Goal: Task Accomplishment & Management: Use online tool/utility

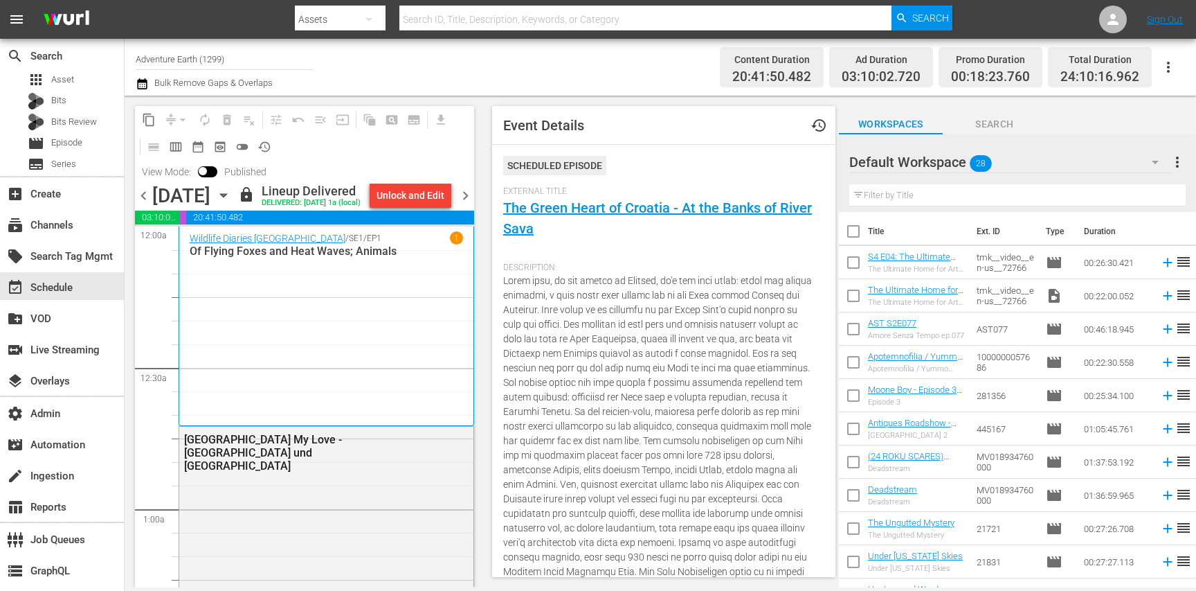
scroll to position [2903, 0]
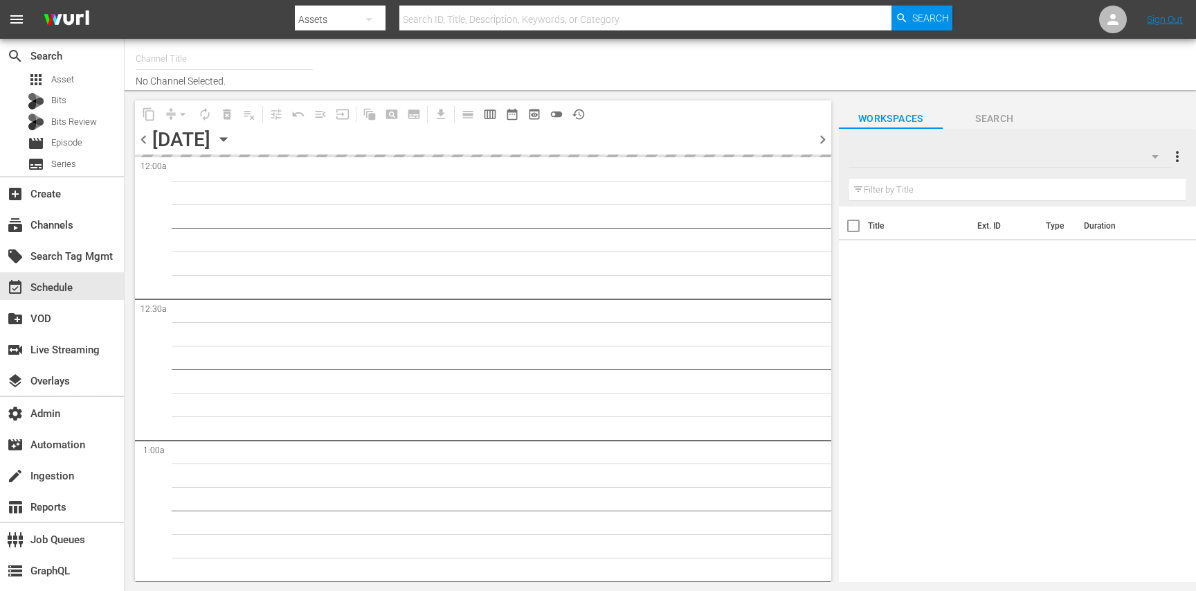
type input "JAIL (Vizio) (1201)"
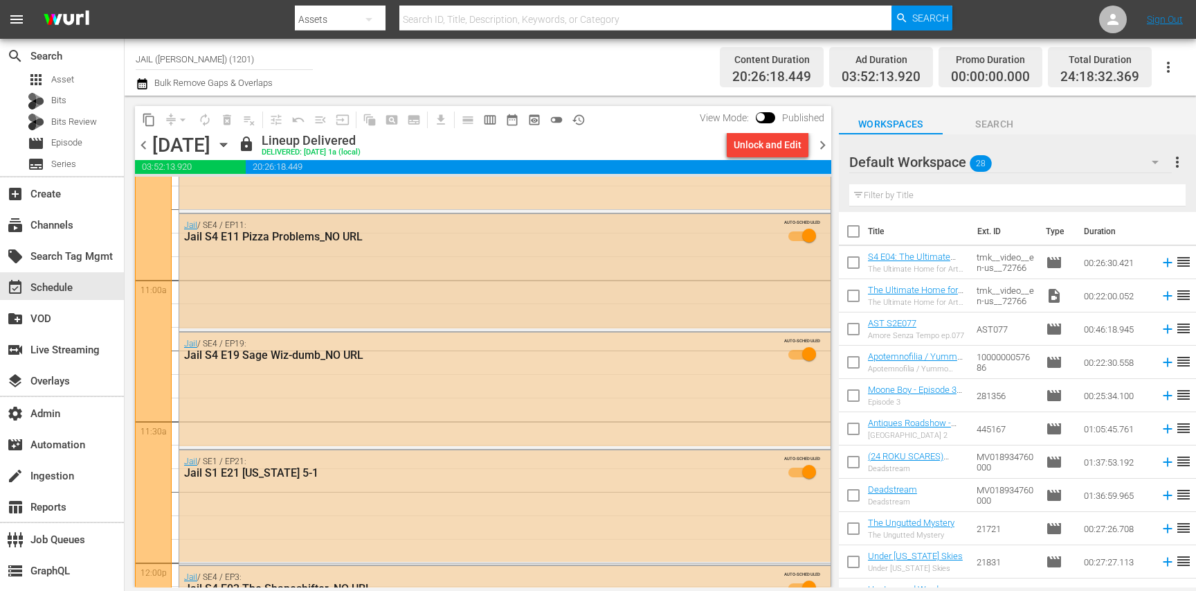
scroll to position [3009, 0]
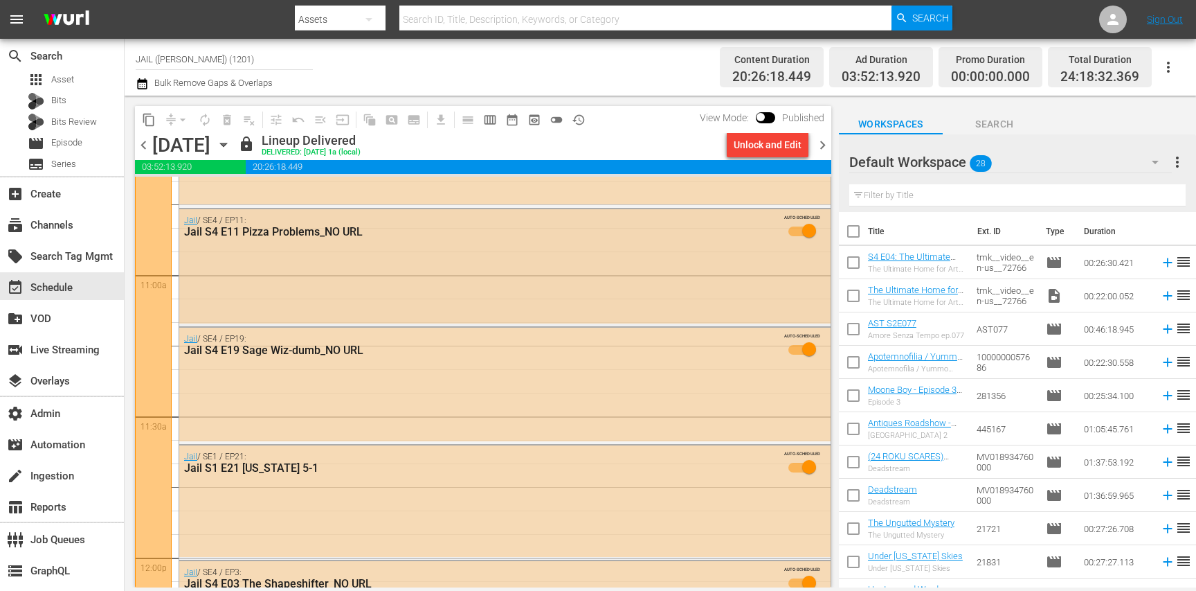
click at [350, 298] on div "Jail / SE4 / EP11: Jail S4 E11 Pizza Problems_NO URL AUTO-SCHEDULED" at bounding box center [504, 266] width 651 height 114
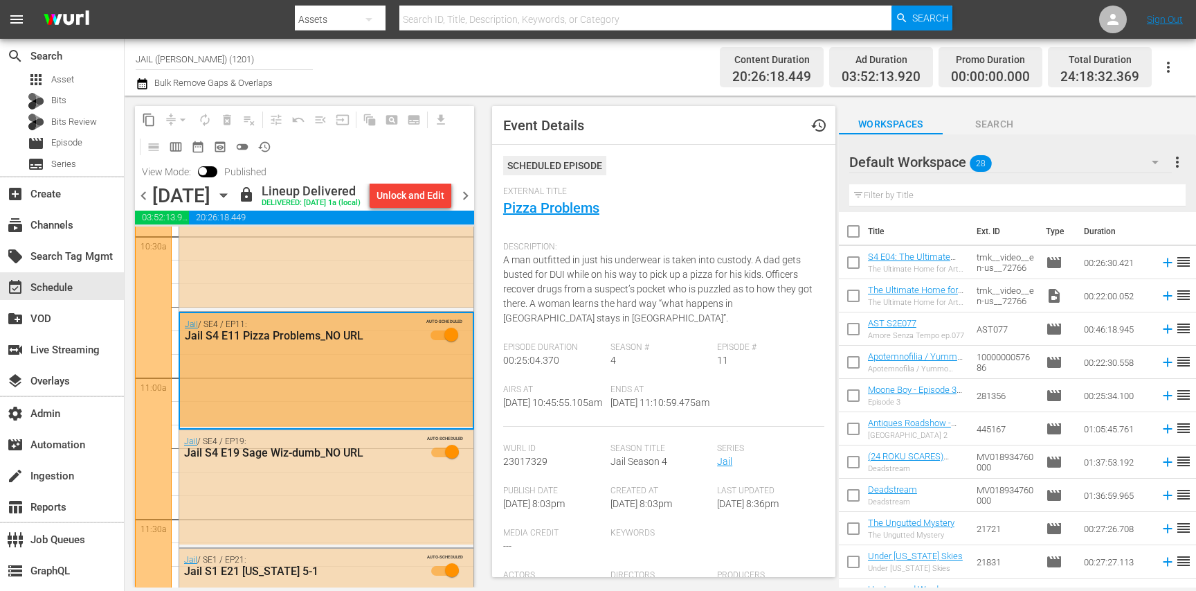
scroll to position [2953, 0]
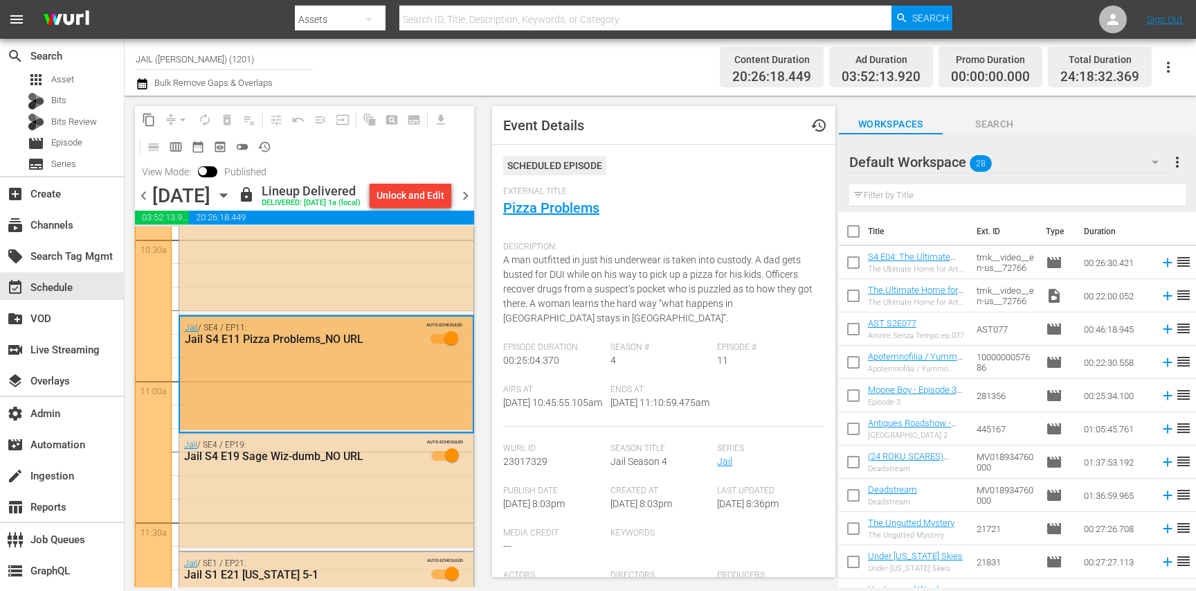
click at [402, 303] on div "Jail / SE3 / EP1: Jail S3 E01 Mean Marine AUTO-SCHEDULED" at bounding box center [326, 254] width 294 height 114
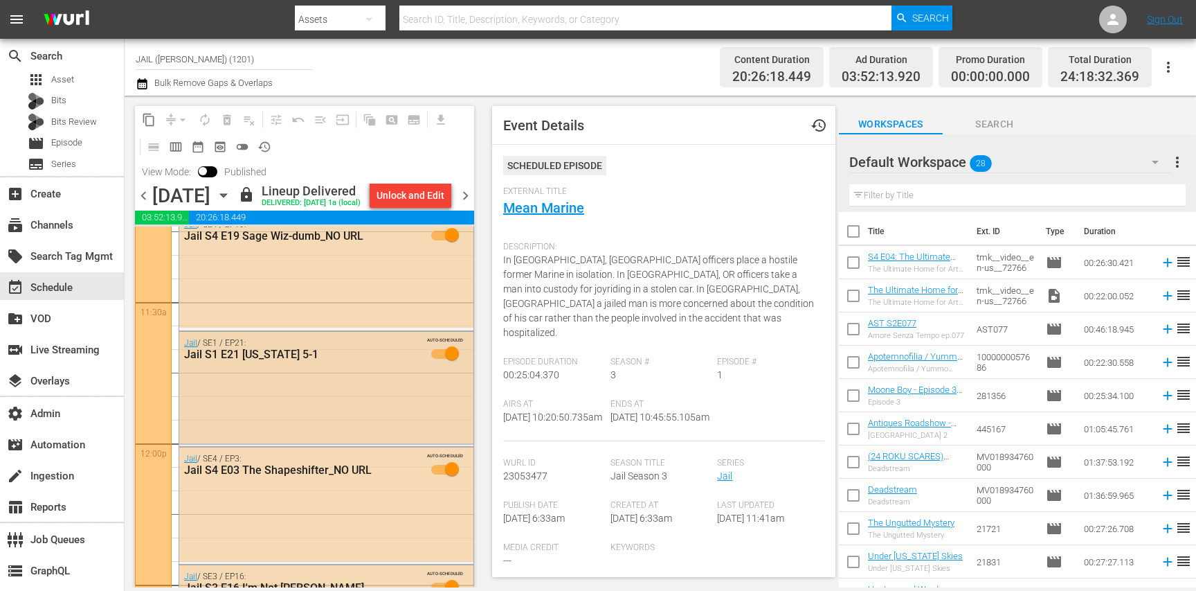
scroll to position [3184, 0]
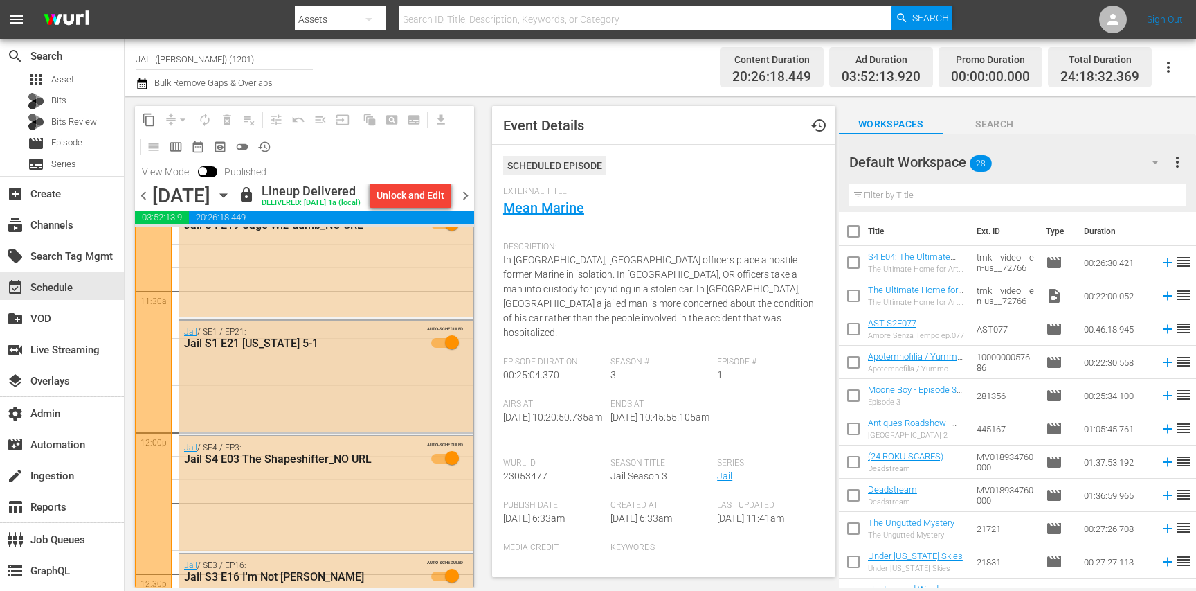
click at [293, 429] on div "Jail / SE1 / EP21: Jail S1 E21 Hawaii 5-1 AUTO-SCHEDULED" at bounding box center [326, 376] width 294 height 111
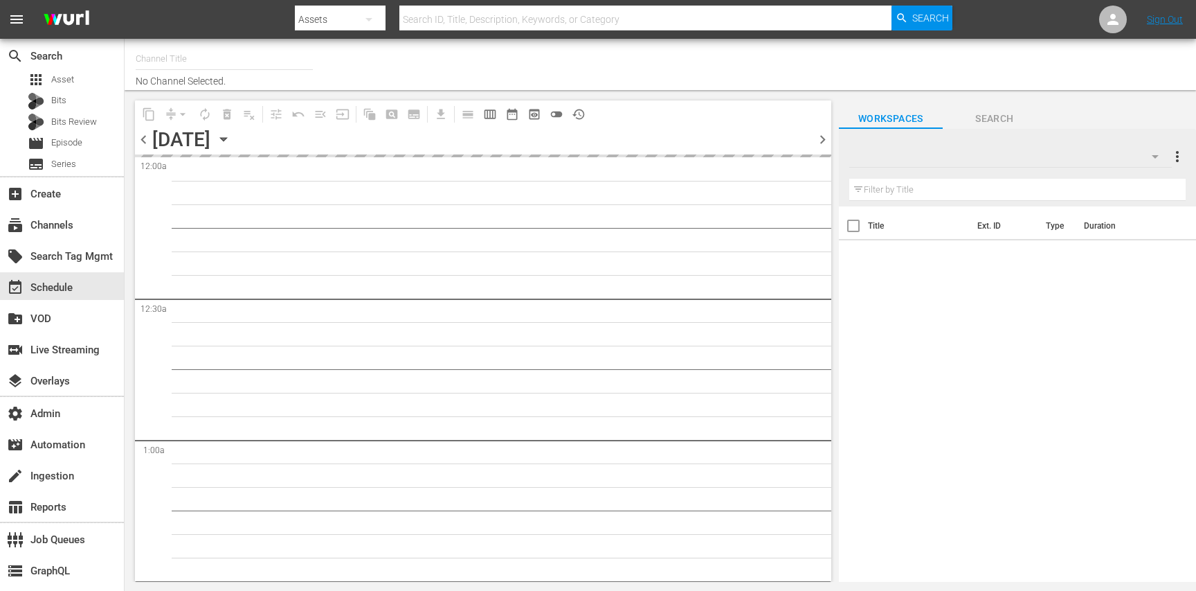
type input "Inside Outside (ANZ) (1907)"
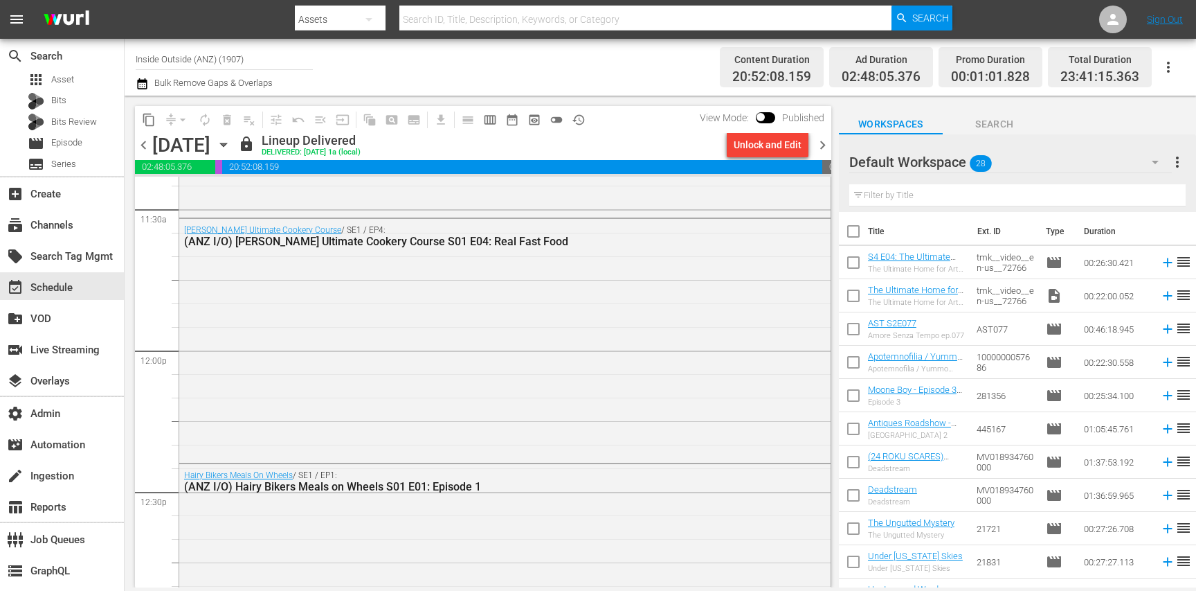
scroll to position [3211, 0]
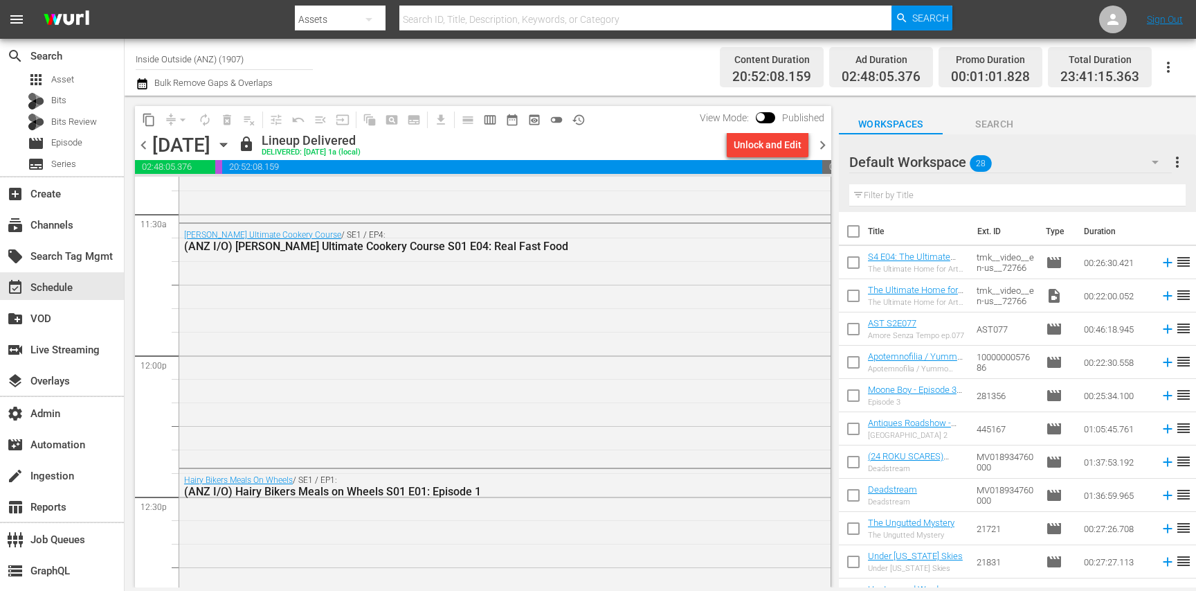
click at [303, 382] on div "Gordon Ramsay’s Ultimate Cookery Course / SE1 / EP4: (ANZ I/O) Gordon Ramsay’s …" at bounding box center [504, 344] width 651 height 241
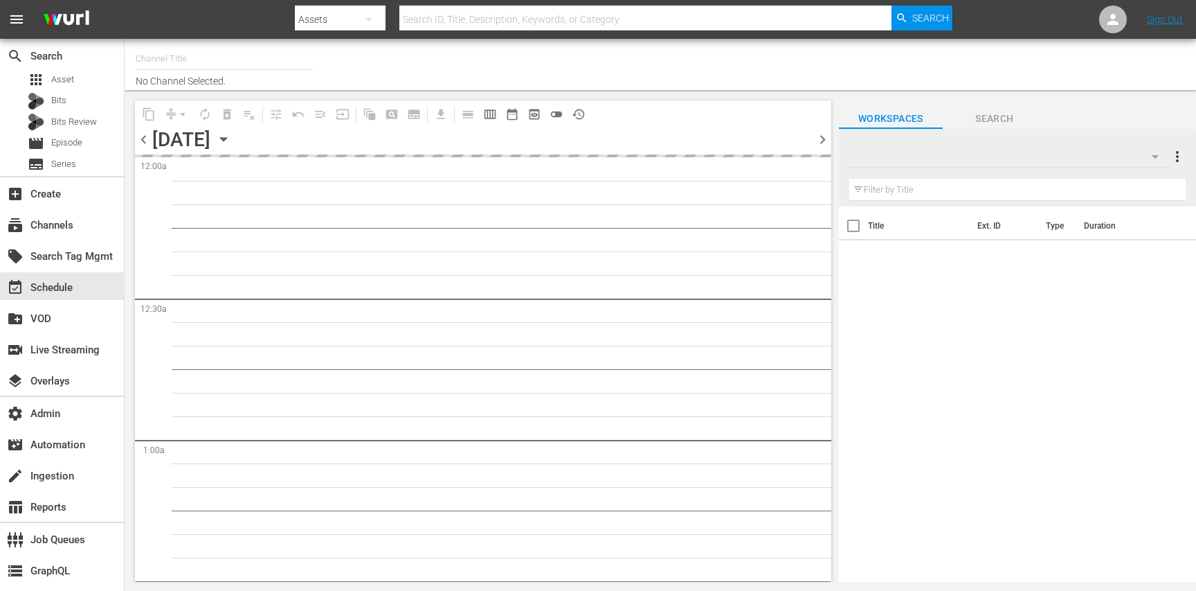
type input "Four in a Bed (1354)"
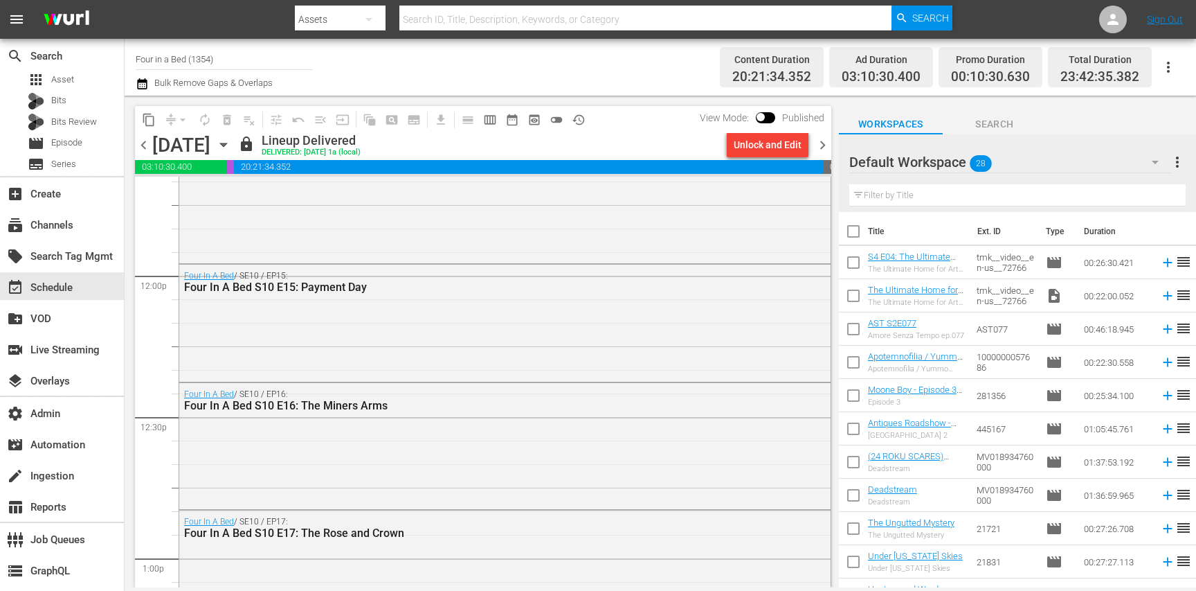
scroll to position [3279, 0]
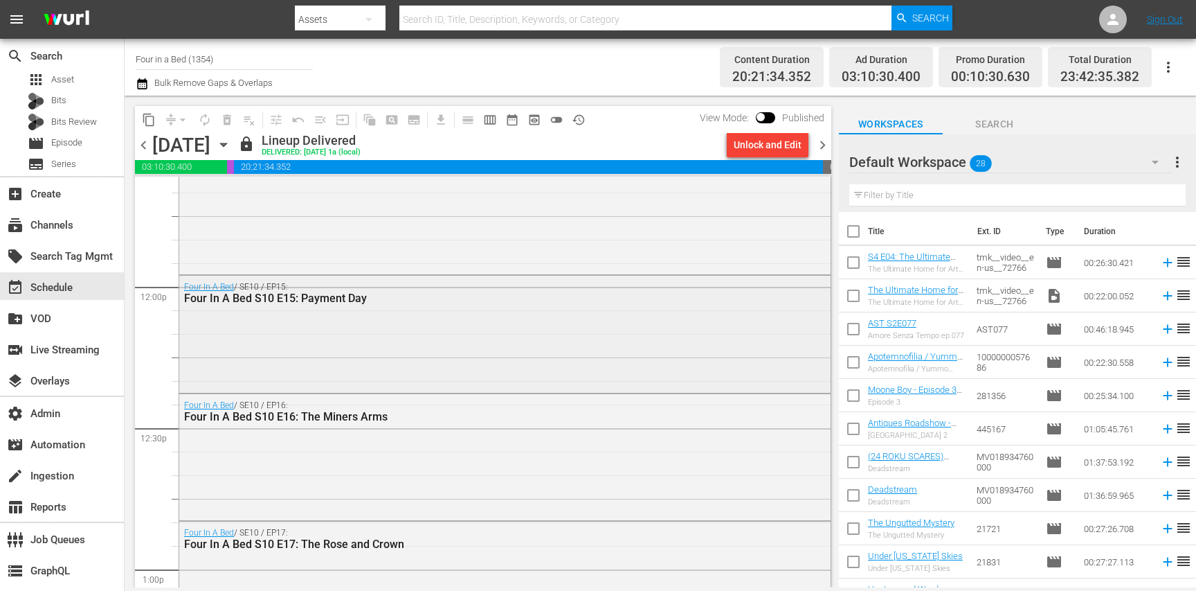
click at [314, 340] on div "Four In A Bed / SE10 / EP15: Four In A Bed S10 E15: Payment Day" at bounding box center [504, 333] width 651 height 114
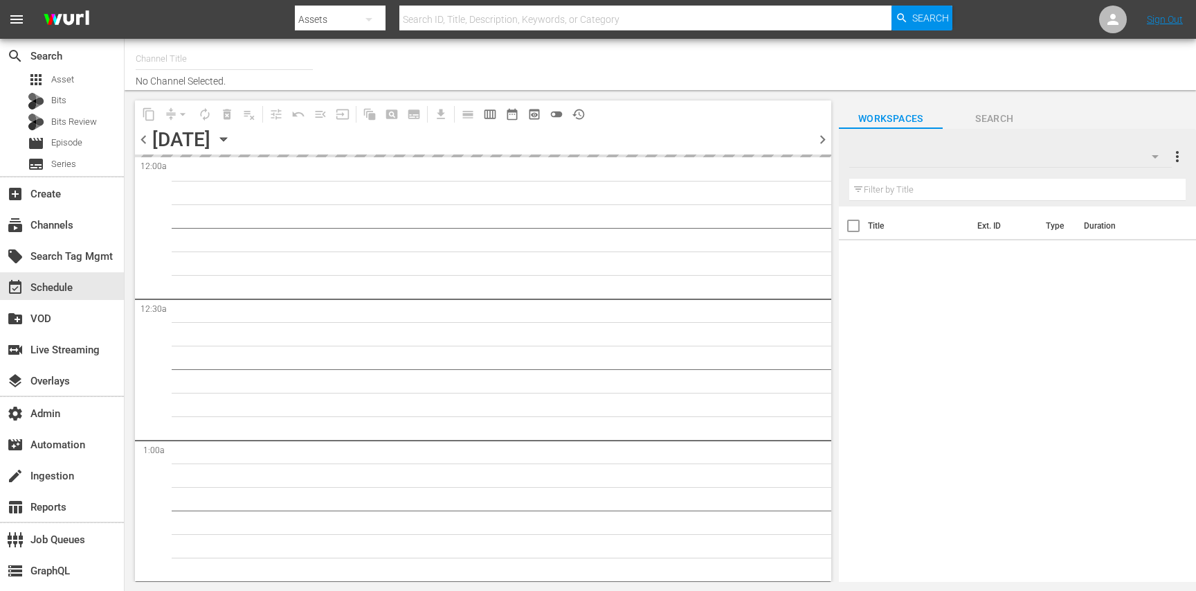
type input "Bondi Vet (1301)"
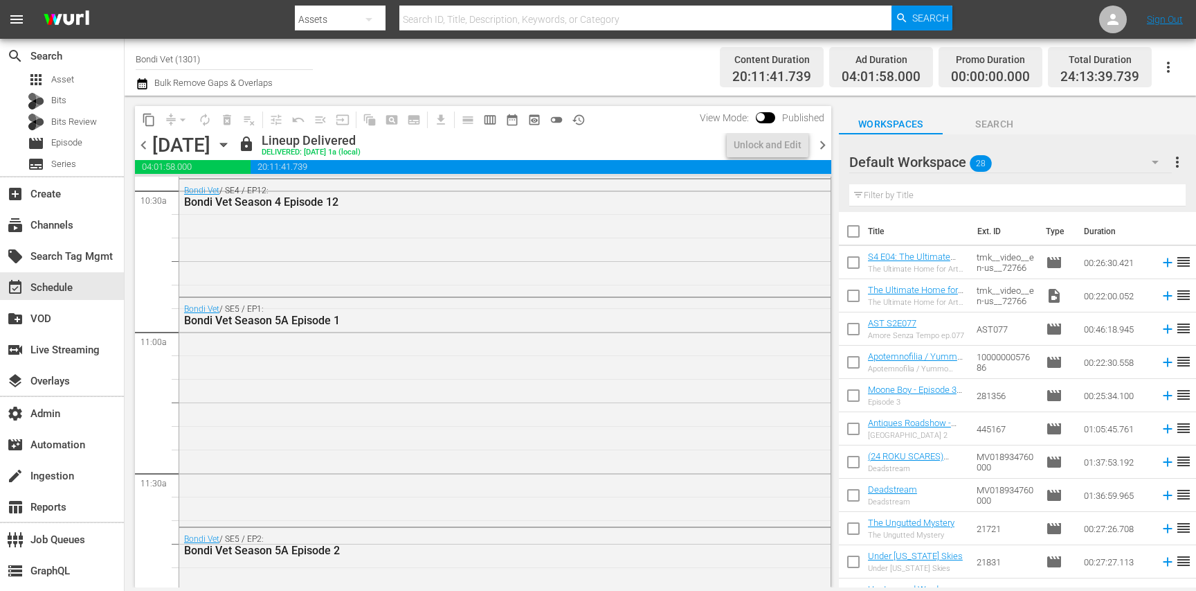
scroll to position [3216, 0]
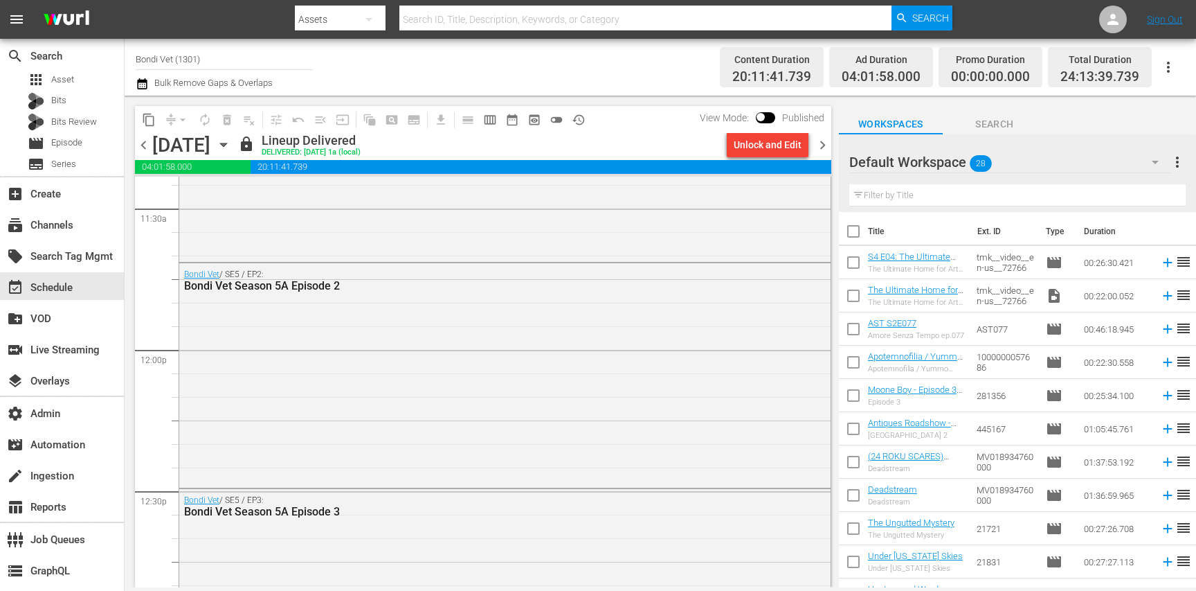
click at [360, 406] on div "Bondi Vet / SE5 / EP2: Bondi Vet Season 5A Episode 2" at bounding box center [504, 374] width 651 height 222
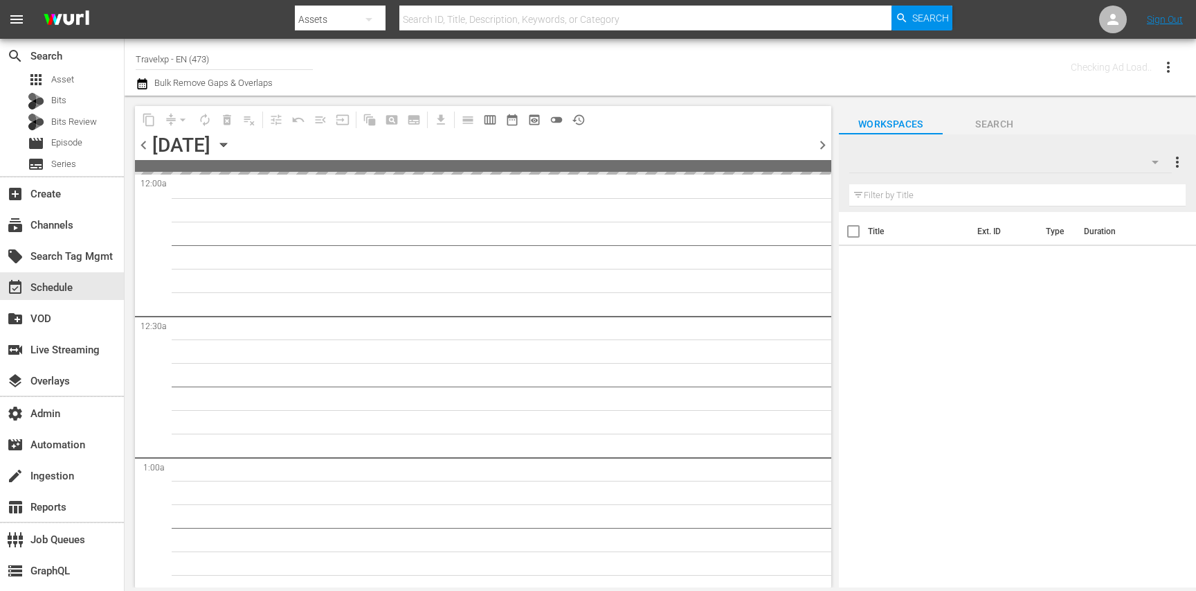
type input "Travelxp - EN (473)"
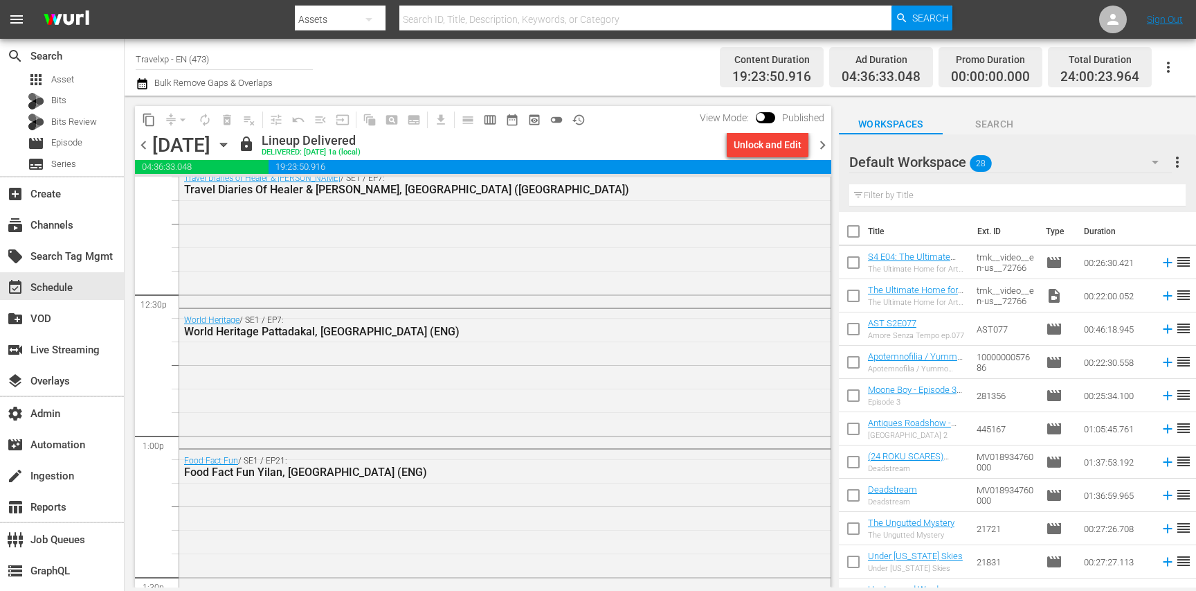
scroll to position [3406, 0]
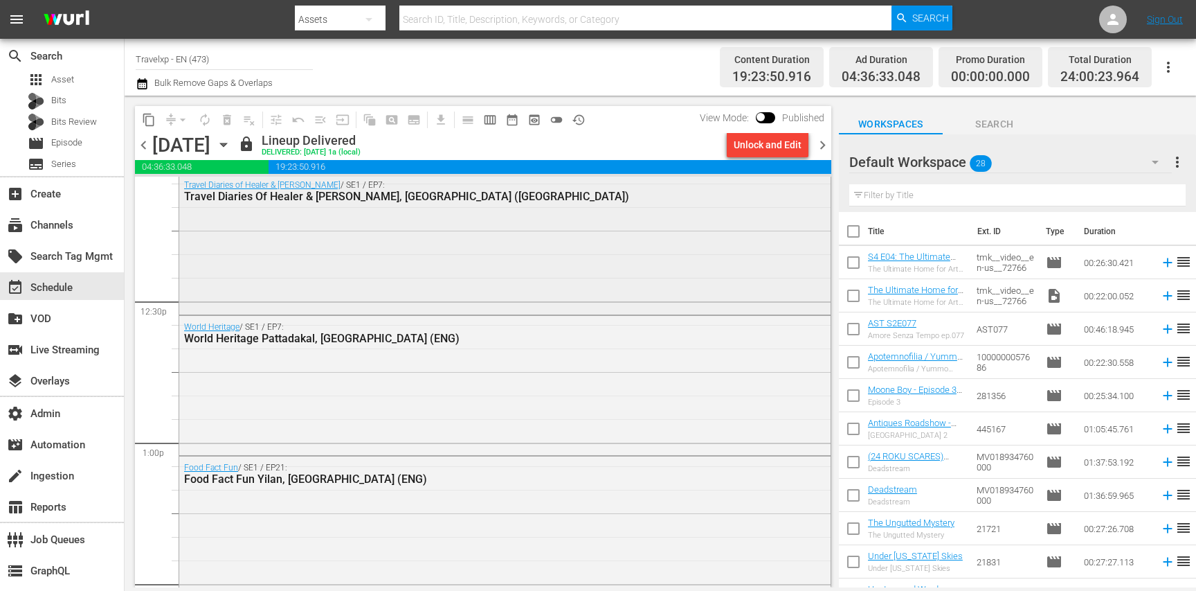
click at [392, 249] on div "Travel Diaries of Healer & Rohan / SE1 / EP7: Travel Diaries Of Healer & Rohan …" at bounding box center [504, 242] width 651 height 137
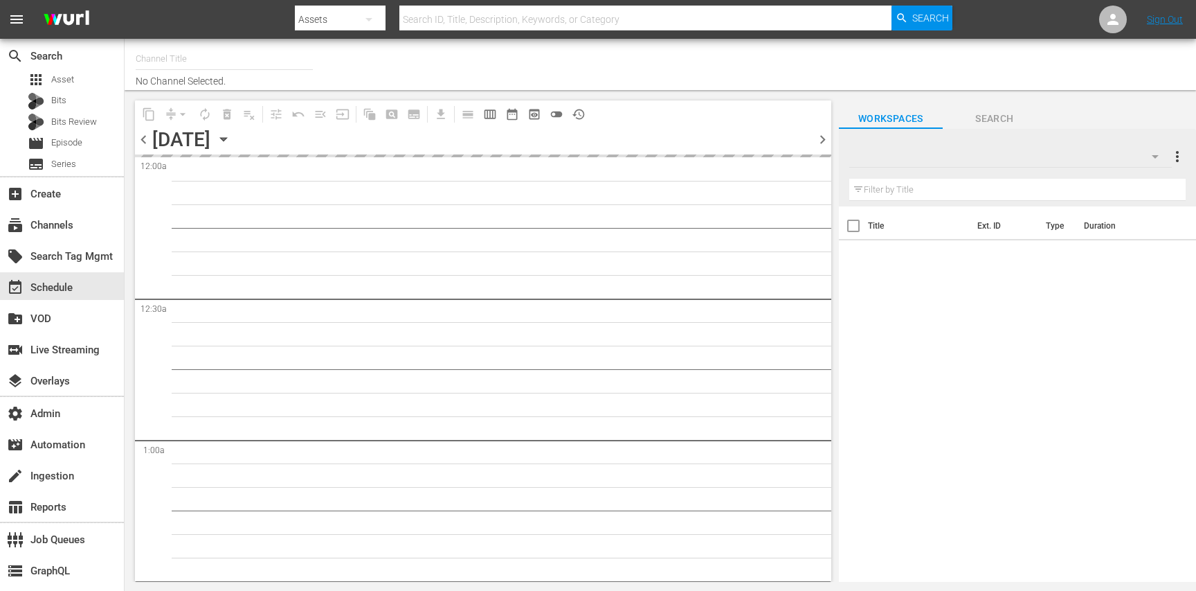
type input "Autentic History (1501)"
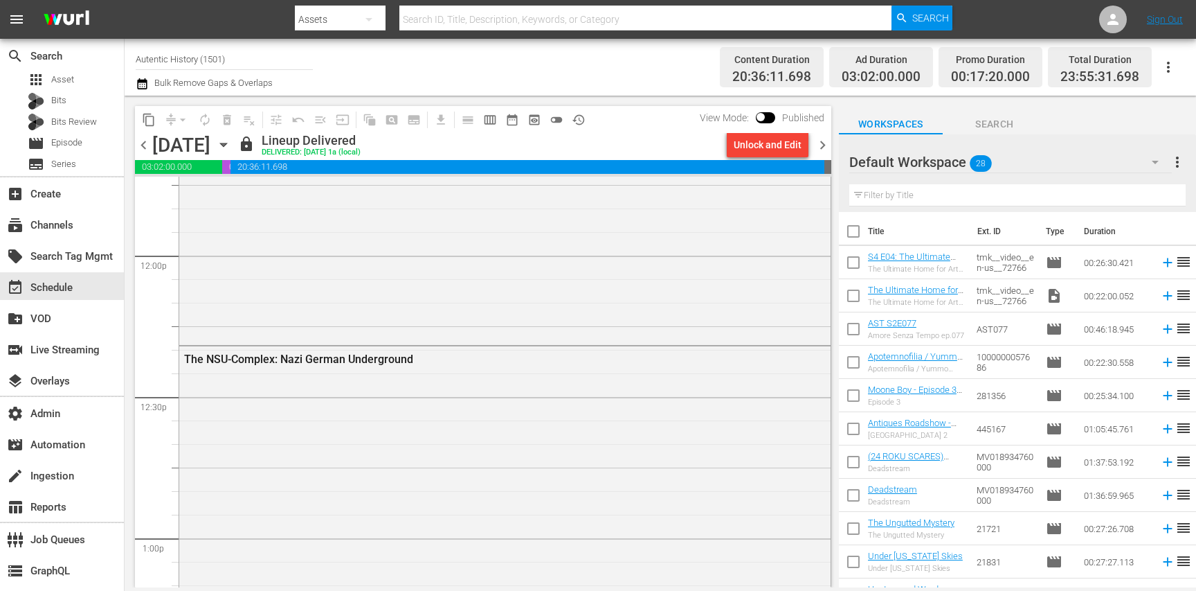
scroll to position [3300, 0]
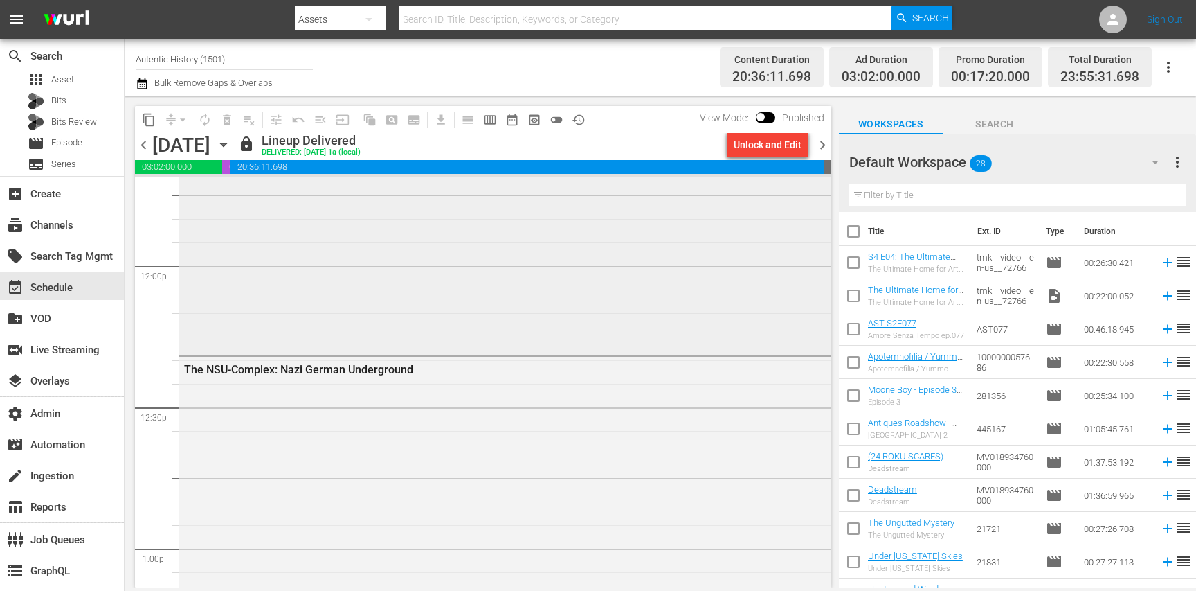
click at [366, 294] on div "Terror / SE1 / EP6: The Island - [GEOGRAPHIC_DATA], 2011" at bounding box center [504, 232] width 651 height 237
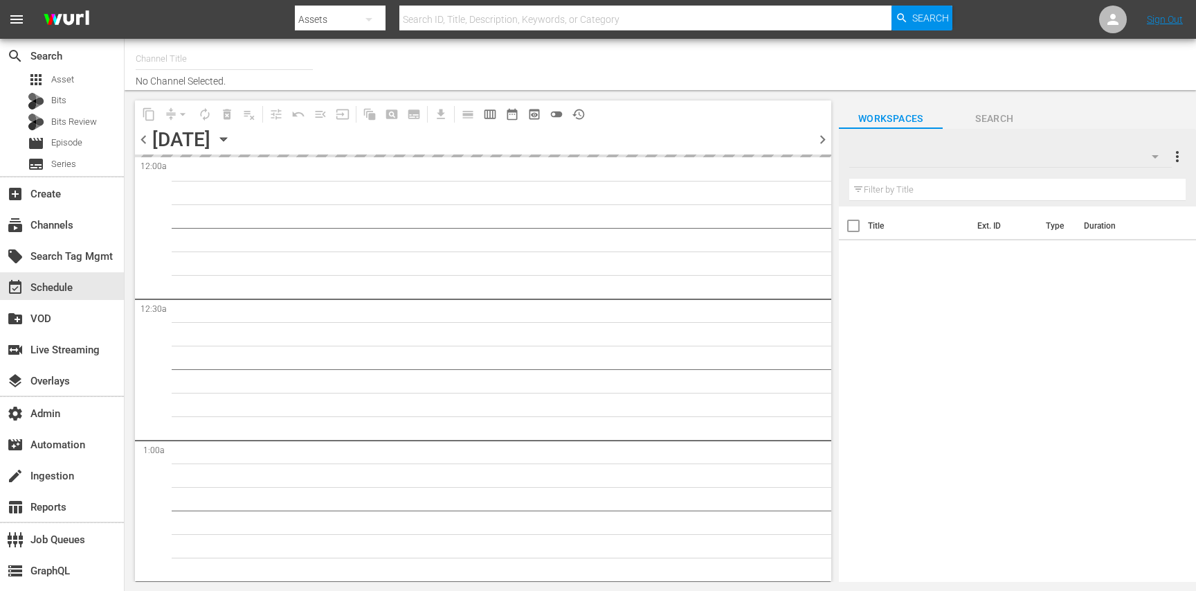
type input "Bondi Vet (1301)"
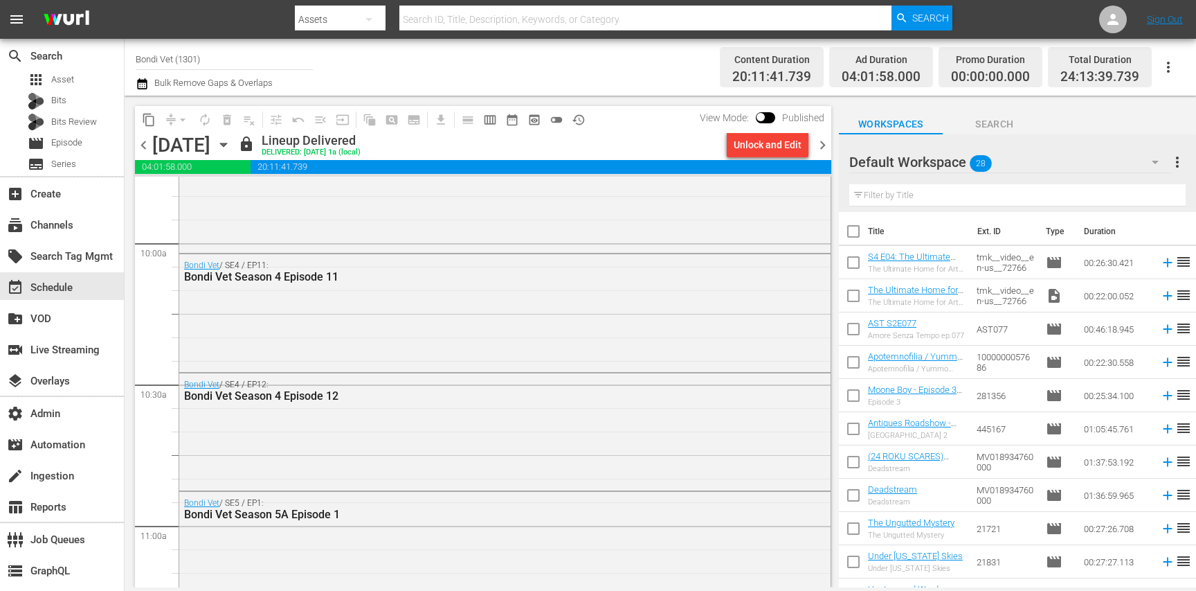
scroll to position [2774, 0]
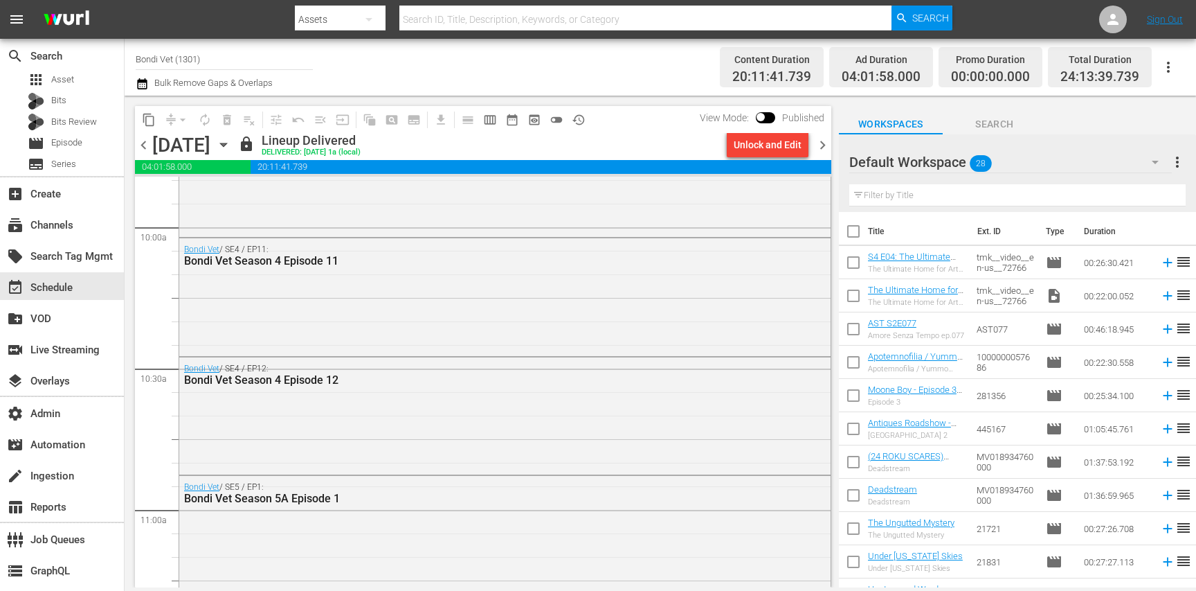
click at [311, 281] on div "Bondi Vet / SE4 / EP11: Bondi Vet Season 4 Episode 11" at bounding box center [504, 296] width 651 height 116
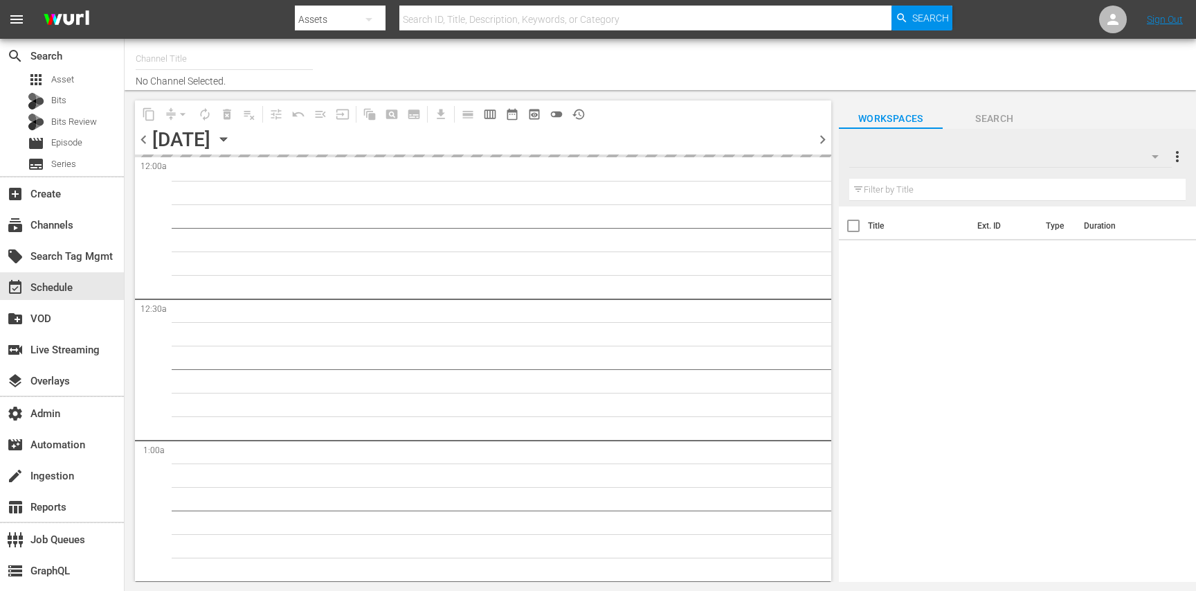
type input "Autentic History (1501)"
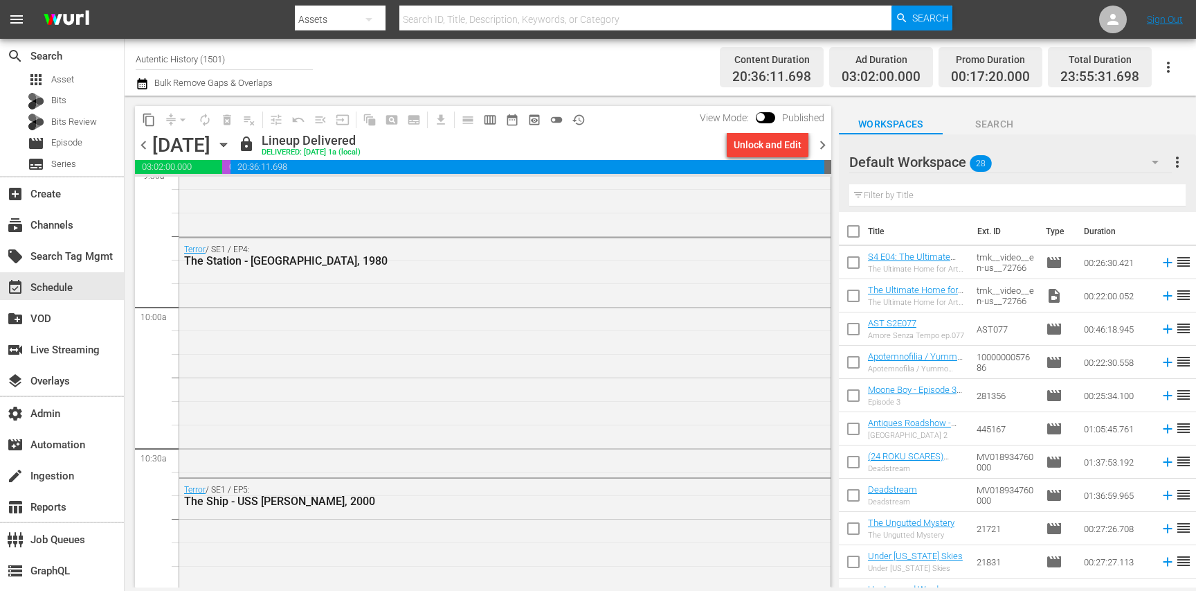
scroll to position [2703, 0]
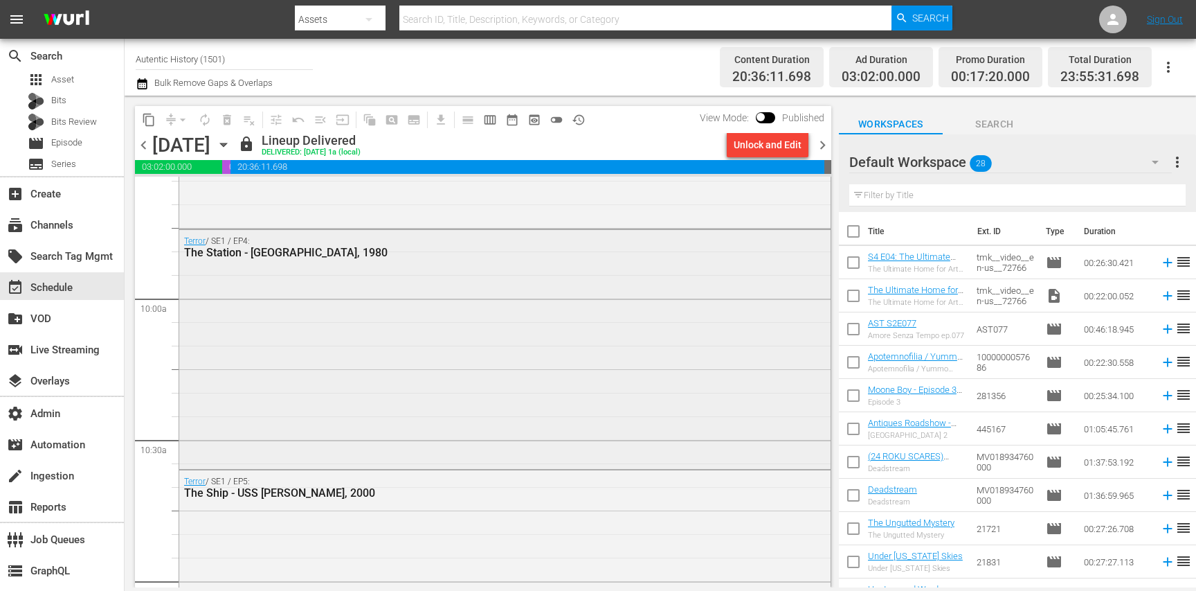
click at [401, 334] on div "Terror / SE1 / EP4: The Station - Bologna, 1980" at bounding box center [504, 348] width 651 height 236
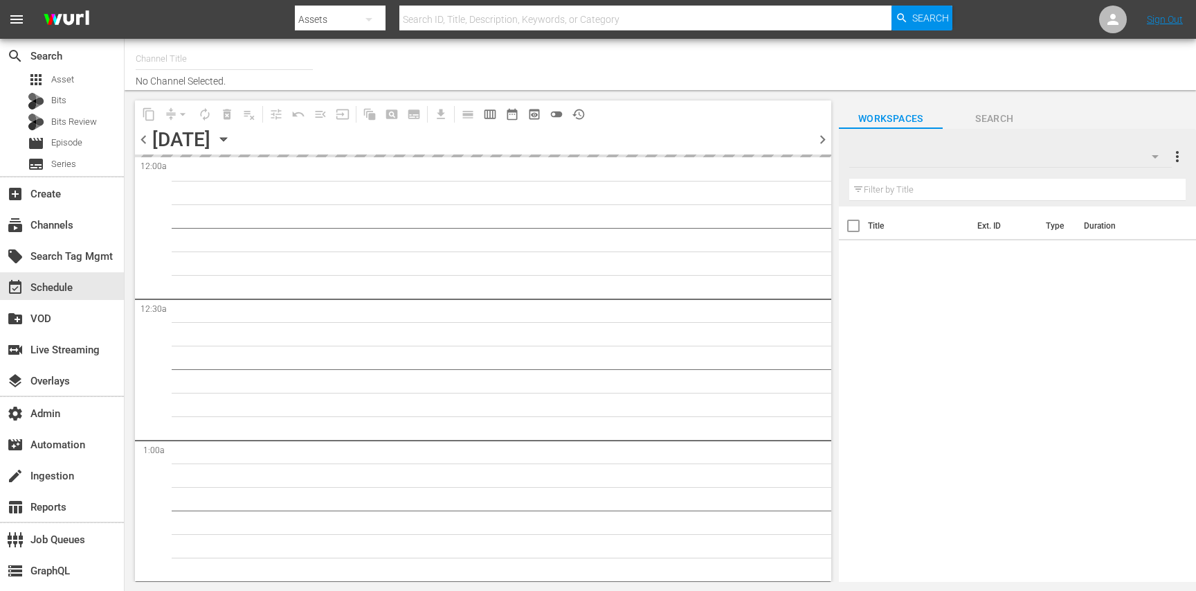
type input "Dry Bar Comedy (370)"
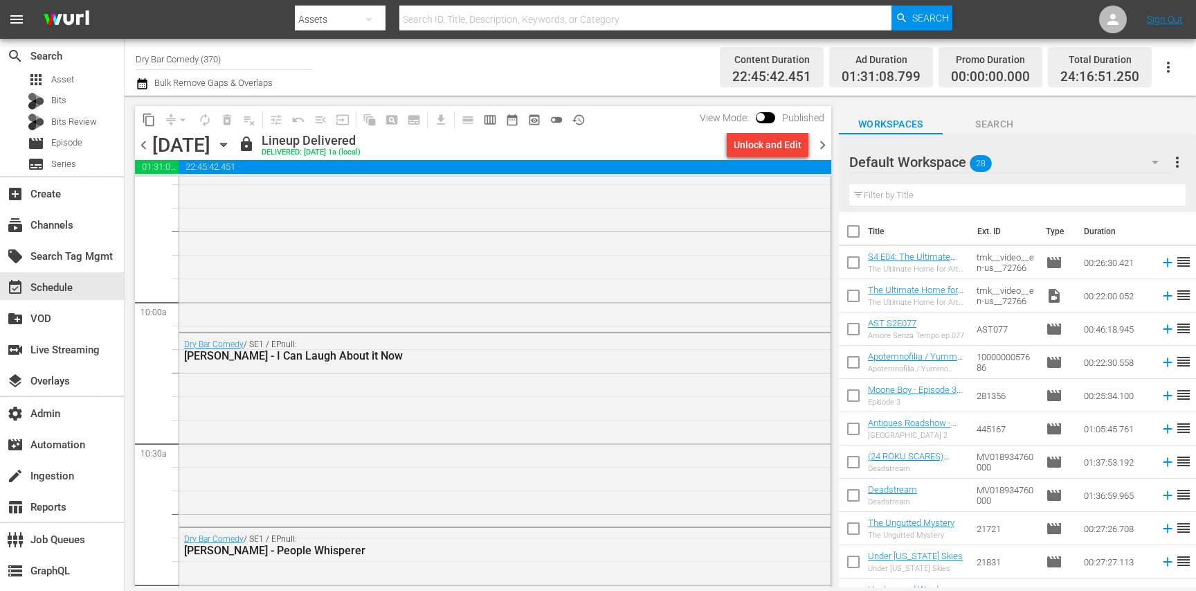
scroll to position [2691, 0]
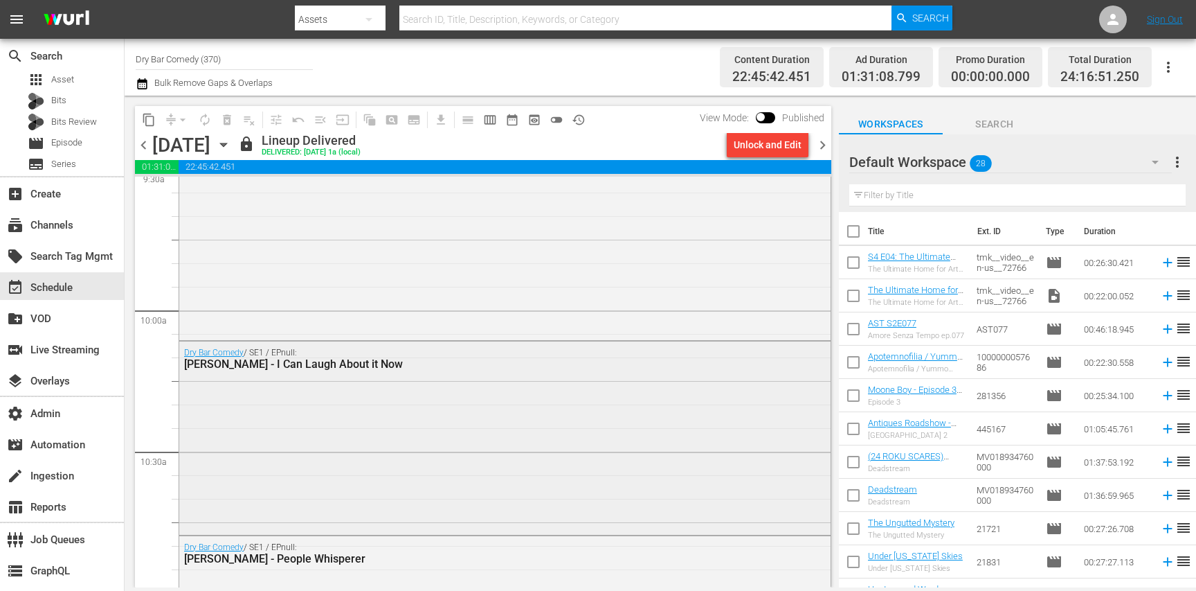
click at [342, 421] on div "Dry Bar Comedy / SE1 / EPnull: [PERSON_NAME] - I Can Laugh About it Now" at bounding box center [504, 436] width 651 height 190
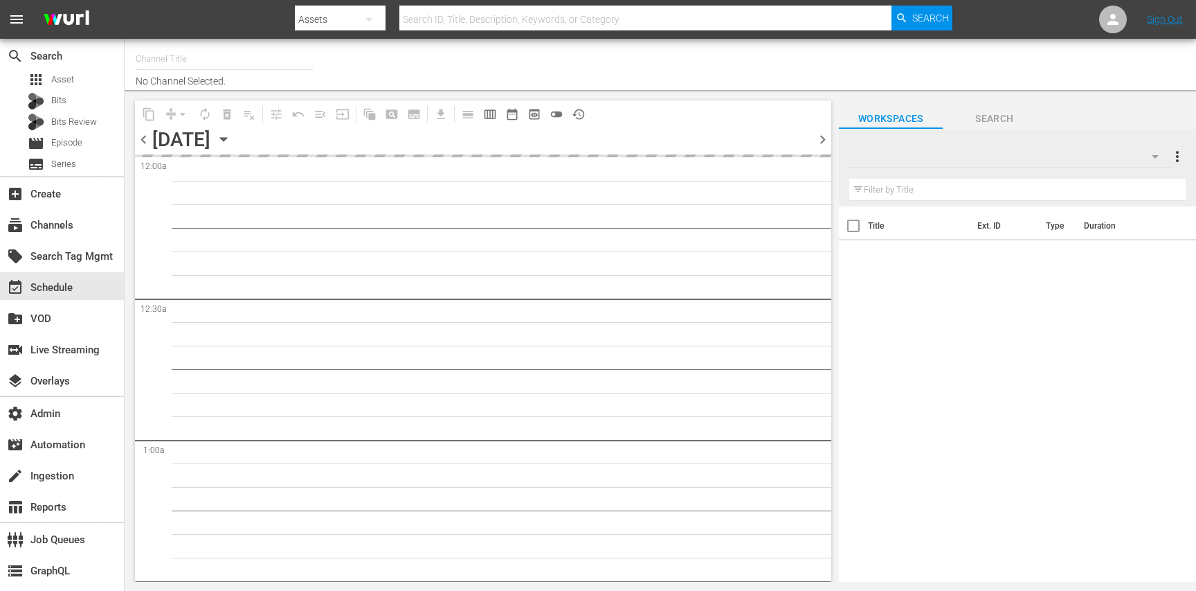
type input "Autentic Travel (1517)"
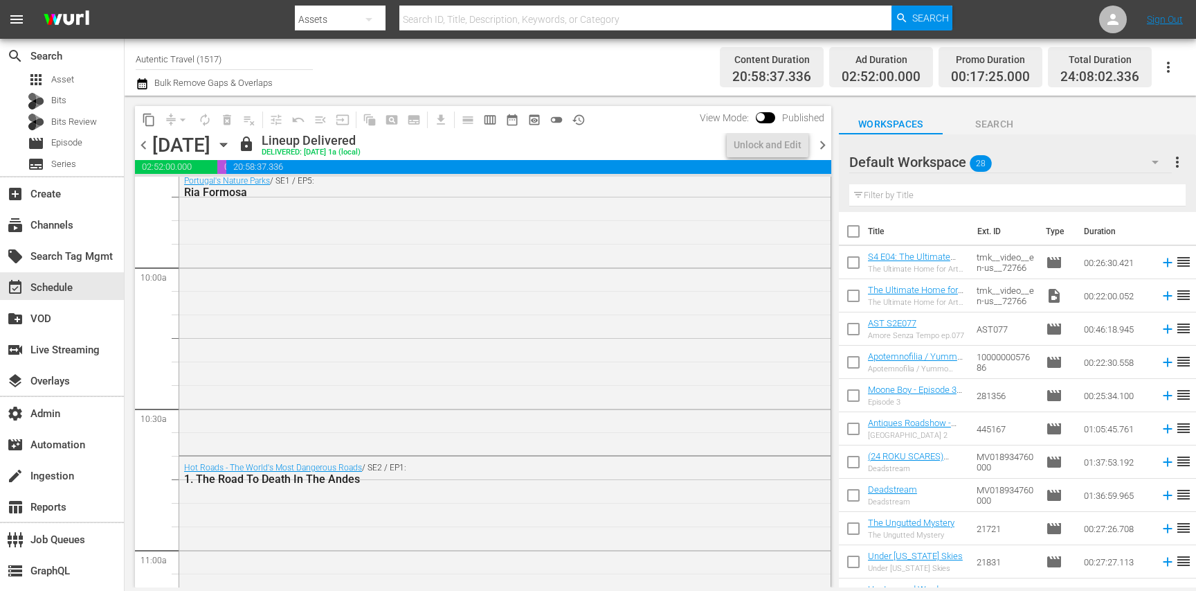
scroll to position [2727, 0]
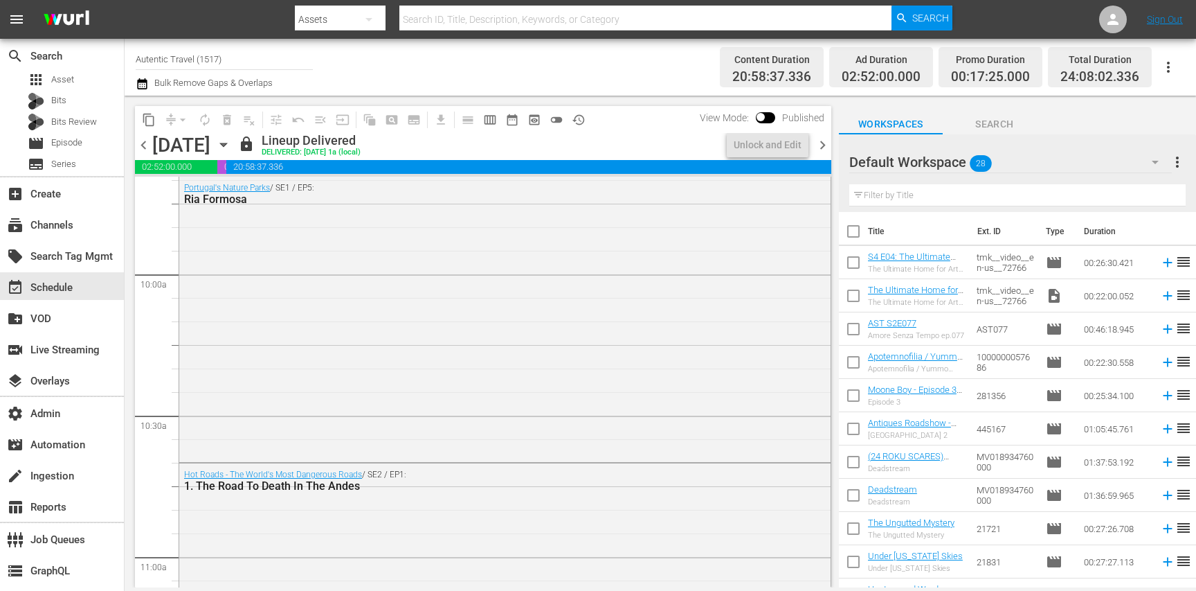
click at [283, 289] on div "Portugal's Nature Parks / SE1 / EP5: Ria Formosa" at bounding box center [504, 318] width 651 height 282
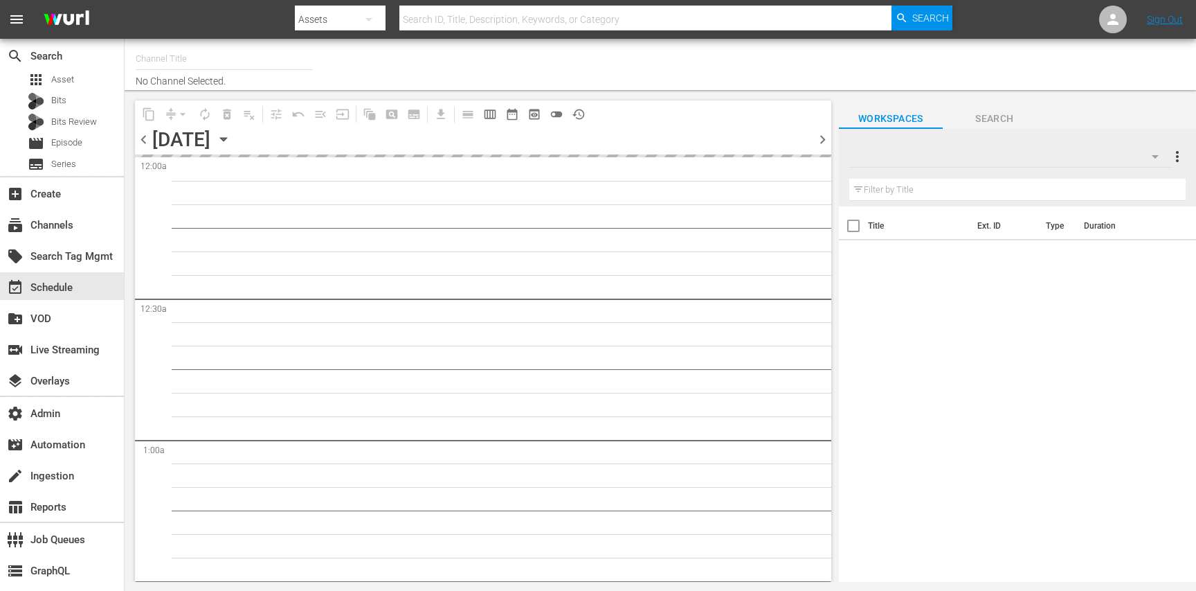
type input "Netherlands - LG - Samsung/VIDAA_UK - Sparkle Movies (1019)"
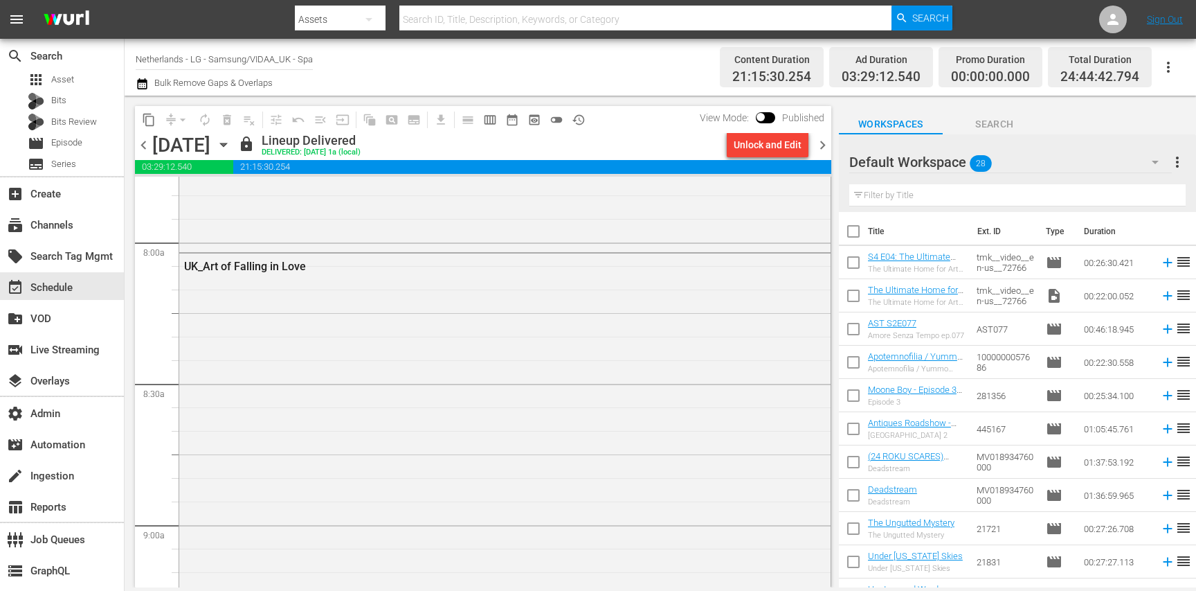
scroll to position [2624, 0]
click at [245, 404] on div "UK_ Love In Tahiti" at bounding box center [504, 577] width 651 height 511
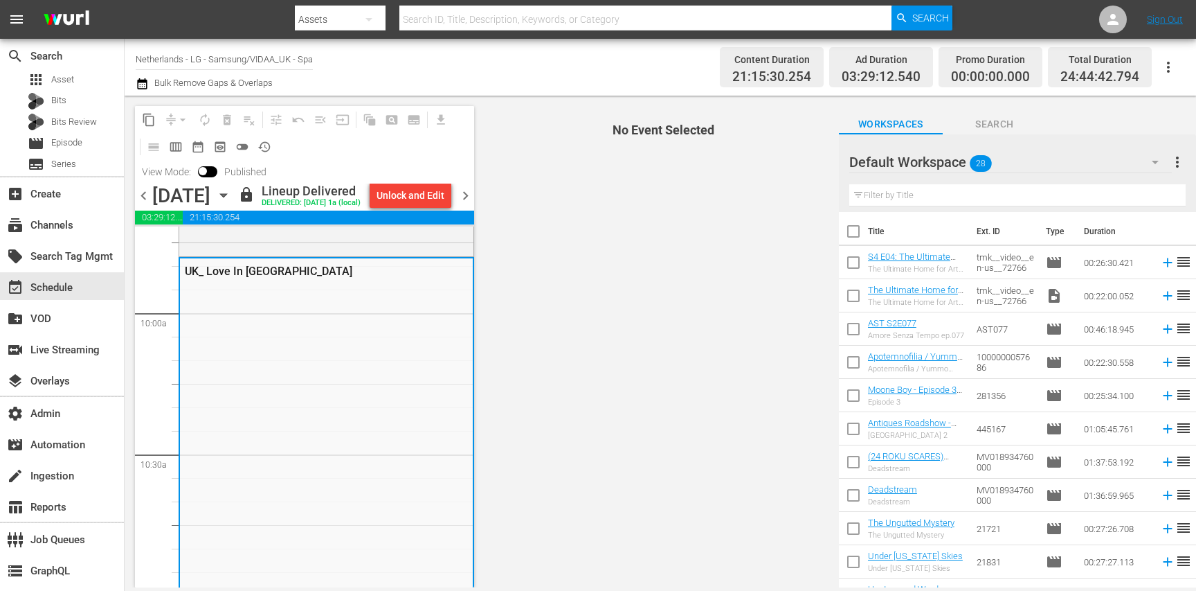
scroll to position [2799, 0]
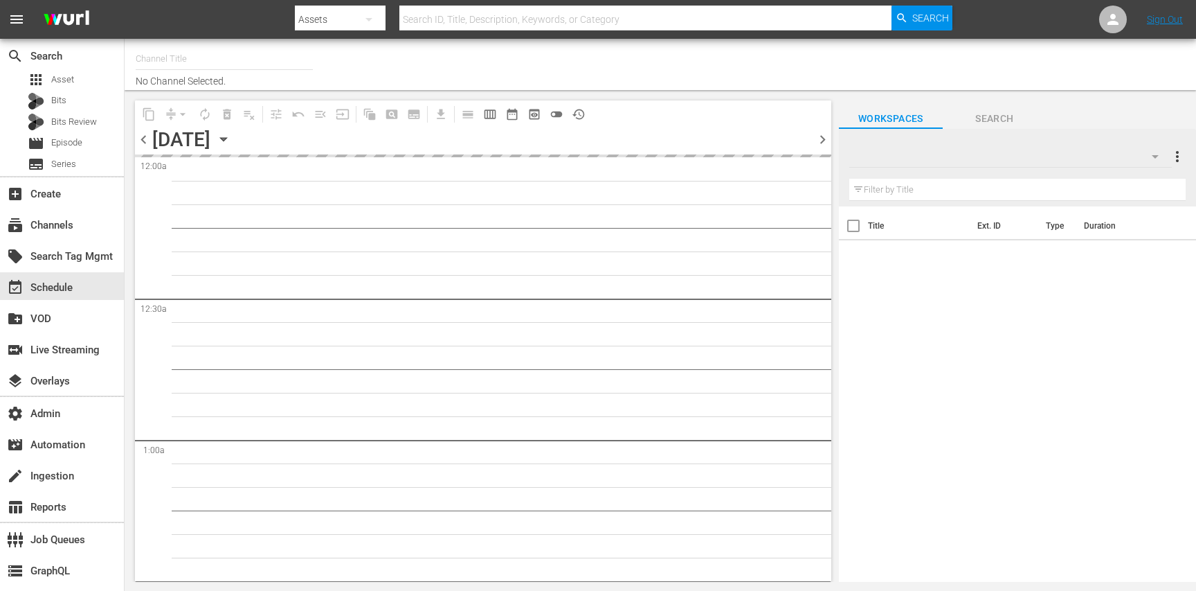
type input "Adventure Earth (1299)"
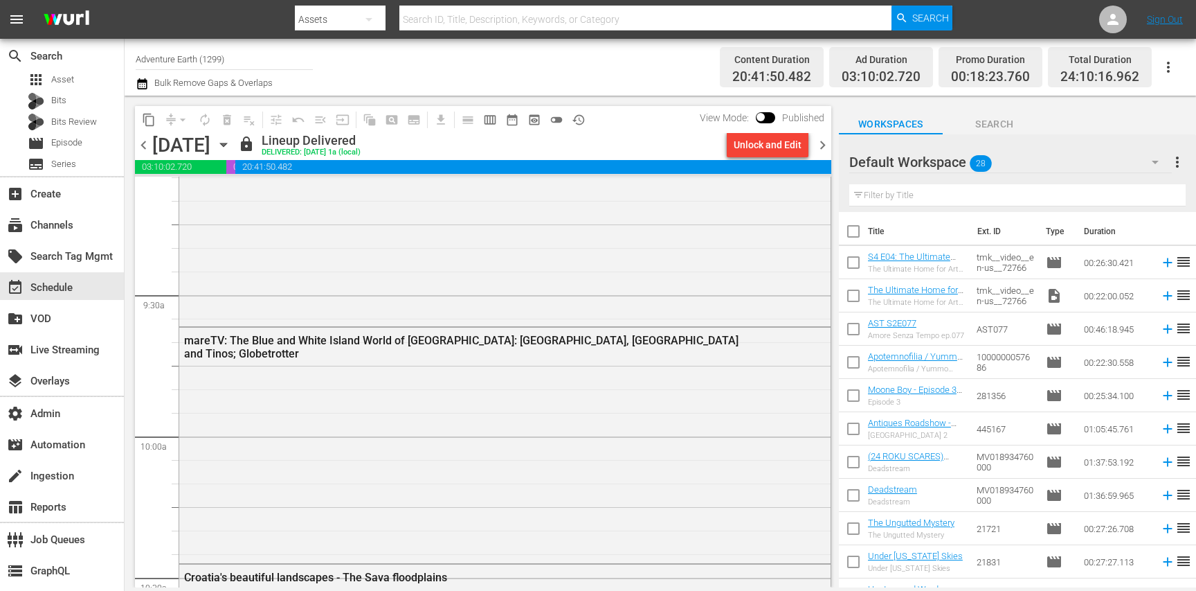
scroll to position [2838, 0]
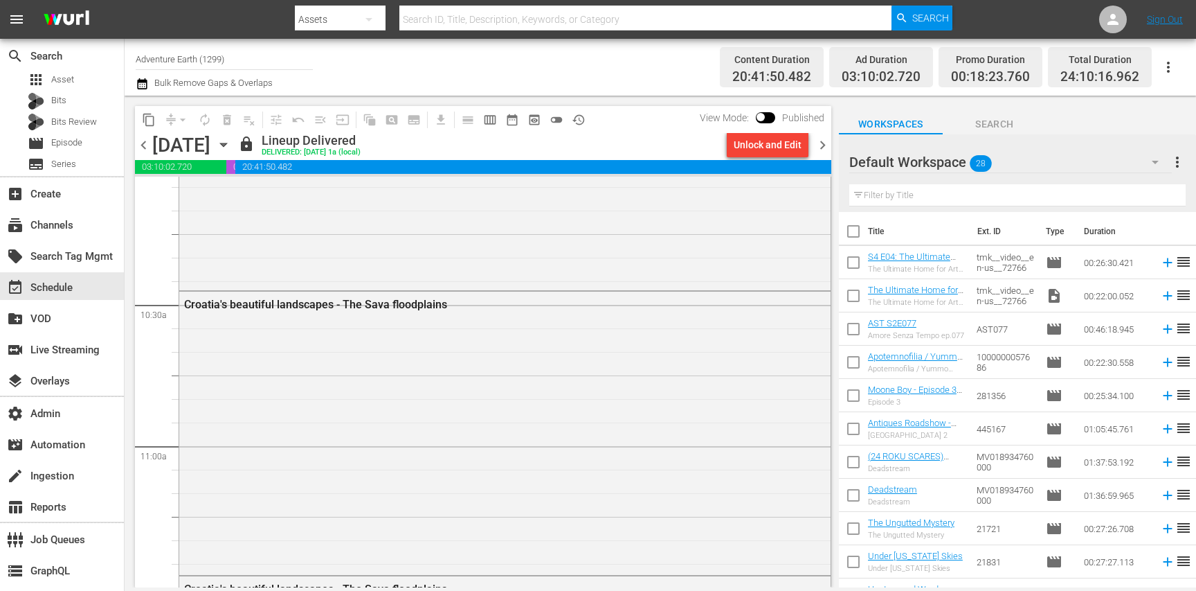
click at [591, 276] on div "mareTV: The Blue and White Island World of [GEOGRAPHIC_DATA]: [GEOGRAPHIC_DATA]…" at bounding box center [504, 171] width 651 height 233
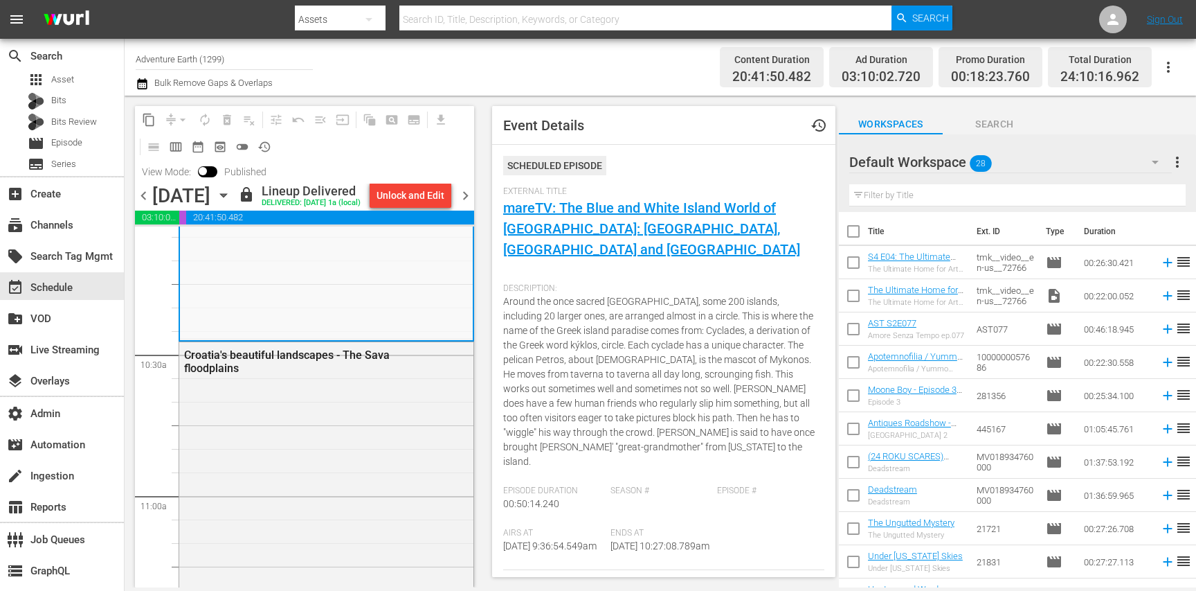
scroll to position [242, 0]
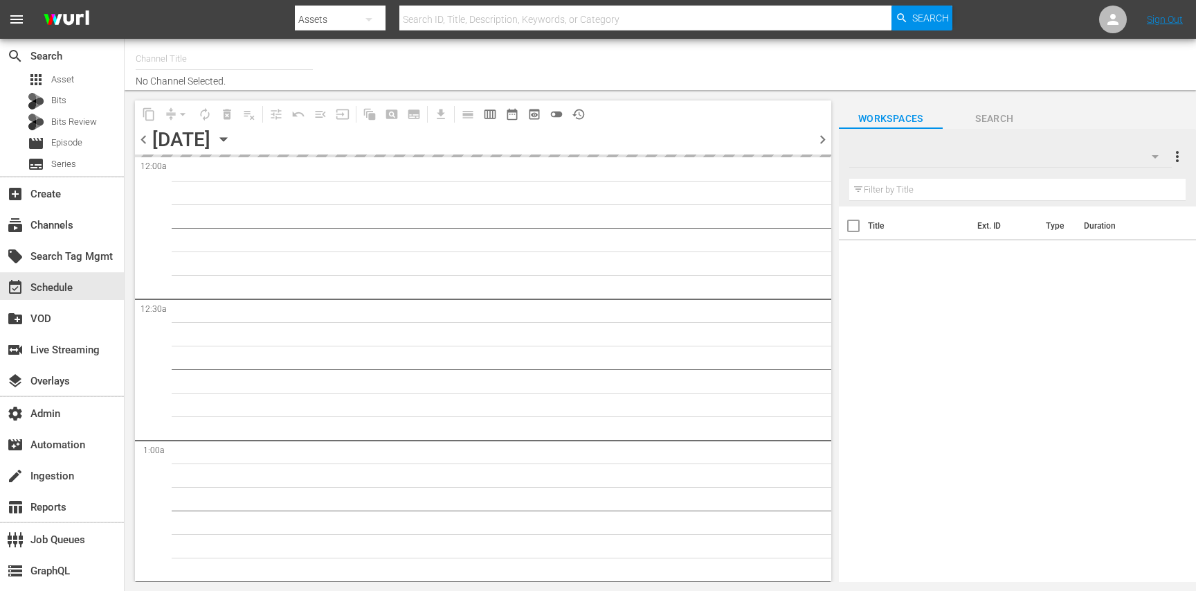
type input "Grjngo - ENG (1240)"
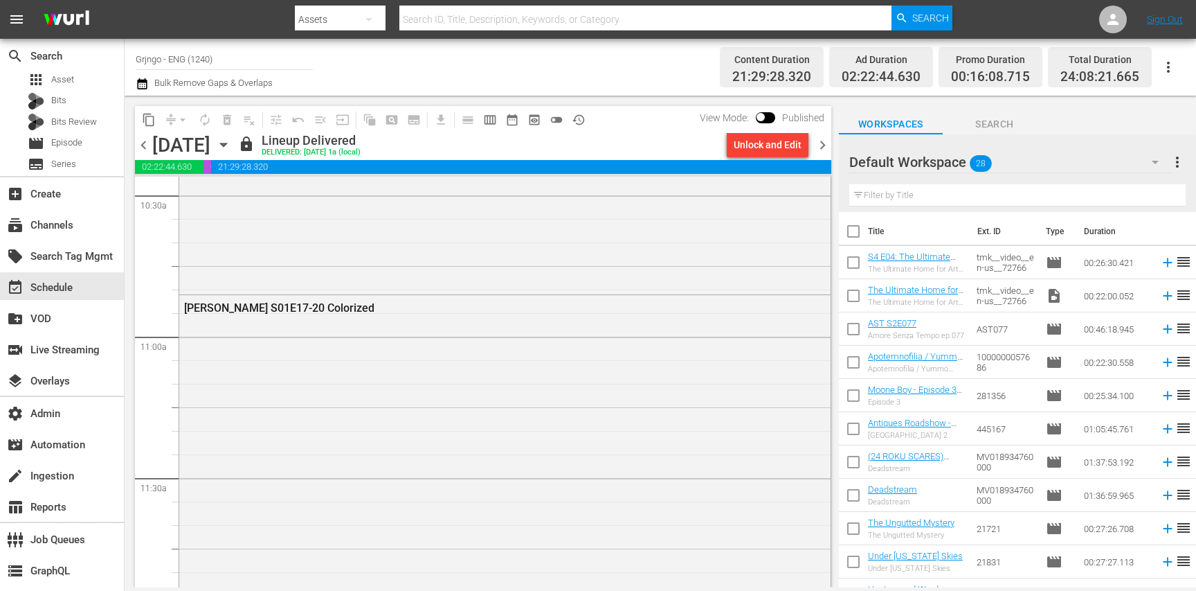
scroll to position [2928, 0]
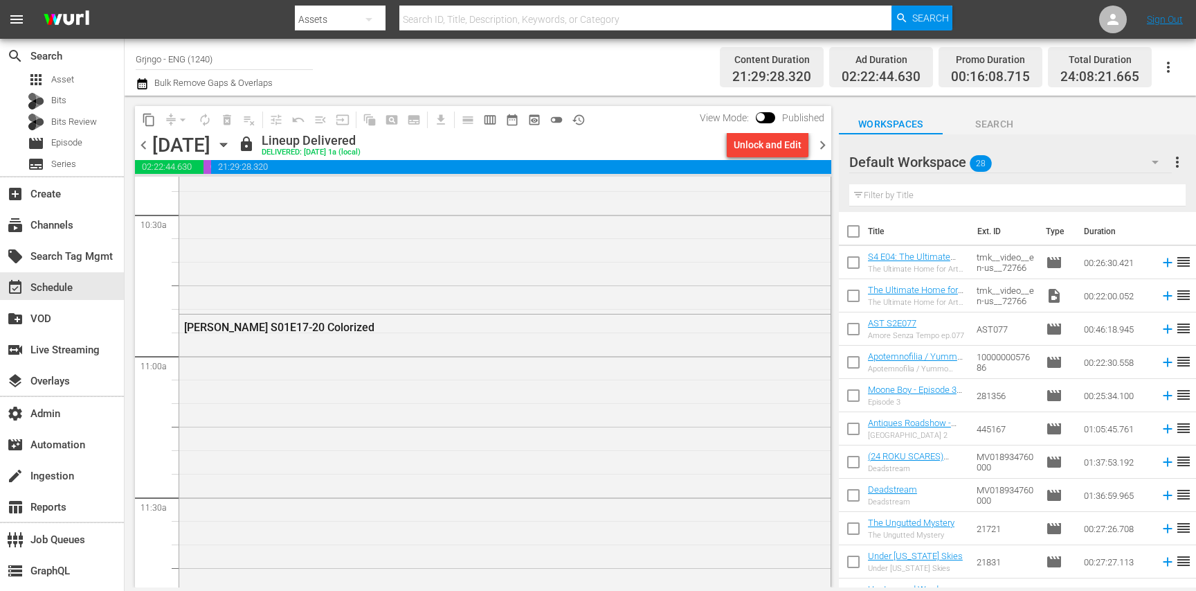
click at [485, 287] on div "The Outlaw" at bounding box center [504, 4] width 651 height 612
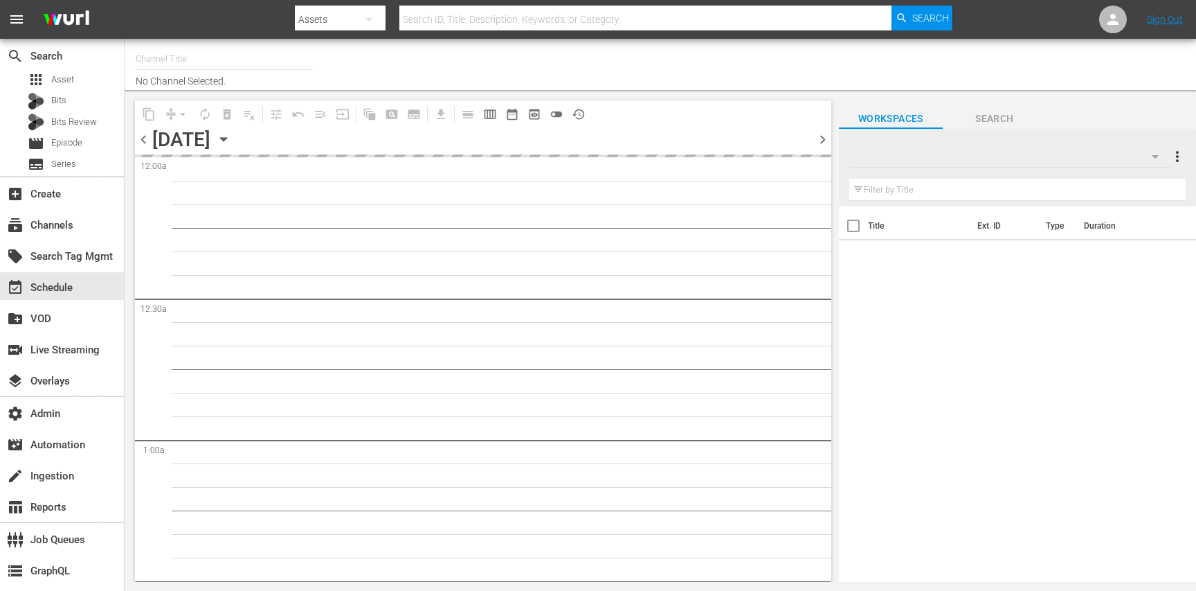
type input "The Boat Show (529)"
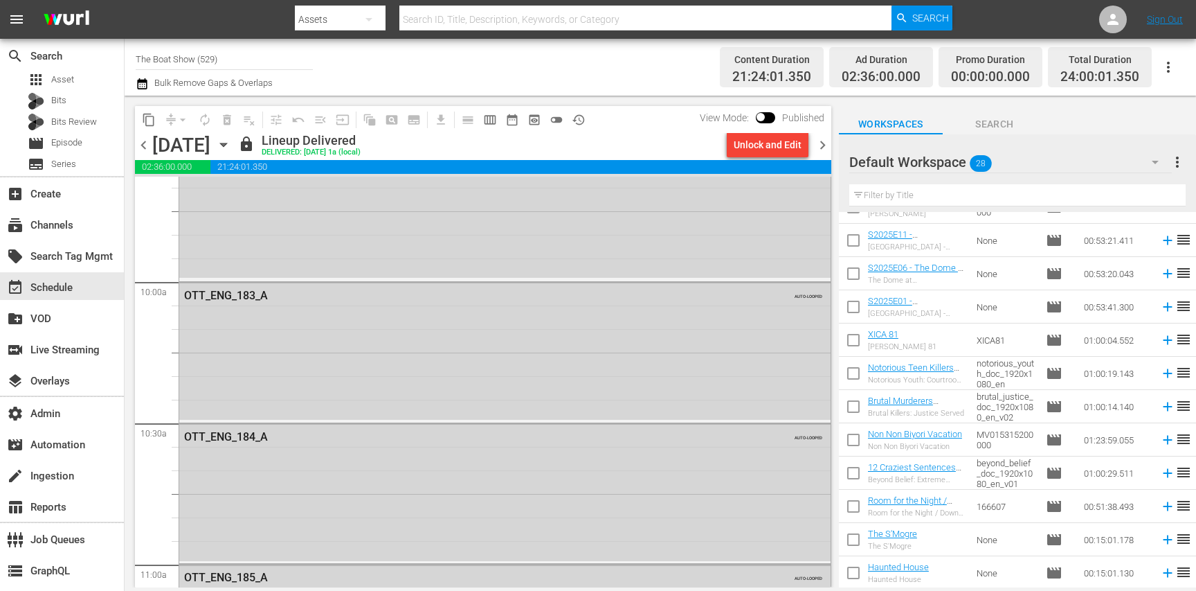
scroll to position [2757, 0]
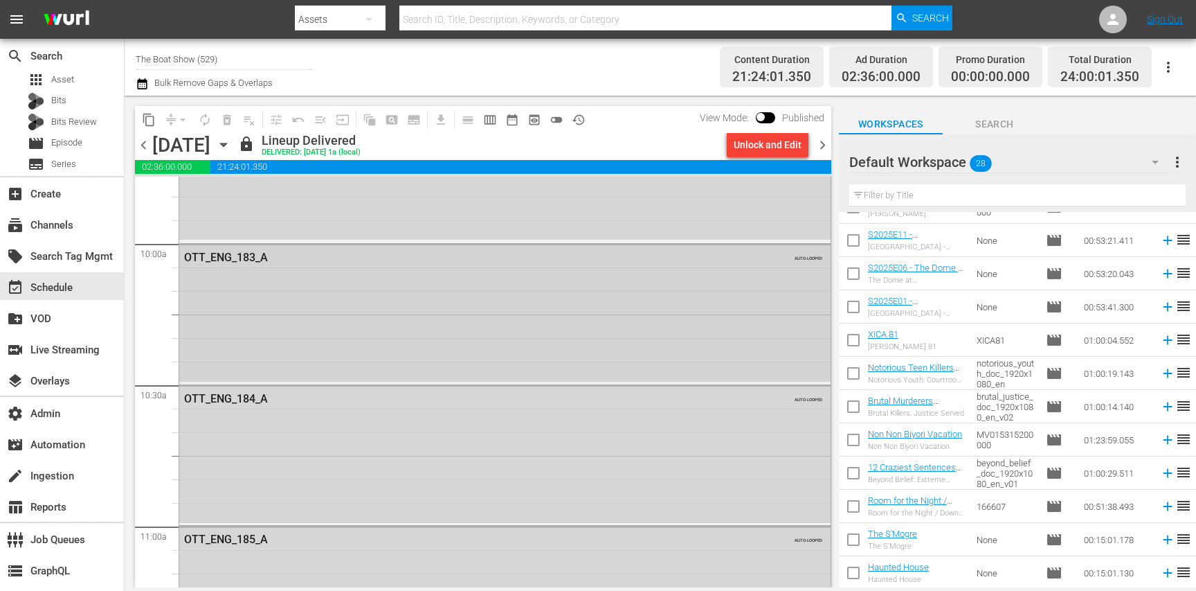
click at [552, 340] on div "OTT_ENG_183_A AUTO-LOOPED" at bounding box center [504, 312] width 651 height 137
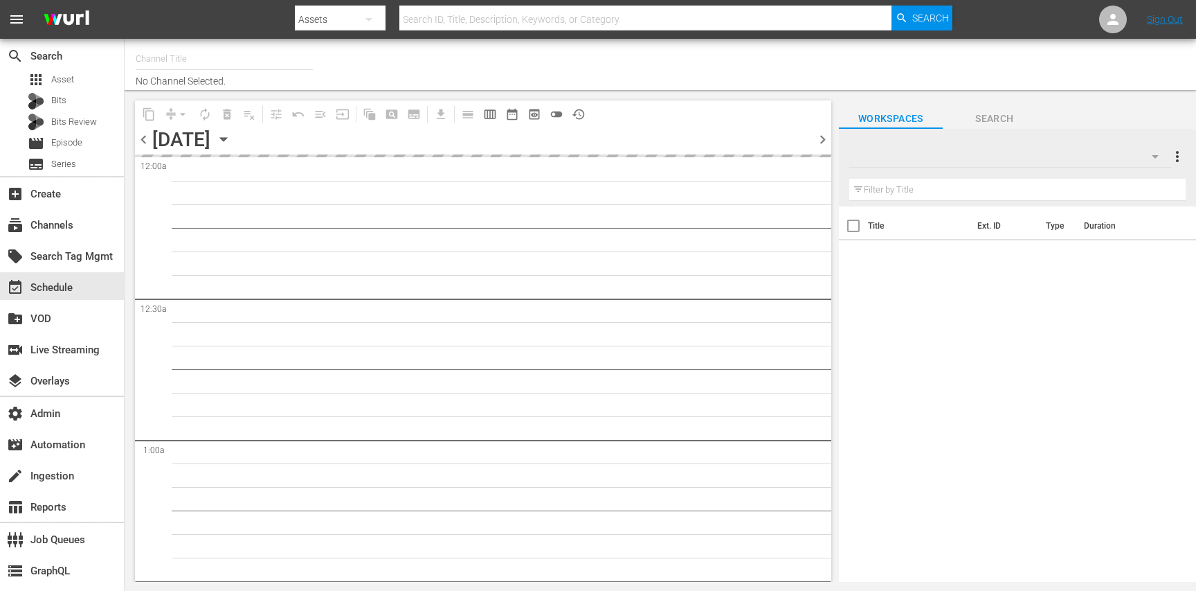
type input "BABY SHARK TV (696)"
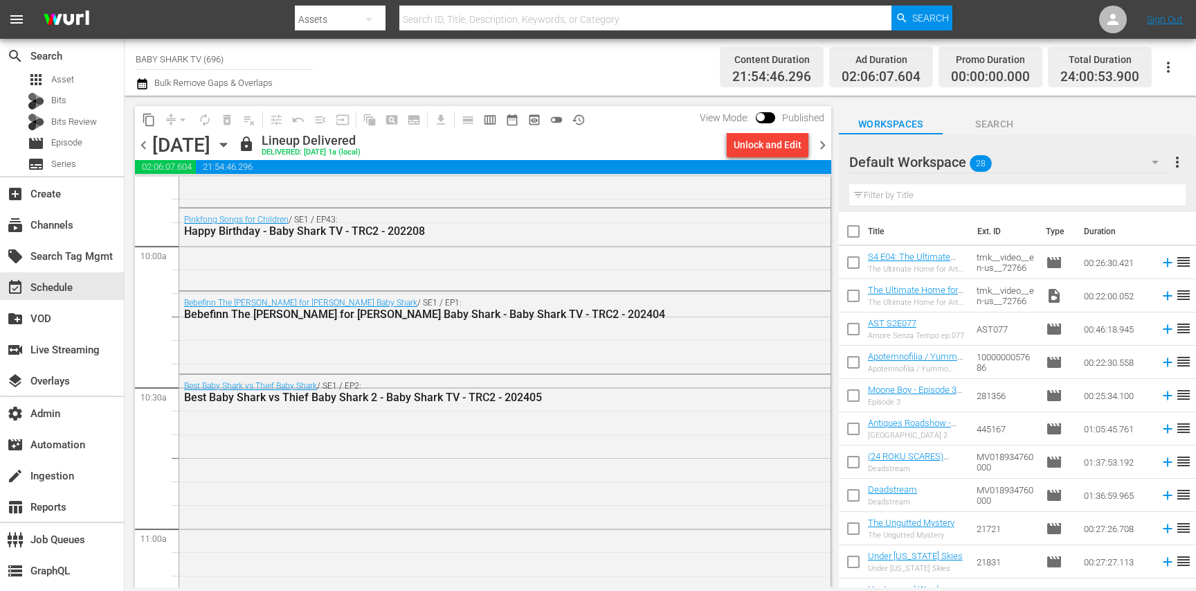
scroll to position [2760, 0]
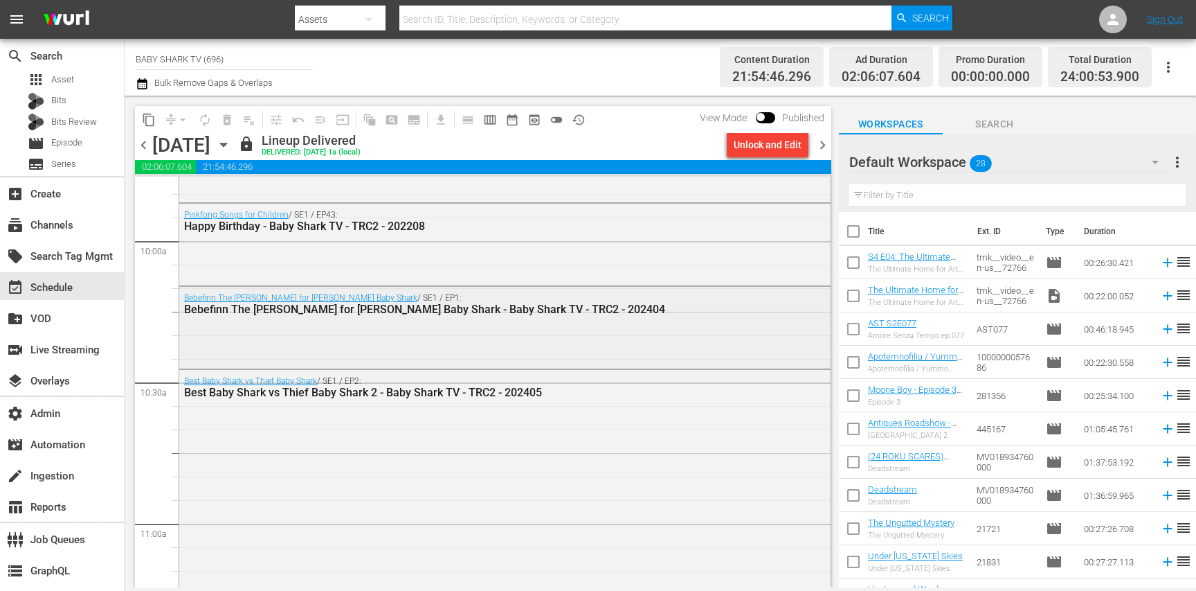
click at [613, 344] on div "Bebefinn The Hunt for Finn's Baby Shark / SE1 / EP1: Bebefinn The Hunt for Finn…" at bounding box center [504, 326] width 651 height 79
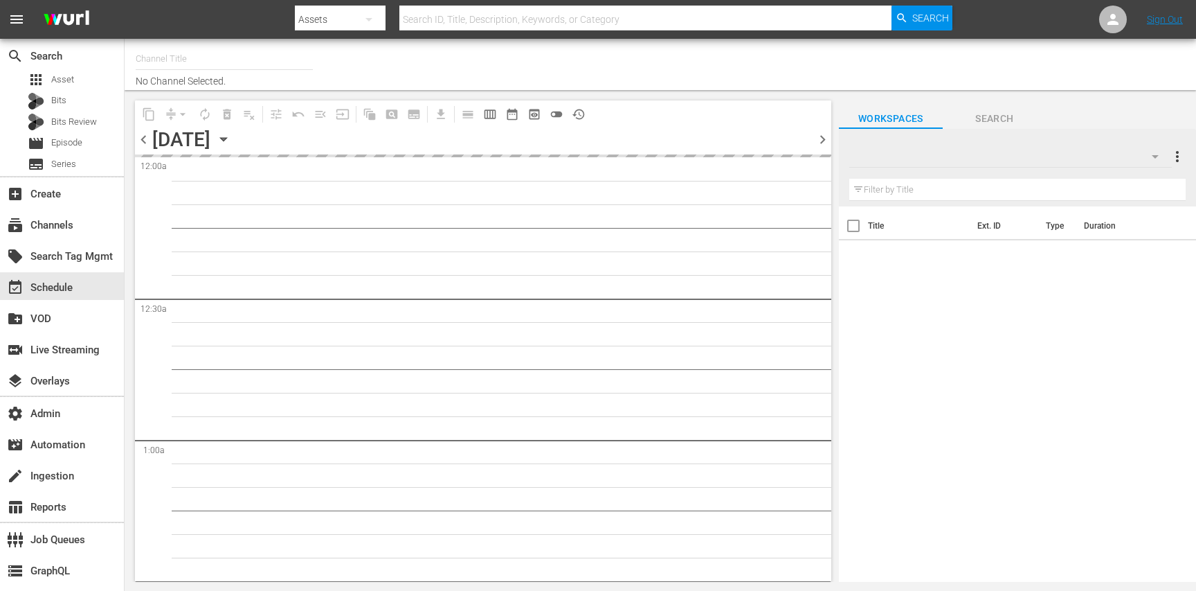
type input "ROI TV (1233)"
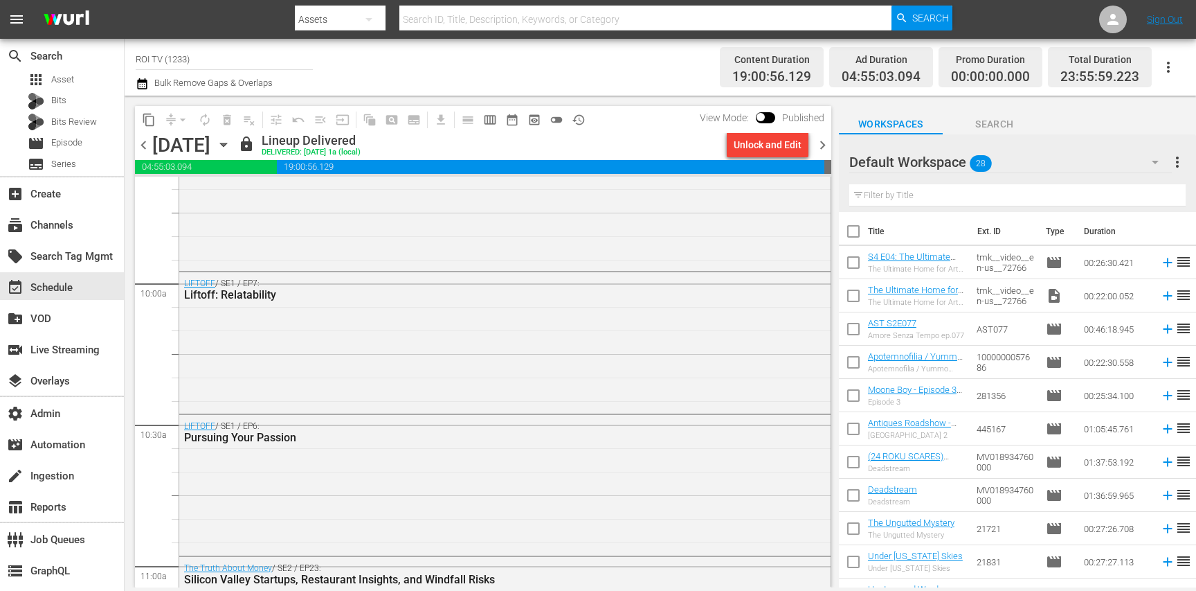
scroll to position [2717, 0]
click at [305, 399] on div "LIFTOFF / SE1 / EP7: Liftoff: Relatability" at bounding box center [504, 342] width 651 height 138
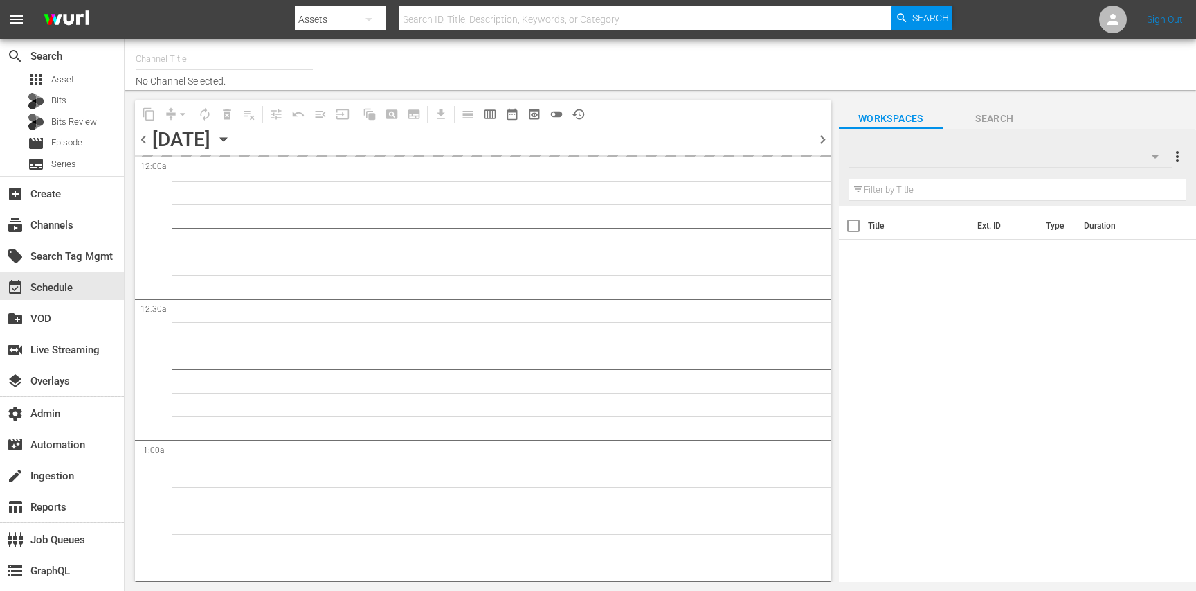
type input "Life Down Under (1496)"
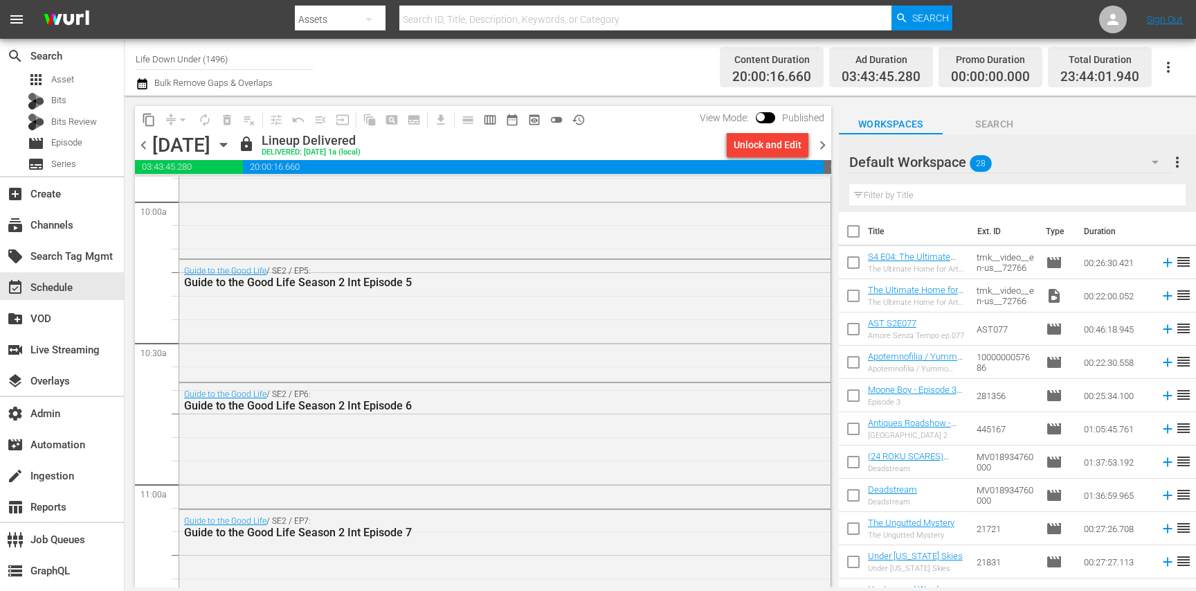
scroll to position [2795, 0]
click at [415, 305] on div "Guide to the Good Life / SE2 / EP5: Guide to the Good Life Season 2 Int Episode…" at bounding box center [504, 323] width 651 height 119
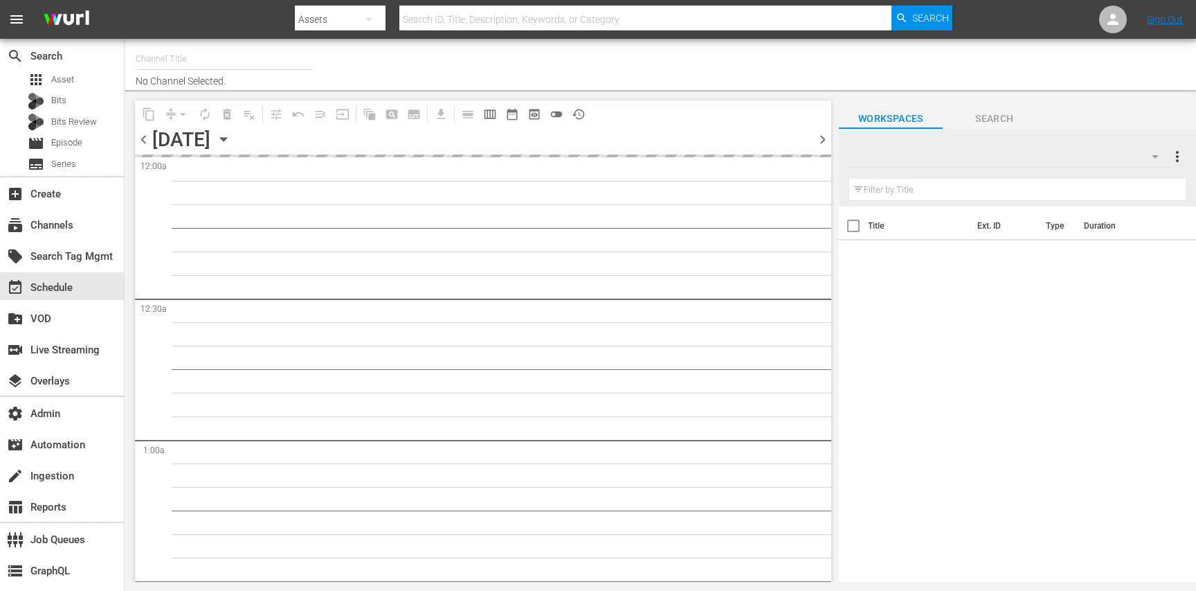
type input "WeatherSpy (International) (Playout) (388)"
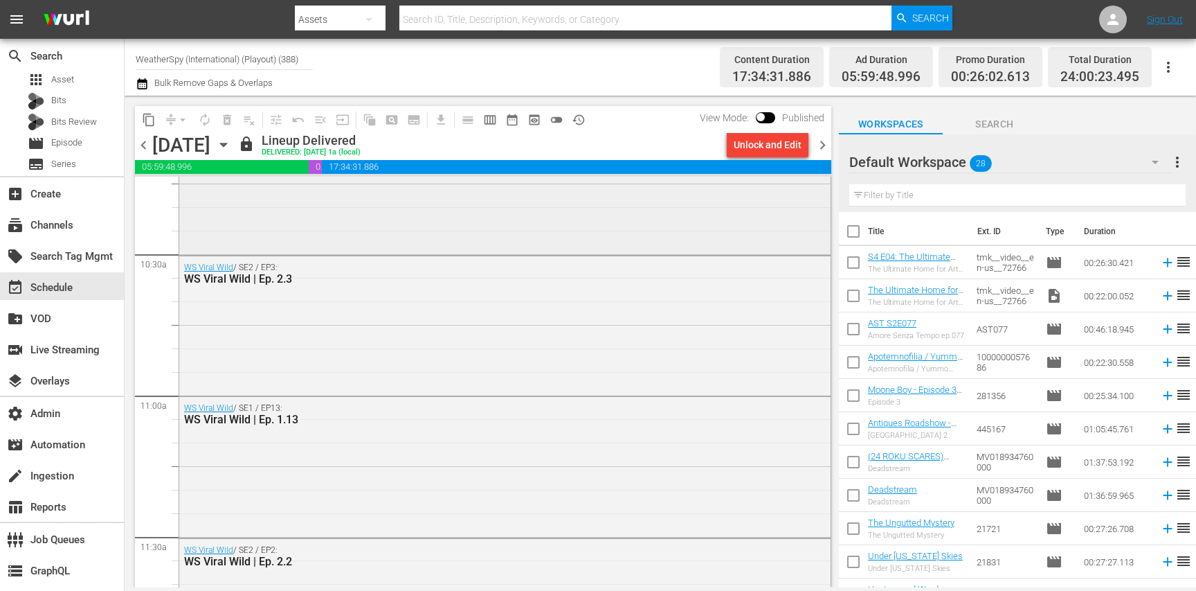
scroll to position [2854, 0]
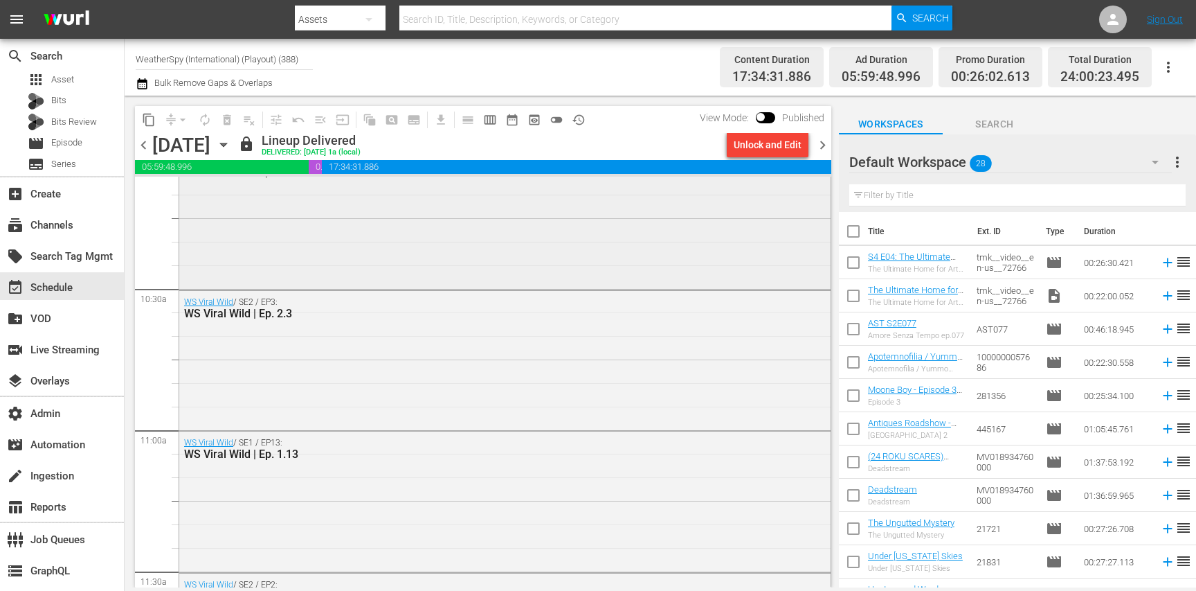
click at [410, 236] on div "WS Viral Wild / SE2 / EP1: WS Viral Wild | Ep. 2.1" at bounding box center [504, 217] width 651 height 137
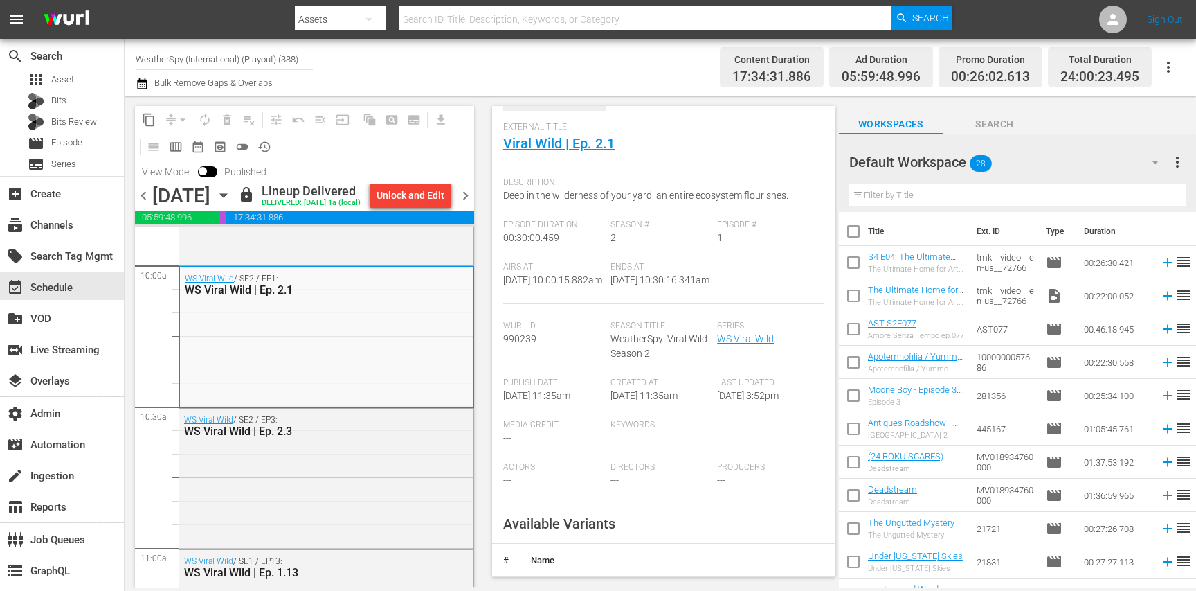
scroll to position [56, 0]
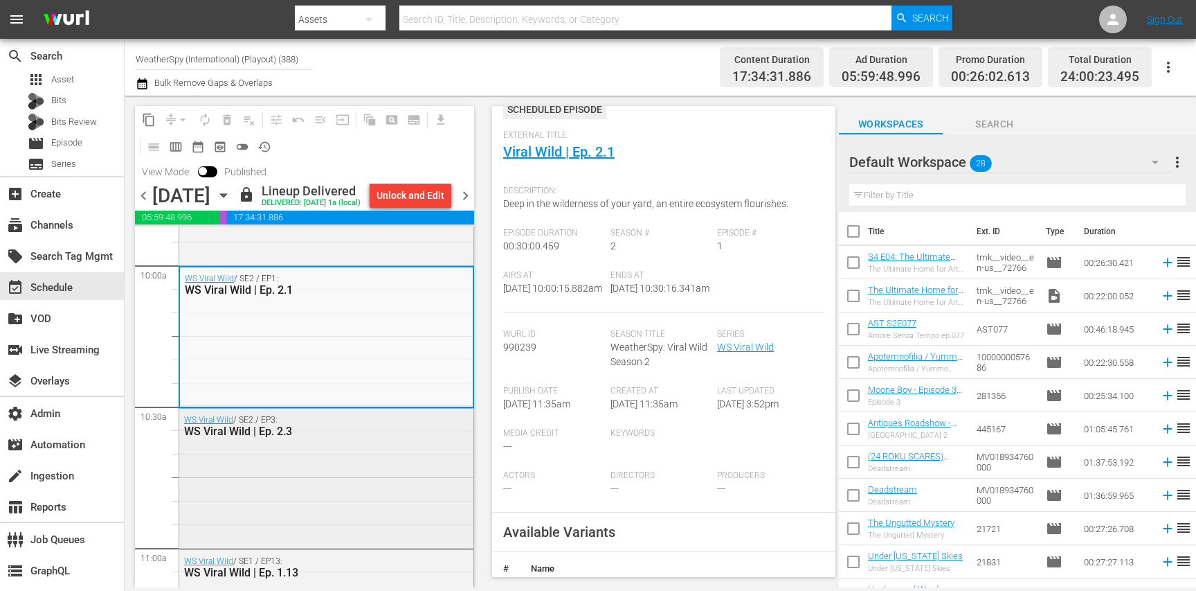
click at [391, 476] on div "WS Viral Wild / SE2 / EP3: WS Viral Wild | Ep. 2.3" at bounding box center [326, 476] width 294 height 137
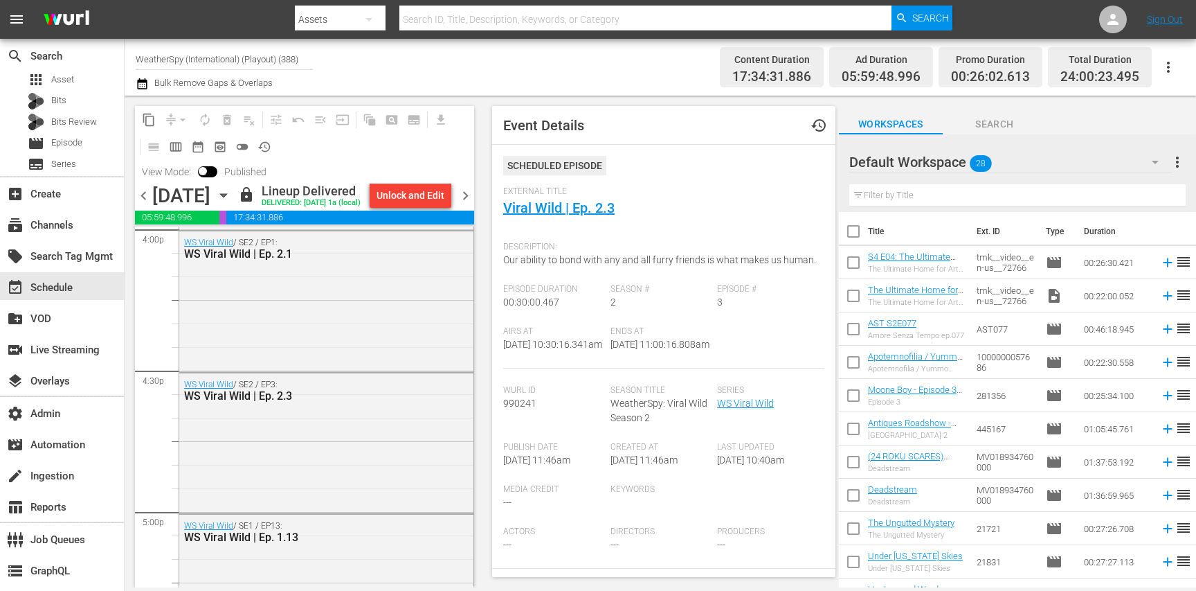
scroll to position [2822, 0]
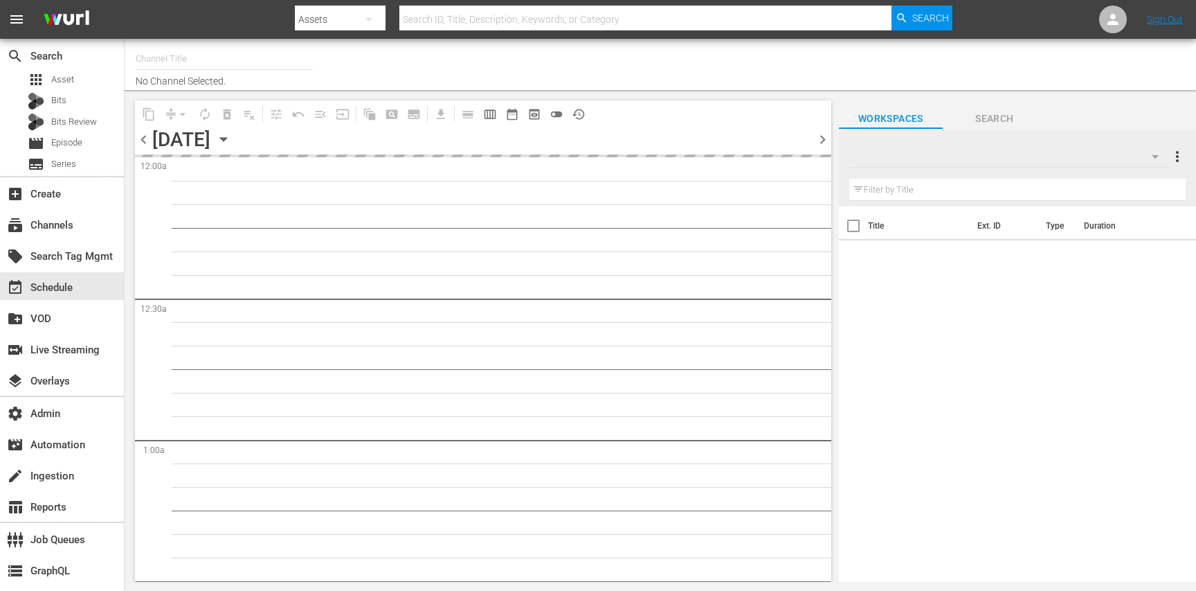
type input "The Boat Show (529)"
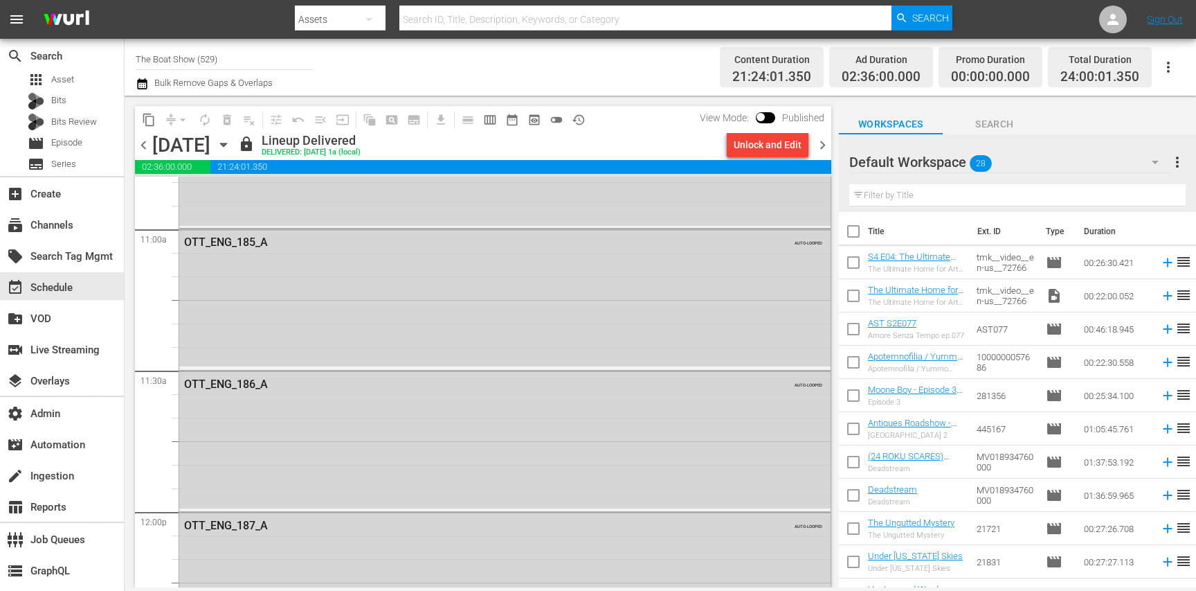
scroll to position [3047, 0]
click at [260, 342] on div "OTT_ENG_185_A AUTO-LOOPED" at bounding box center [504, 304] width 651 height 137
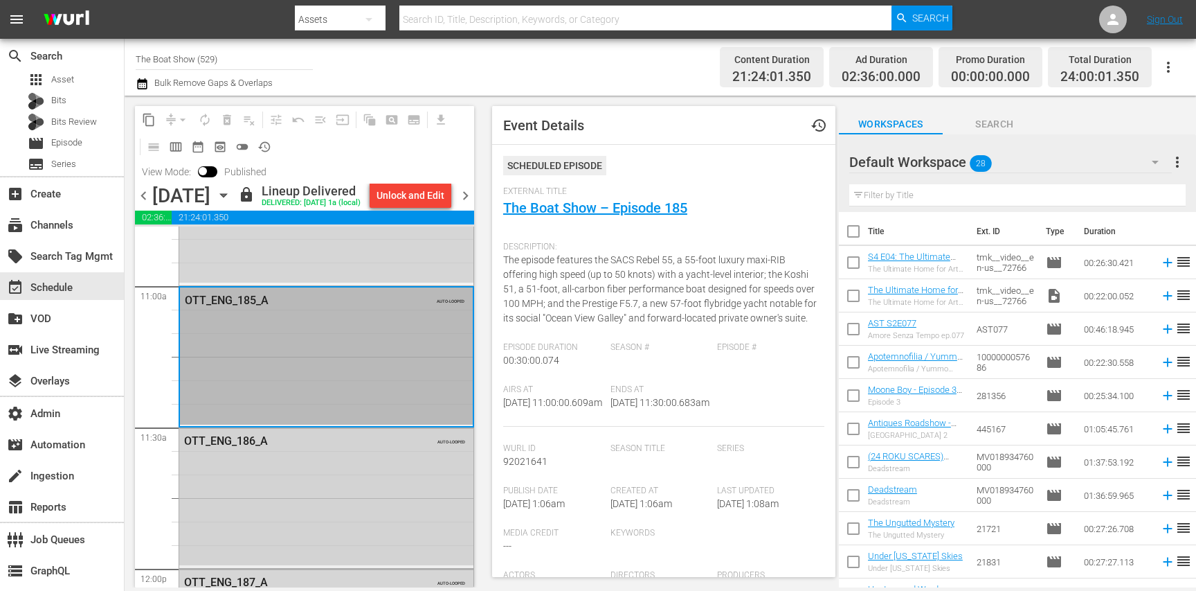
click at [362, 483] on div "OTT_ENG_186_A AUTO-LOOPED" at bounding box center [326, 496] width 294 height 137
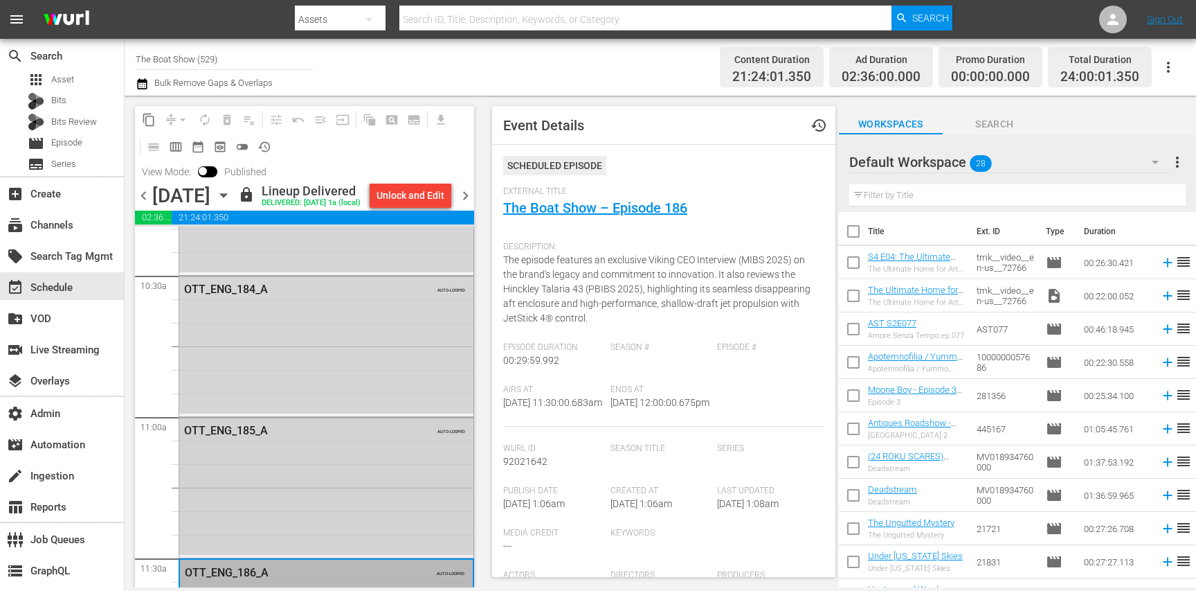
scroll to position [2892, 0]
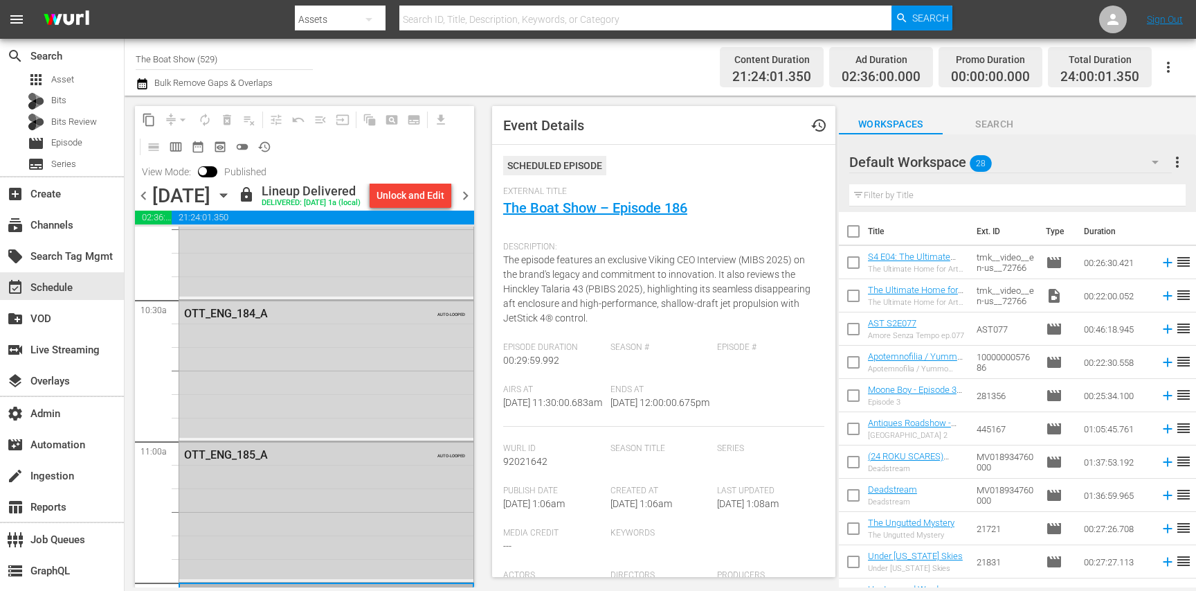
click at [335, 382] on div "OTT_ENG_184_A AUTO-LOOPED" at bounding box center [326, 368] width 294 height 137
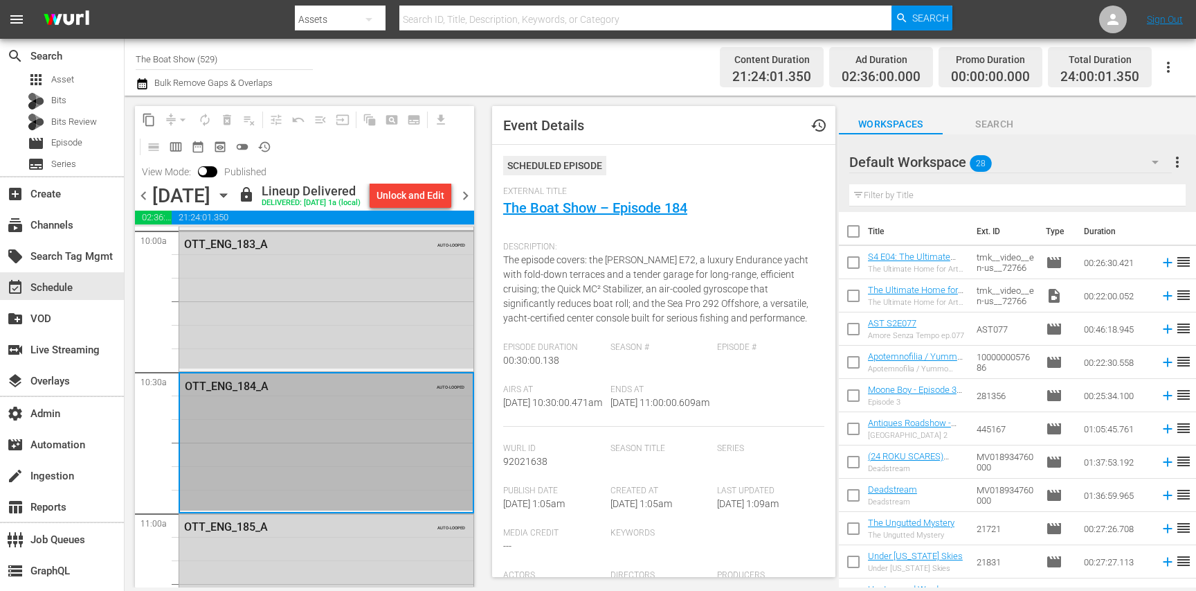
scroll to position [2813, 0]
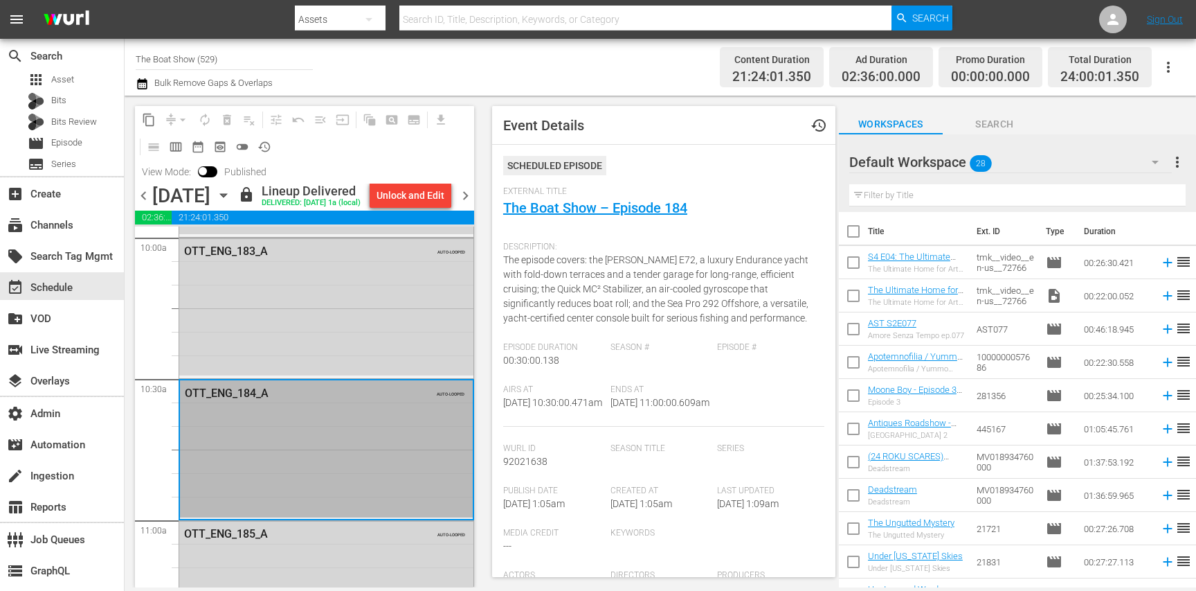
click at [335, 375] on div "OTT_ENG_183_A AUTO-LOOPED" at bounding box center [326, 306] width 294 height 137
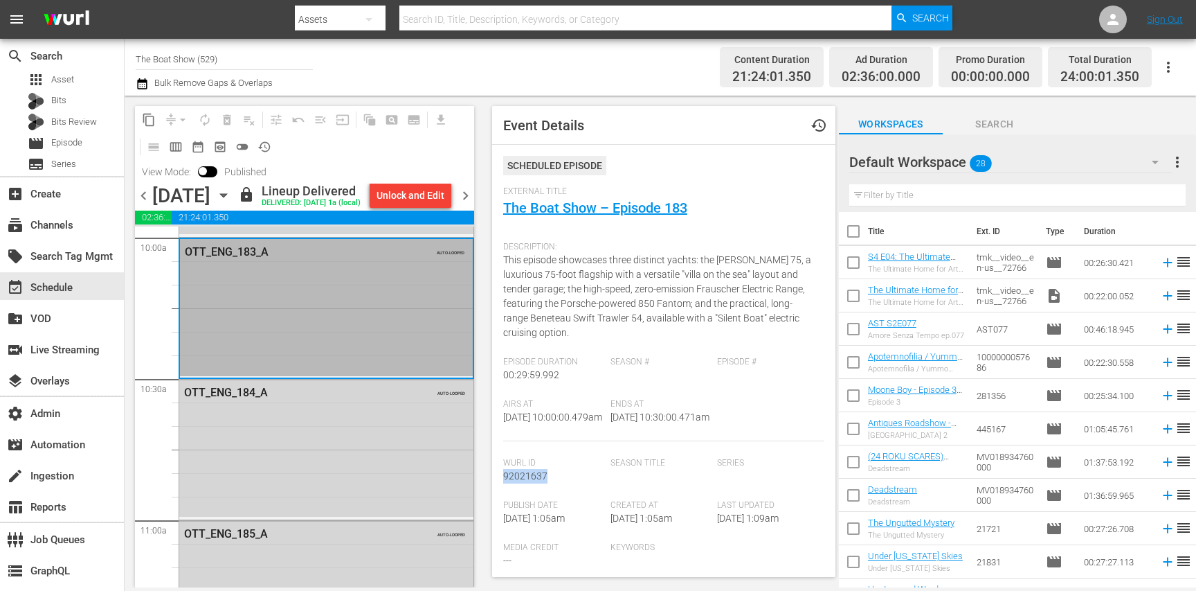
scroll to position [2778, 0]
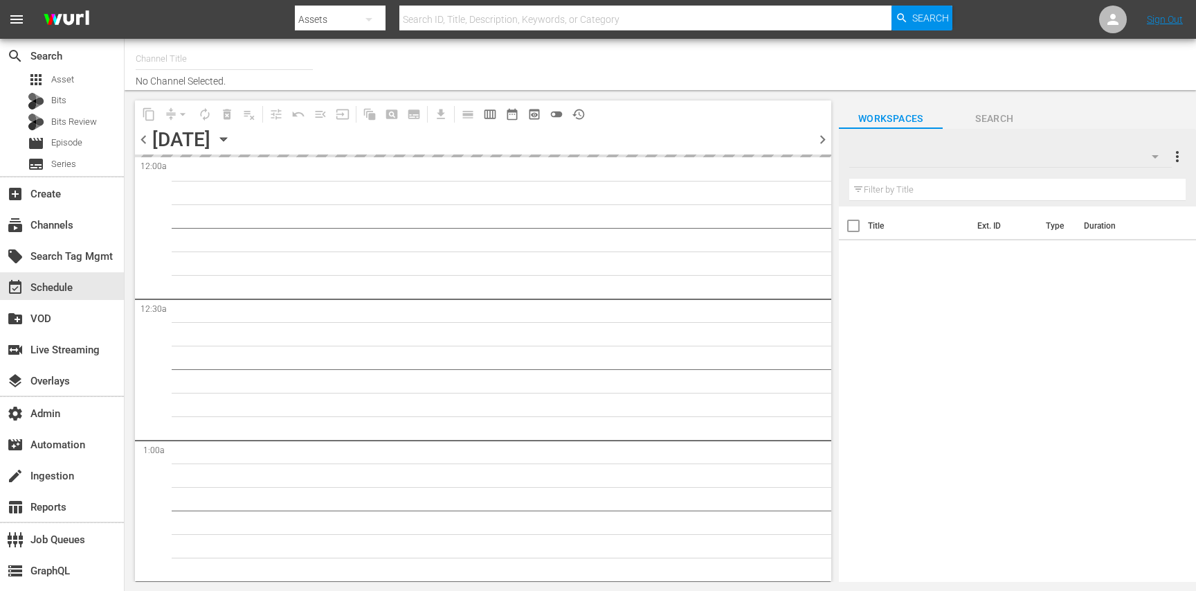
type input "Adventure Earth (1299)"
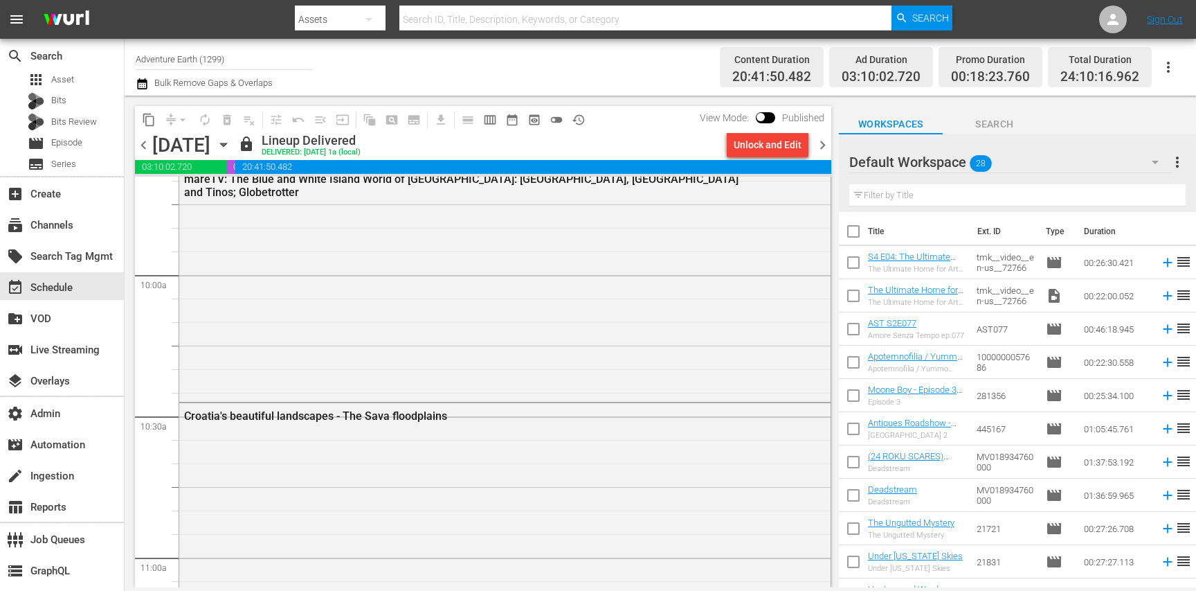
scroll to position [2730, 0]
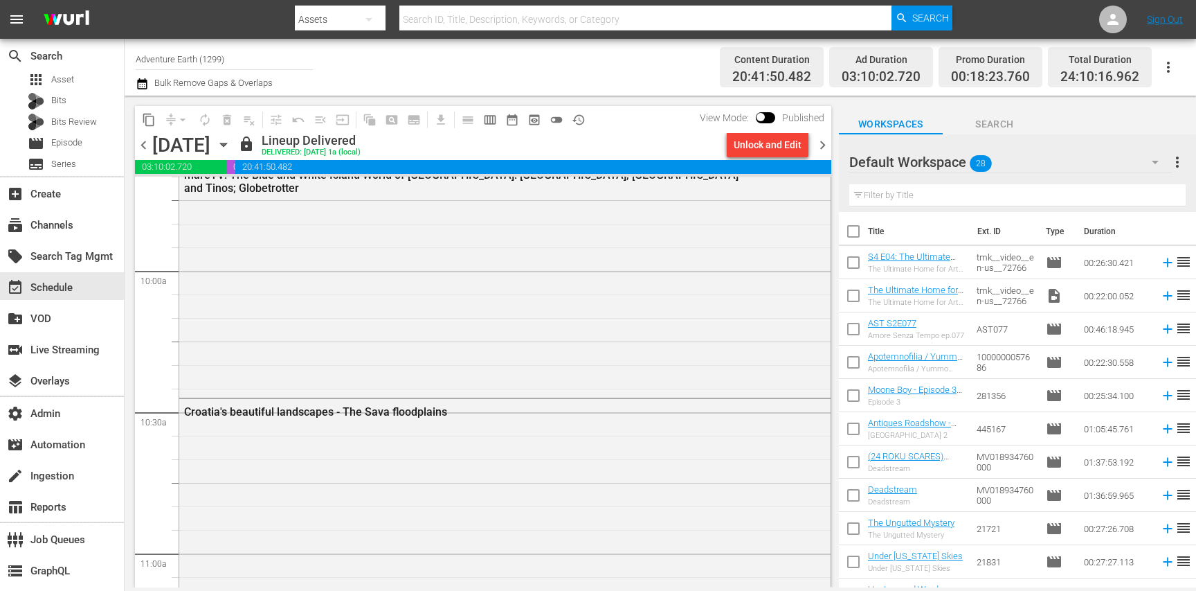
click at [287, 275] on div "mareTV: The Blue and White Island World of [GEOGRAPHIC_DATA]: [GEOGRAPHIC_DATA]…" at bounding box center [504, 278] width 651 height 233
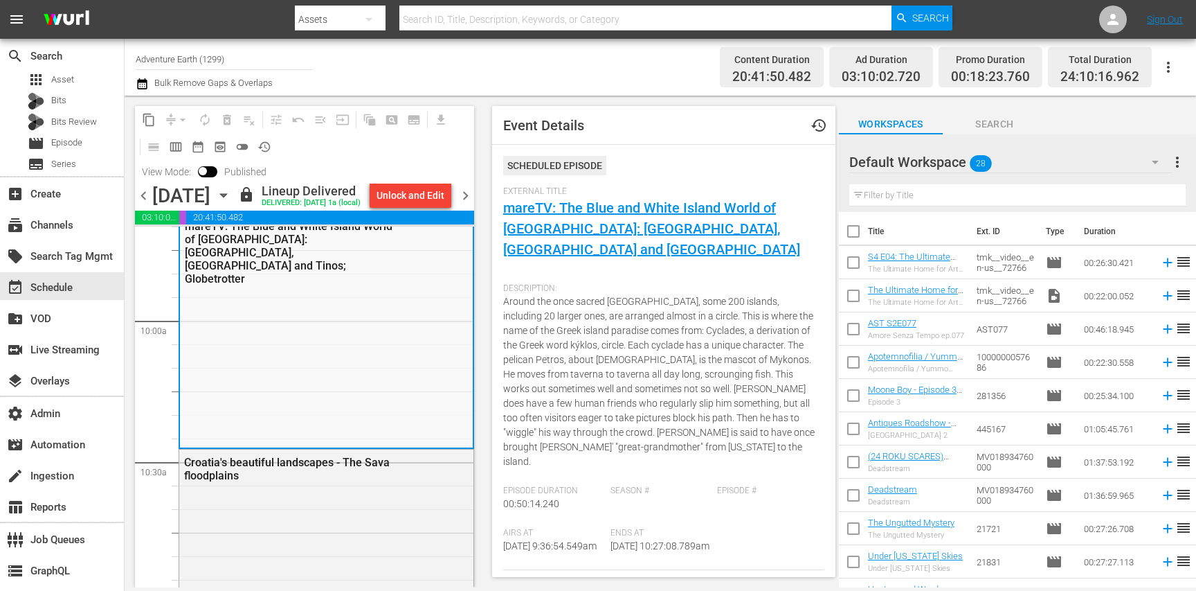
scroll to position [242, 0]
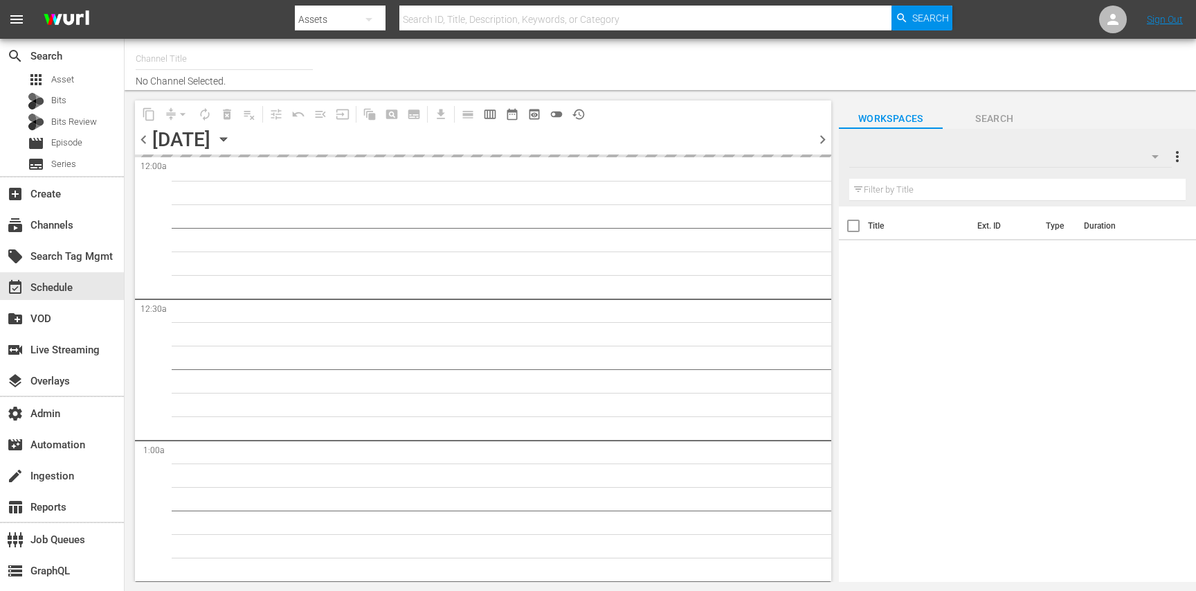
type input "Bondi Vet (1301)"
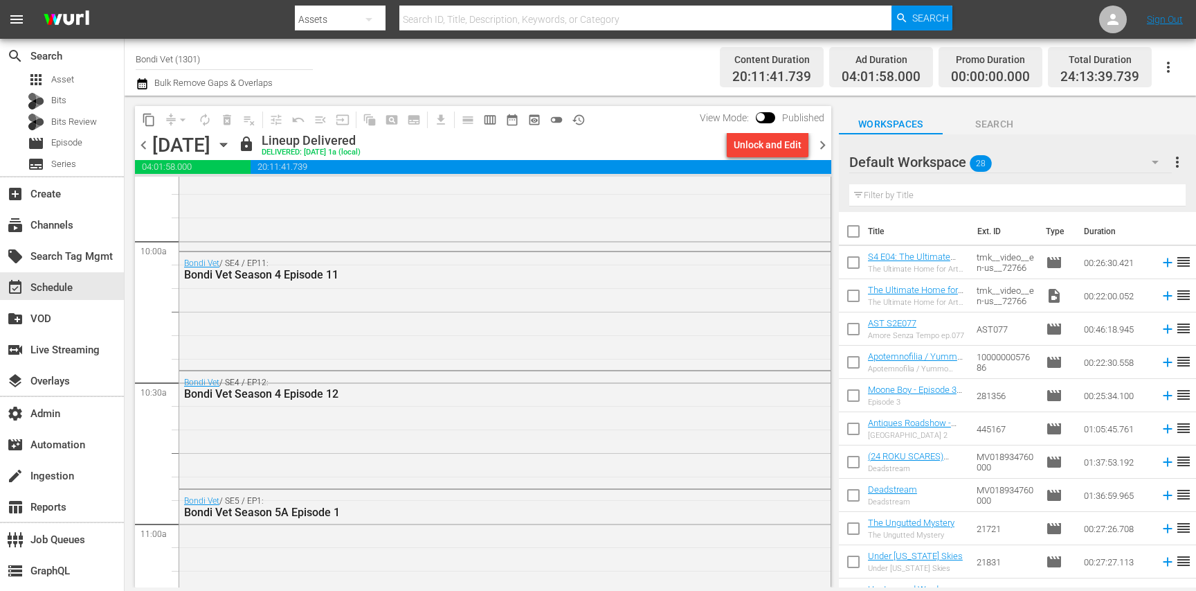
scroll to position [2757, 0]
click at [305, 325] on div "Bondi Vet / SE4 / EP11: Bondi Vet Season 4 Episode 11" at bounding box center [504, 313] width 651 height 116
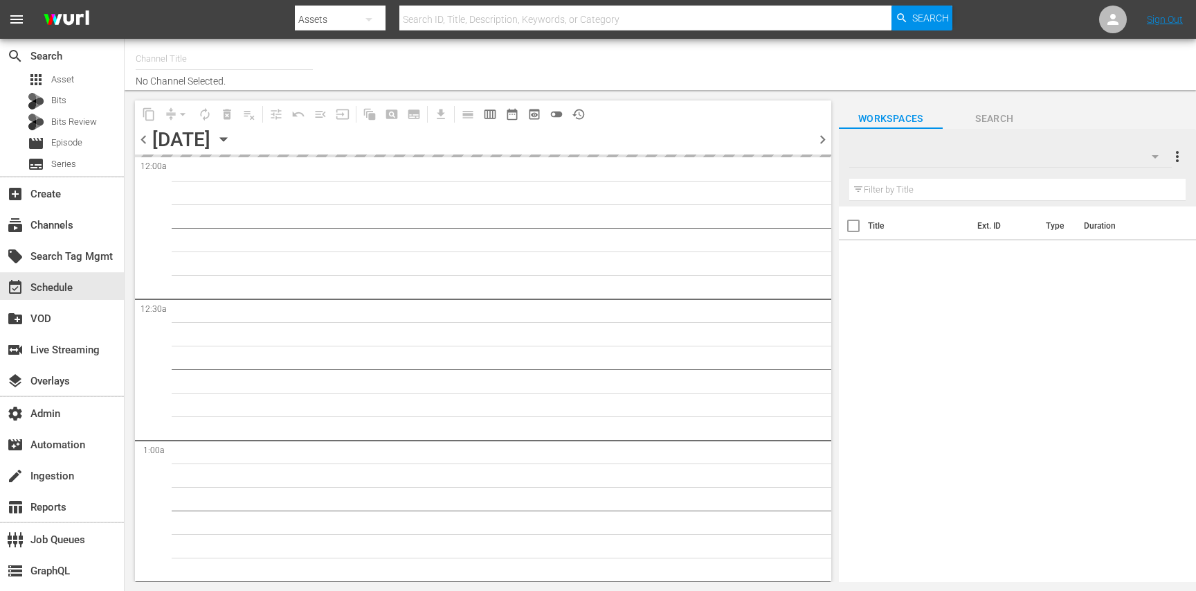
type input "Moconomy ENG (1252)"
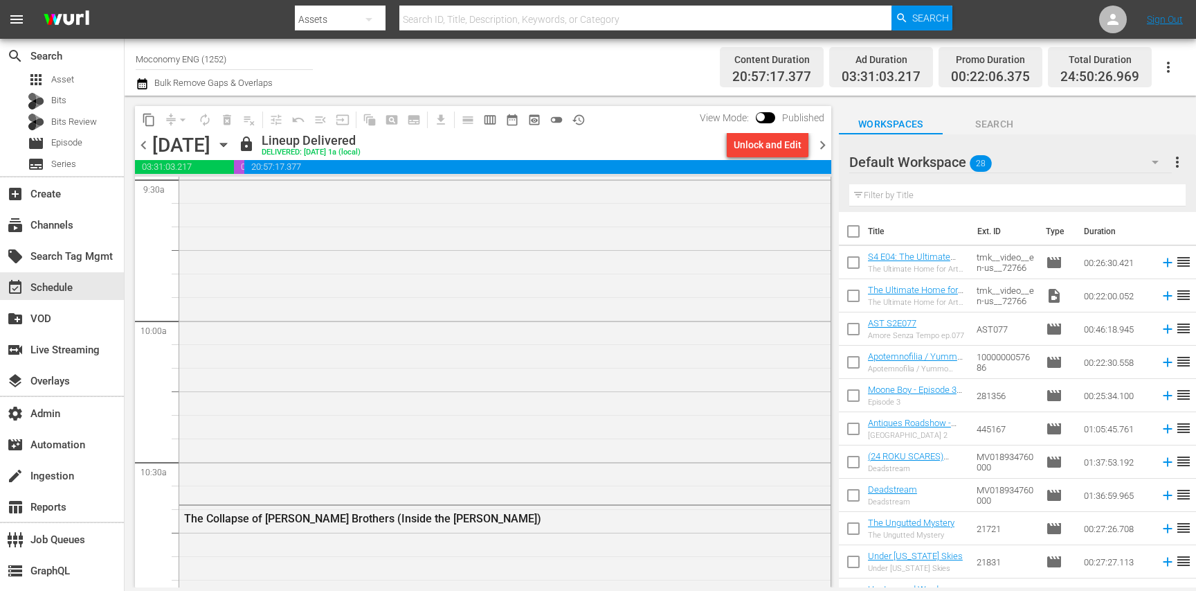
scroll to position [2685, 0]
click at [414, 366] on div "The Color of Medicine (The Color of Medicine - The Story of Homer G. Phillips H…" at bounding box center [504, 196] width 651 height 602
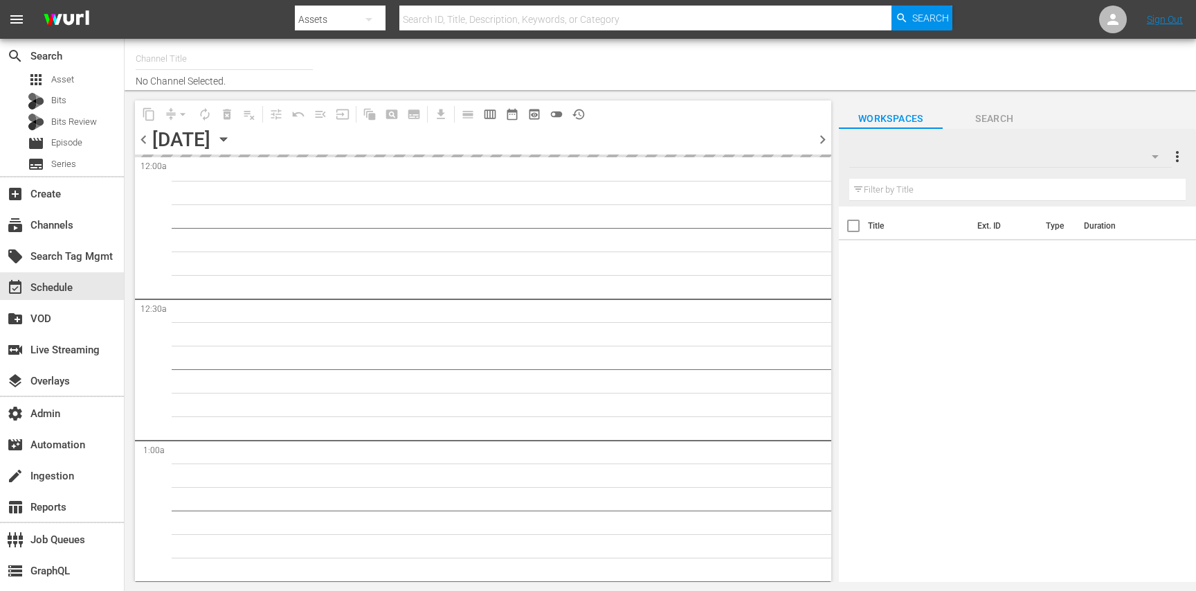
type input "Autentic Travel (1517)"
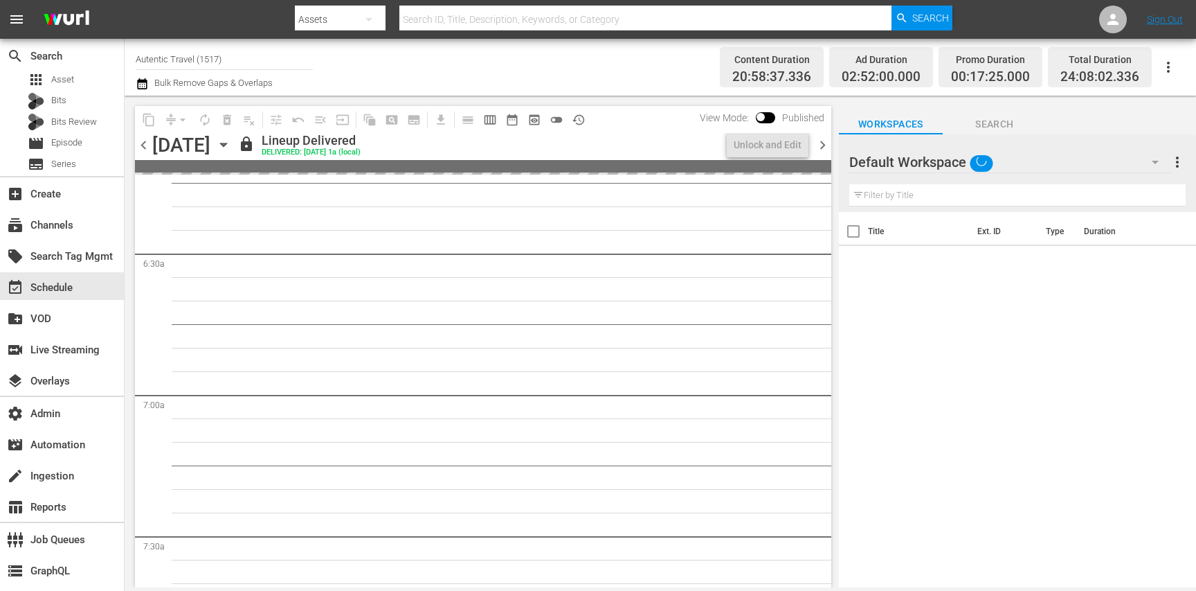
scroll to position [2859, 0]
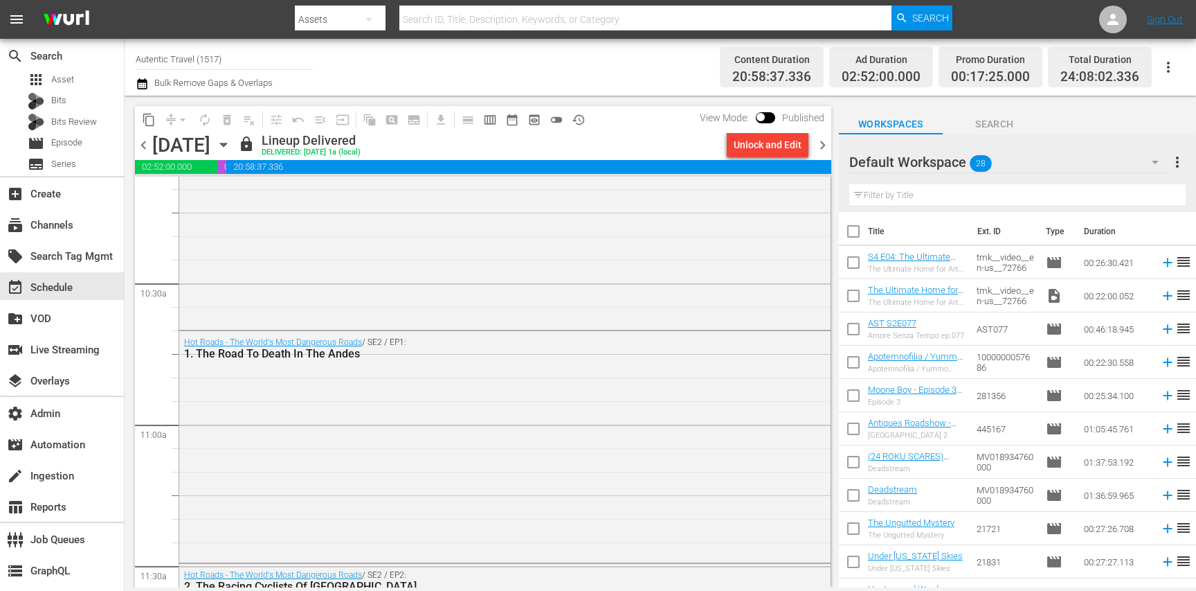
click at [405, 274] on div "Portugal's Nature Parks / SE1 / EP5: Ria Formosa" at bounding box center [504, 185] width 651 height 282
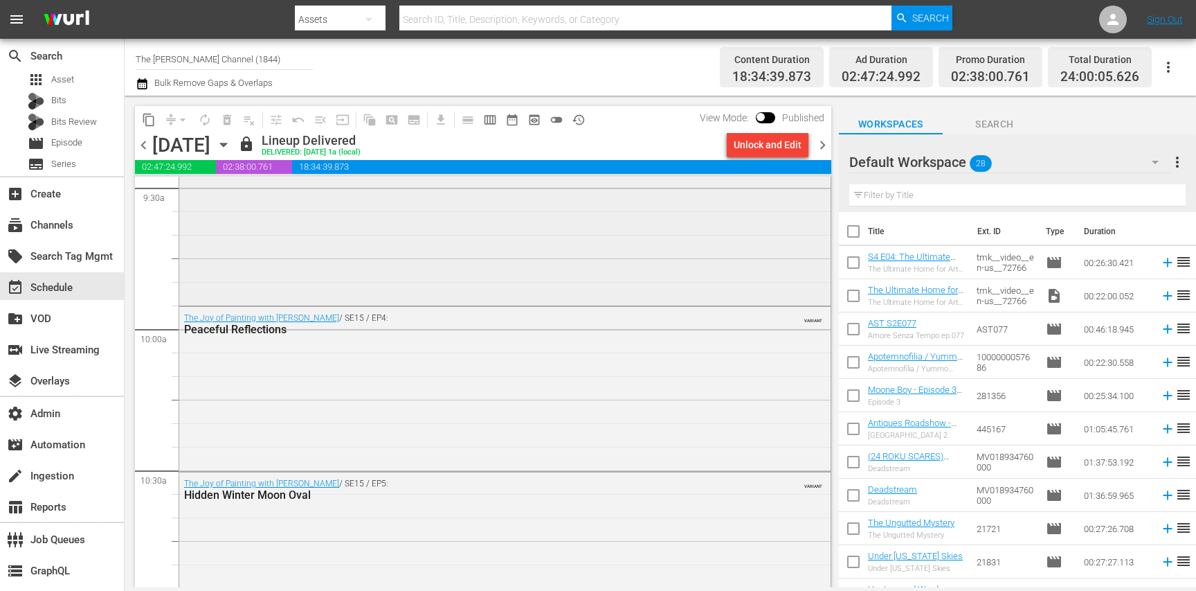
scroll to position [2687, 0]
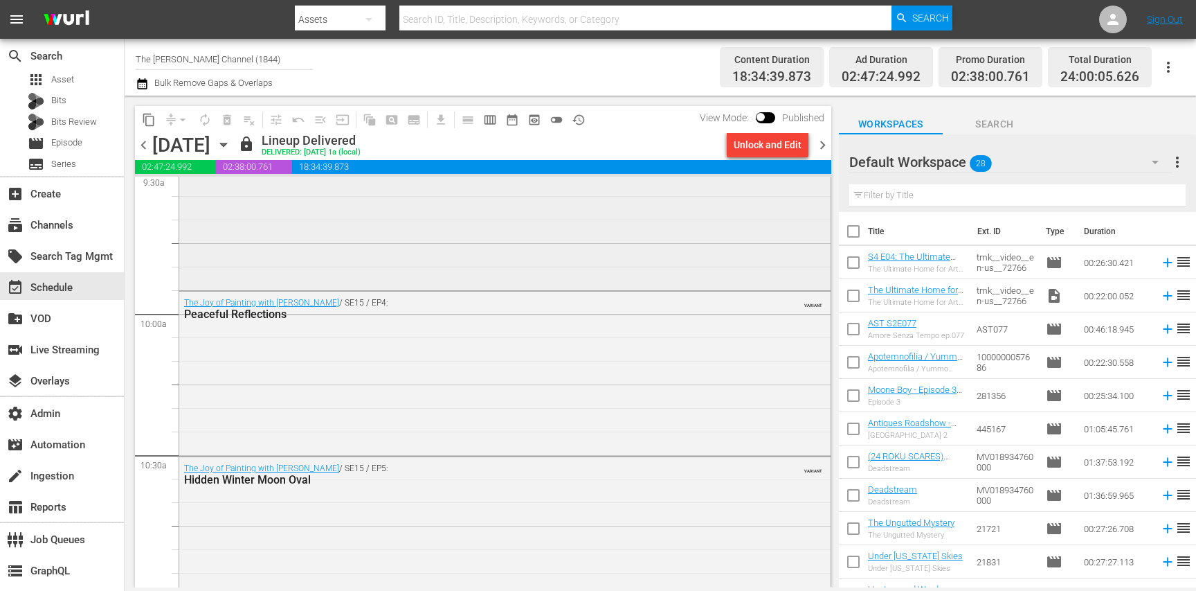
click at [381, 379] on div "The Joy of Painting with Bob Ross / SE15 / EP4: Peaceful Reflections VARIANT" at bounding box center [504, 372] width 651 height 162
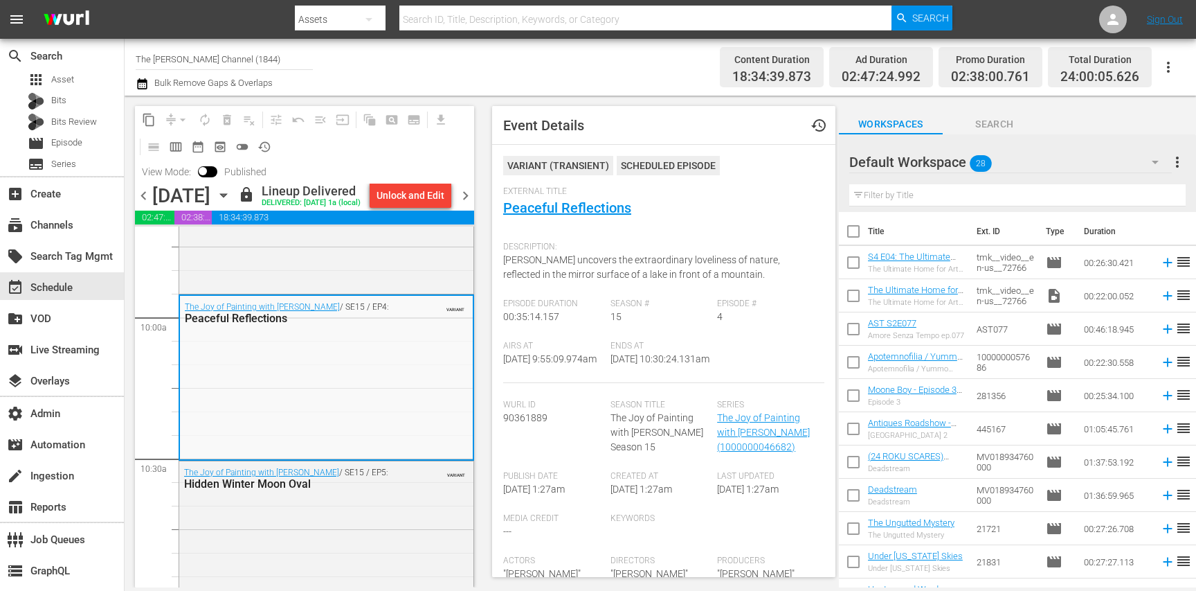
scroll to position [2763, 0]
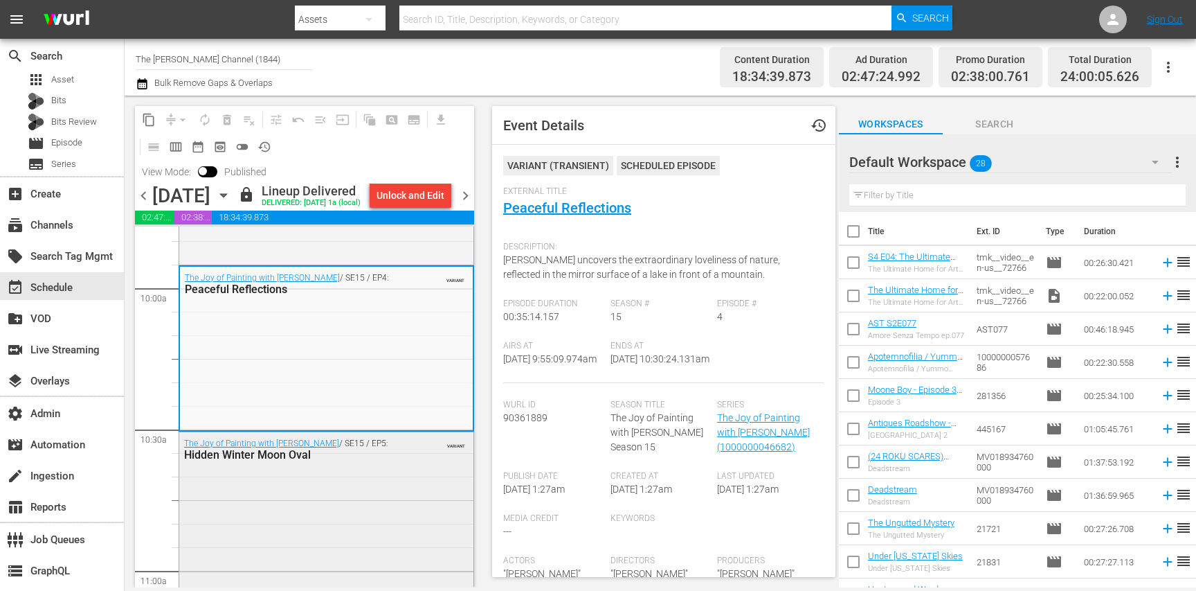
click at [390, 491] on div "The Joy of Painting with Bob Ross / SE15 / EP5: Hidden Winter Moon Oval VARIANT" at bounding box center [326, 512] width 294 height 161
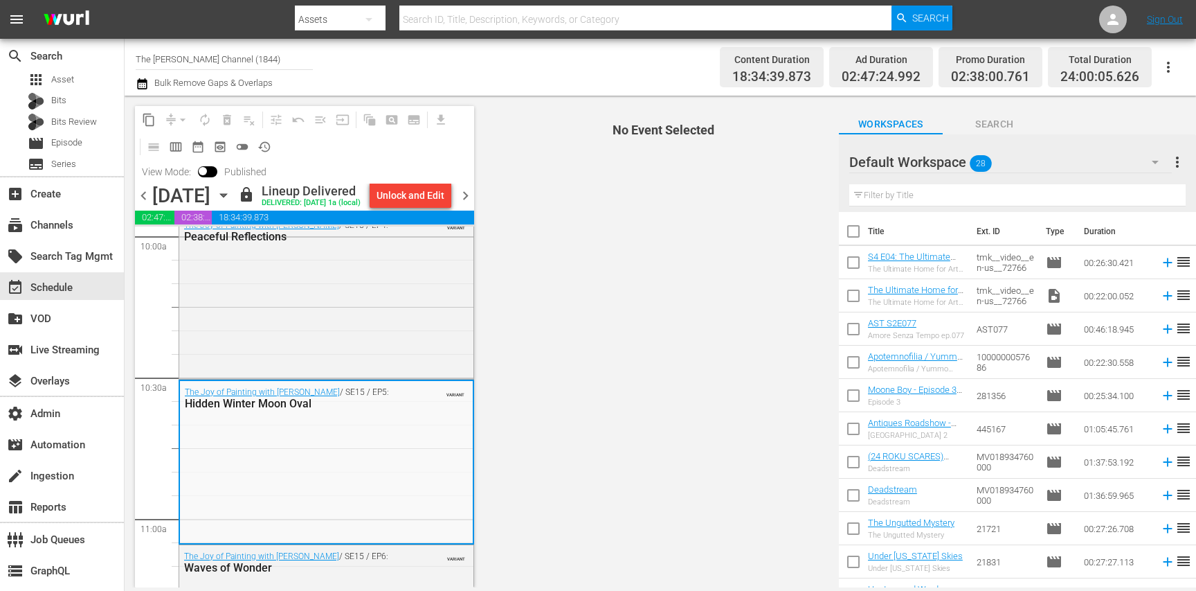
scroll to position [2897, 0]
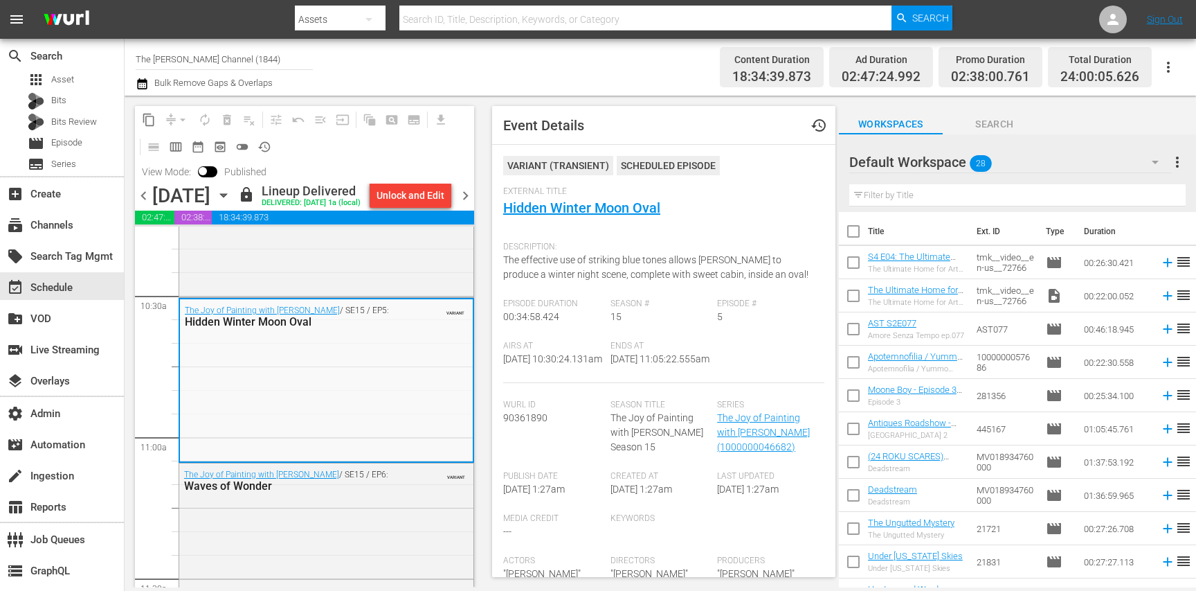
click at [278, 71] on input "The Bob Ross Channel (1844)" at bounding box center [224, 58] width 177 height 33
paste input "1103"
type input "1103"
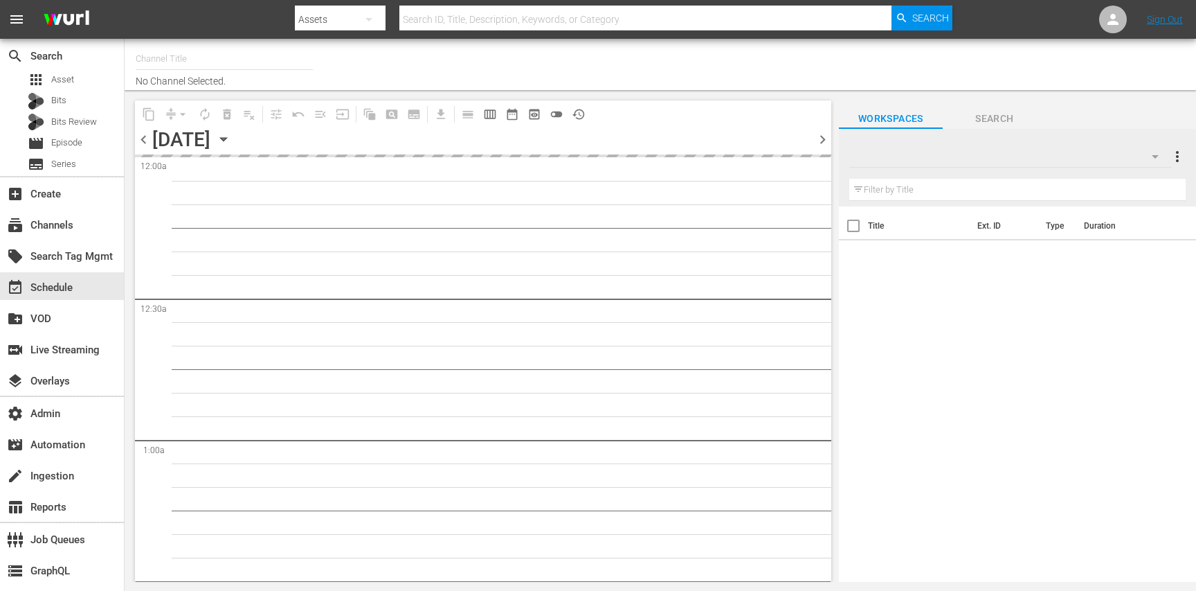
type input "DittyTV (1103)"
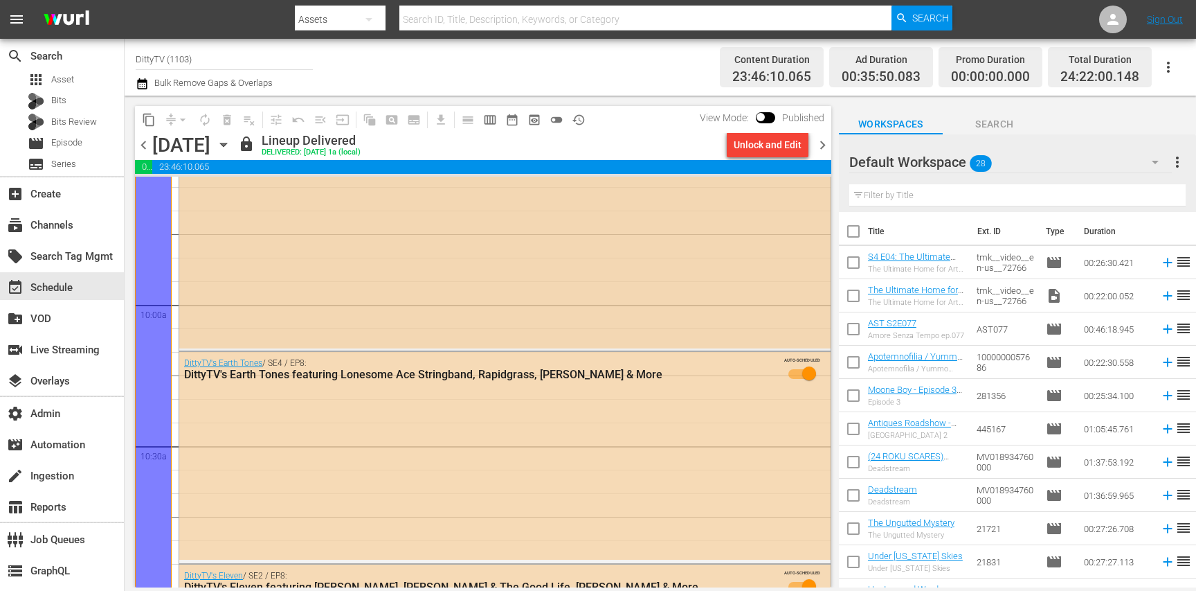
scroll to position [2726, 0]
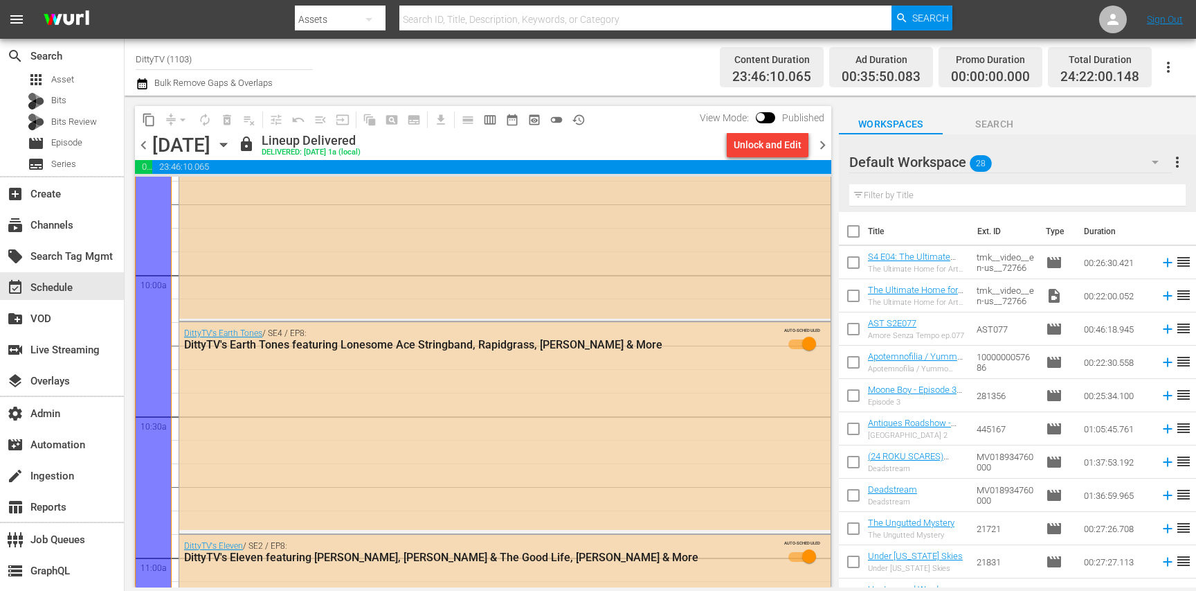
click at [456, 373] on div "DittyTV's Earth Tones / SE4 / EP8: DittyTV's Earth Tones featuring Lonesome Ace…" at bounding box center [504, 426] width 651 height 208
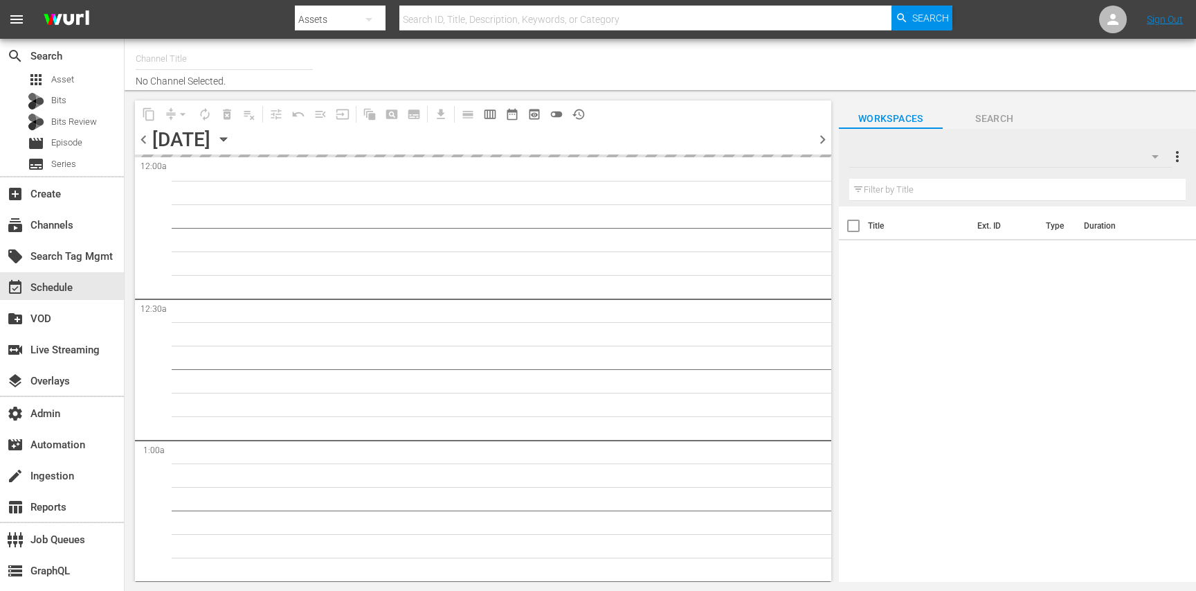
type input "Royalworld - Nobility & Dynasties US-AU (1783)"
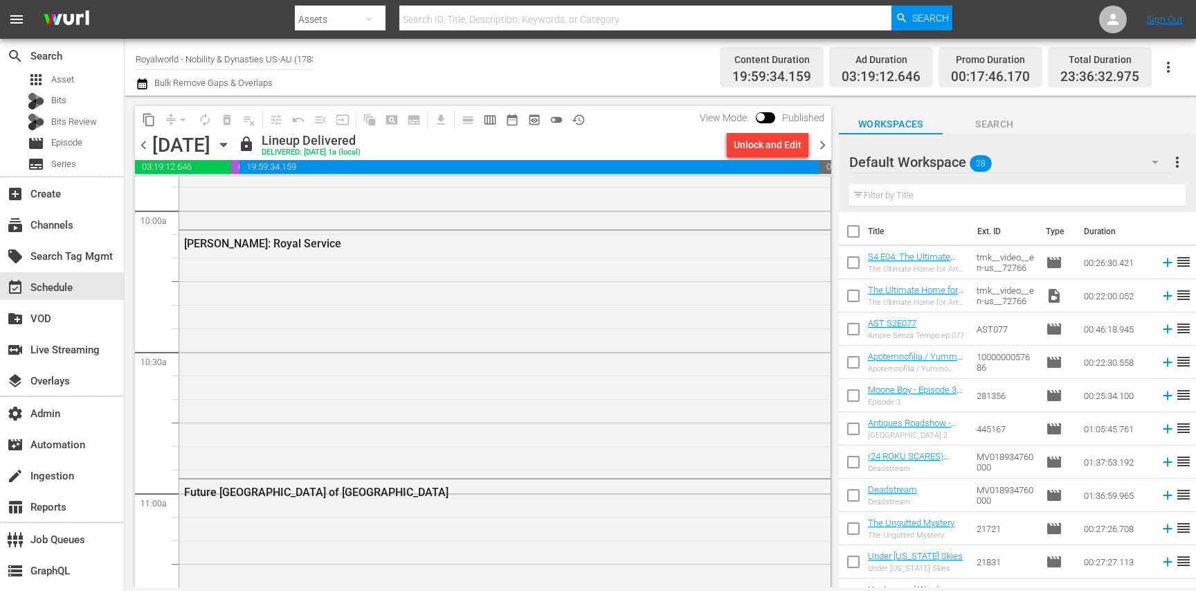
scroll to position [2817, 0]
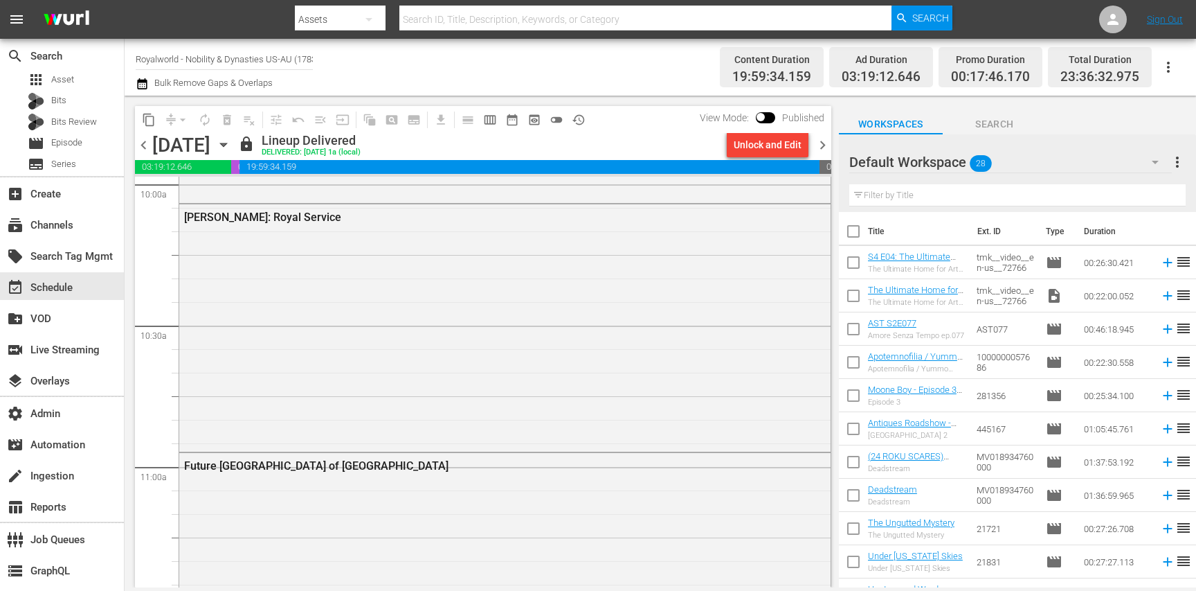
click at [547, 238] on div "Paul Burell: Royal Service" at bounding box center [504, 326] width 651 height 244
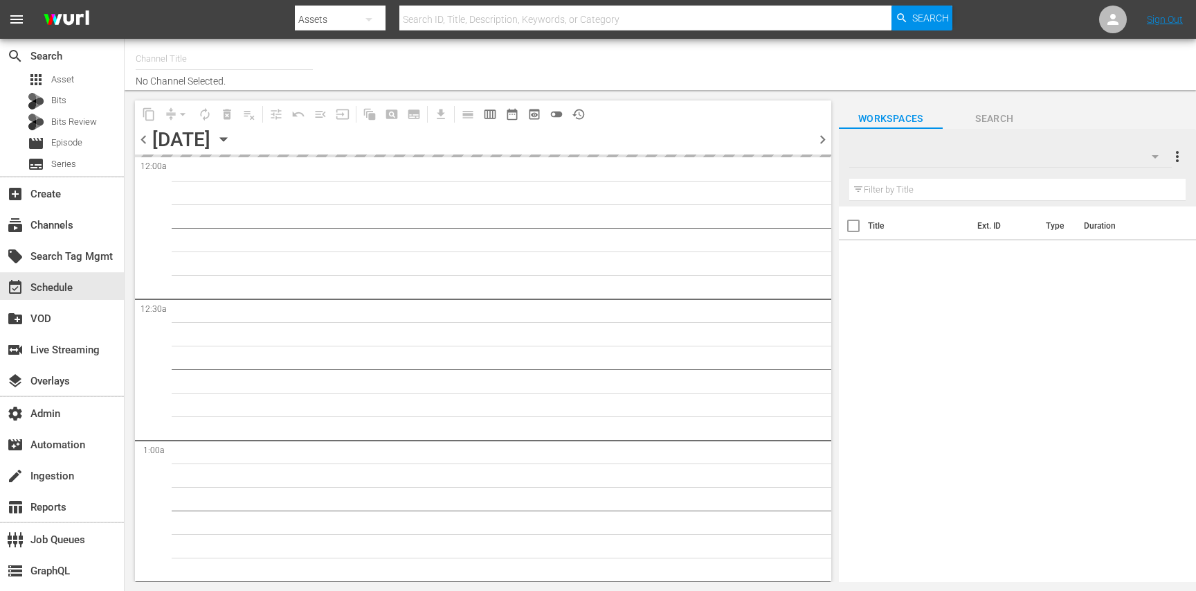
type input "Bigtime ENG (1250)"
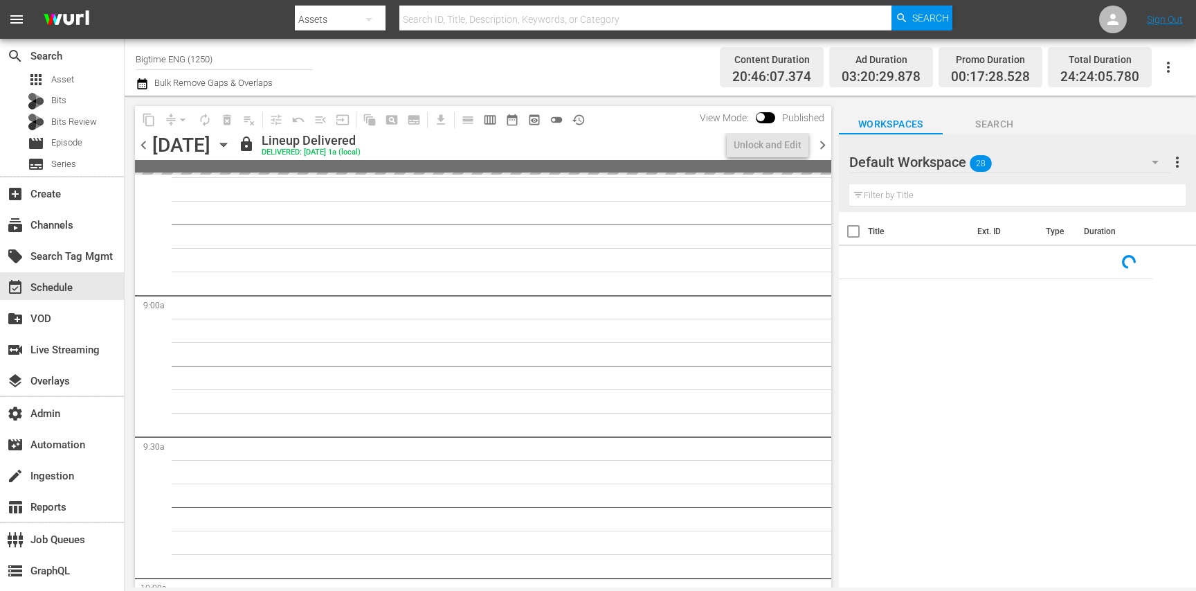
scroll to position [2926, 0]
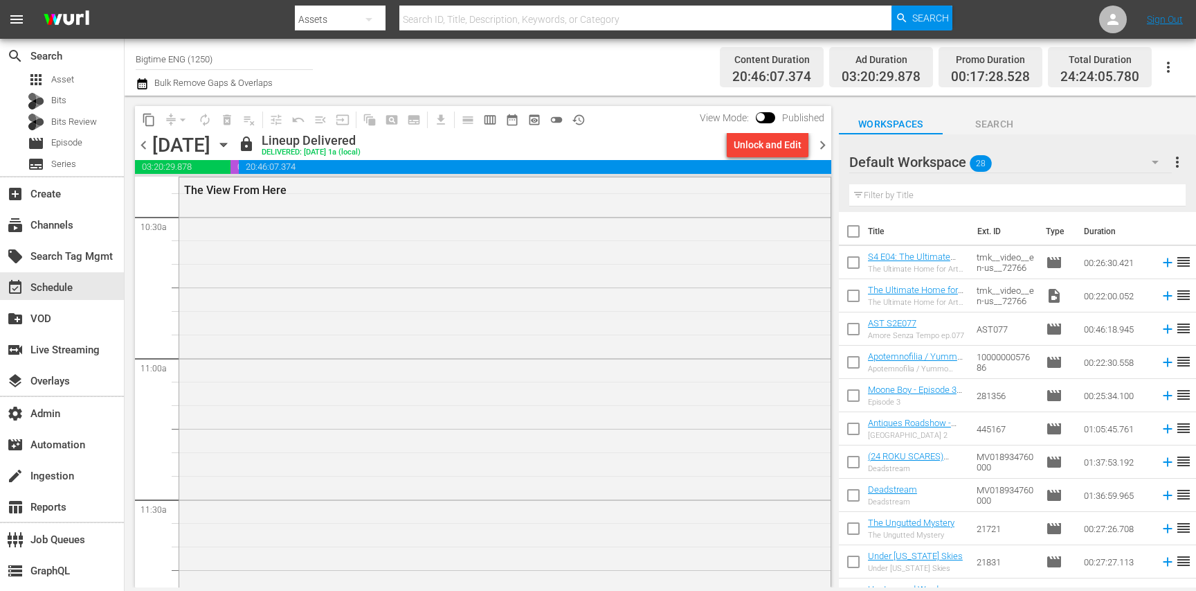
click at [261, 343] on div "The View From Here" at bounding box center [504, 456] width 651 height 558
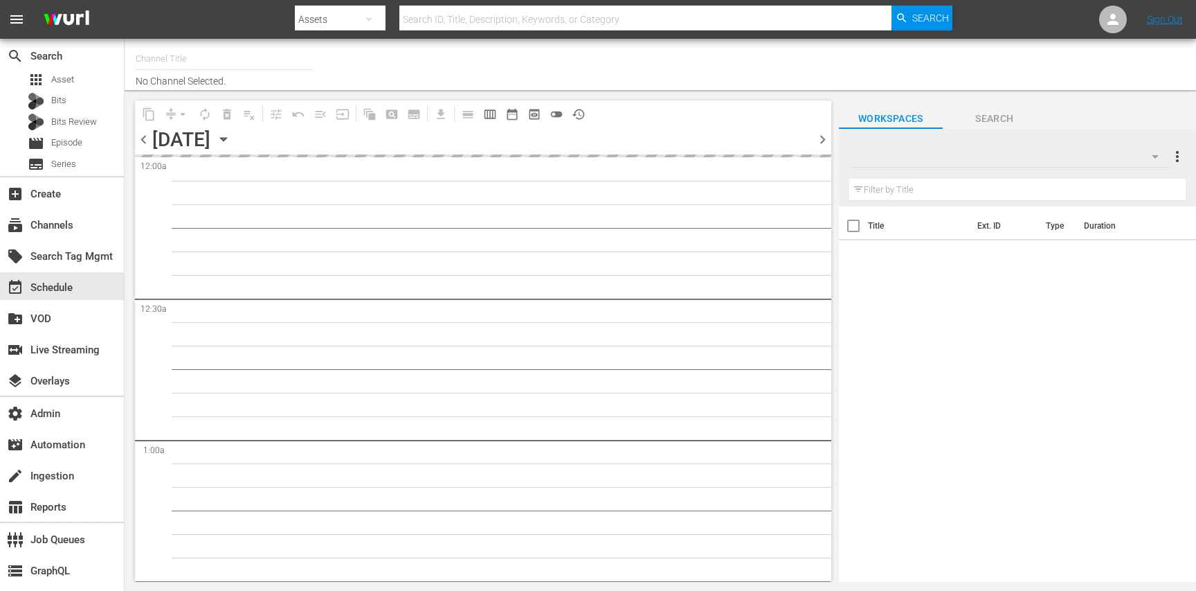
type input "Life Down Under (1496)"
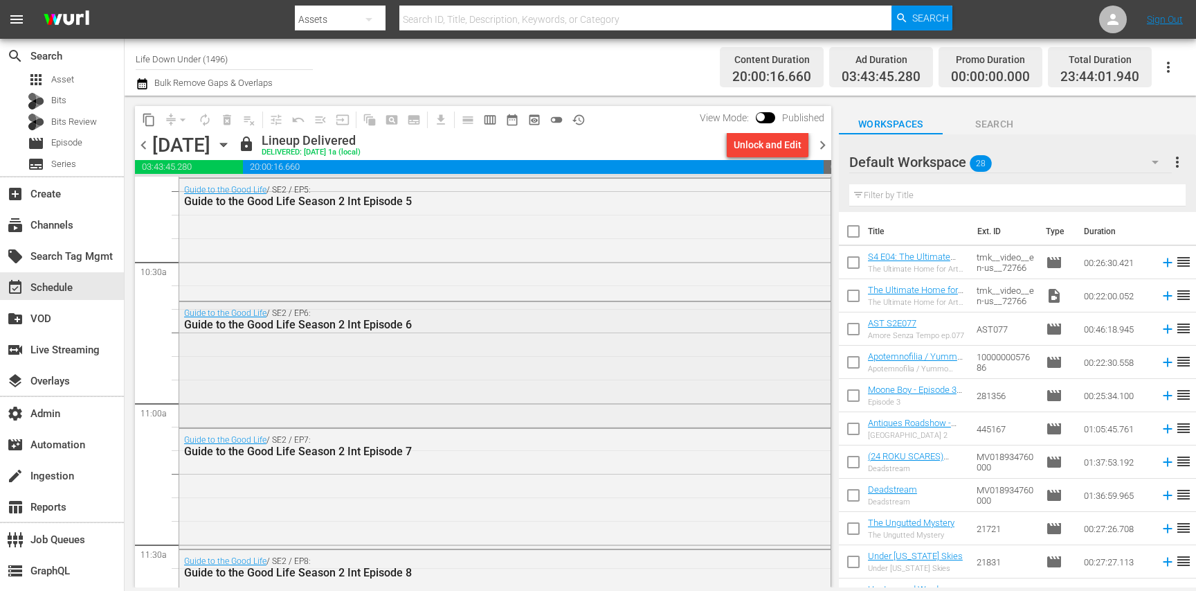
scroll to position [2883, 0]
click at [264, 278] on div "Guide to the Good Life / SE2 / EP5: Guide to the Good Life Season 2 Int Episode…" at bounding box center [504, 235] width 651 height 119
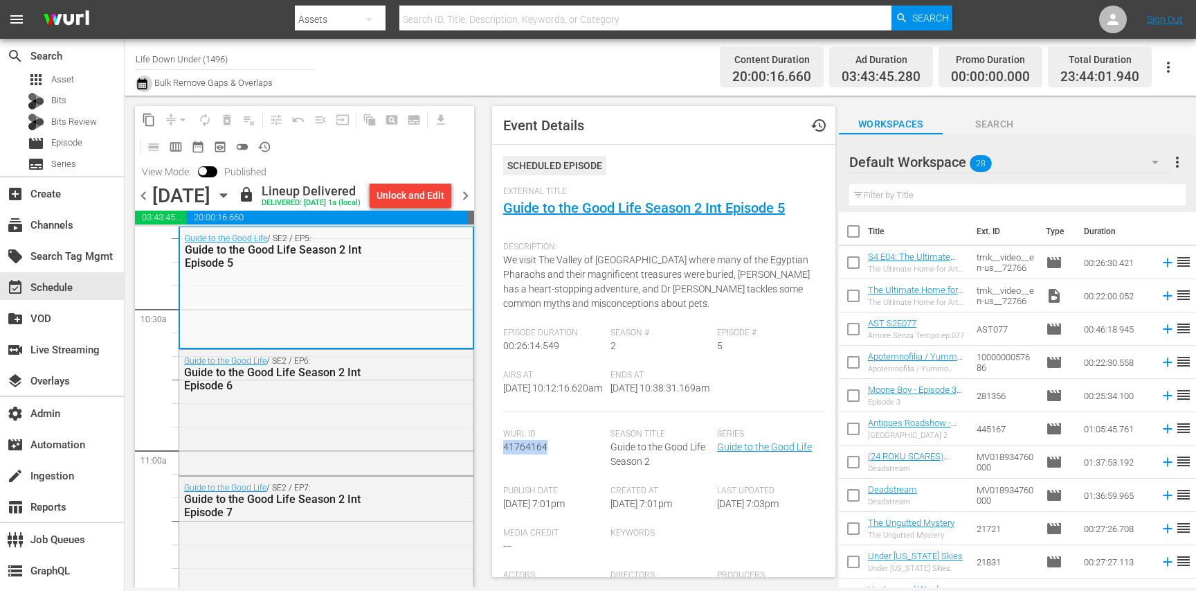
click at [146, 87] on icon "button" at bounding box center [142, 83] width 10 height 11
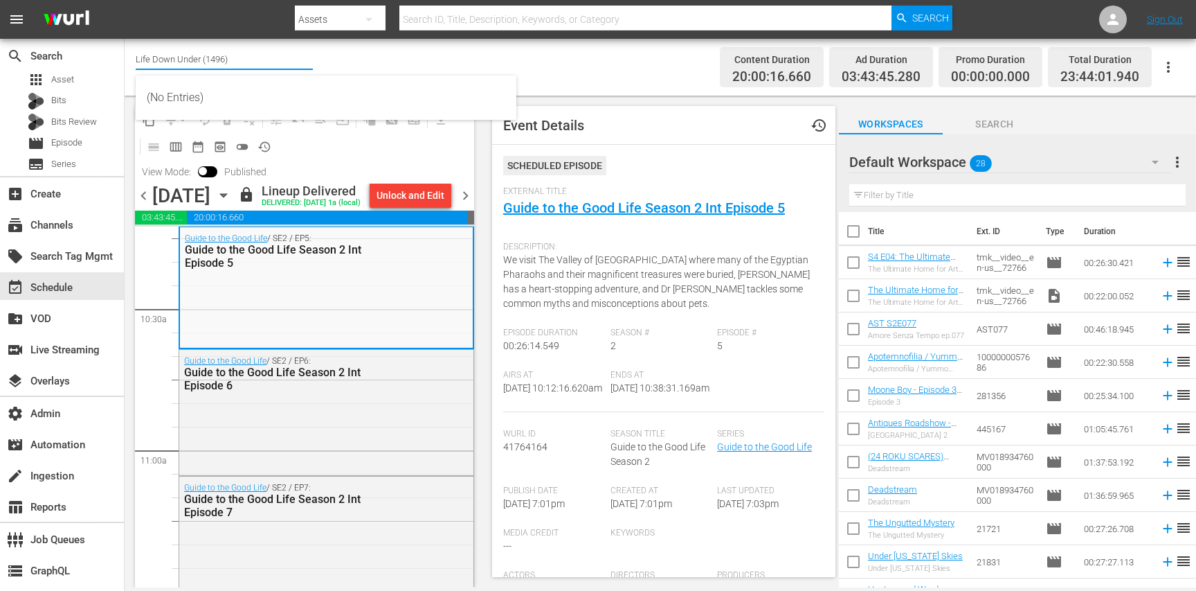
click at [191, 60] on input "Life Down Under (1496)" at bounding box center [224, 58] width 177 height 33
click at [416, 40] on div "Channel Title Life Down Under (1496) Bulk Remove Gaps & Overlaps Content Durati…" at bounding box center [661, 67] width 1072 height 57
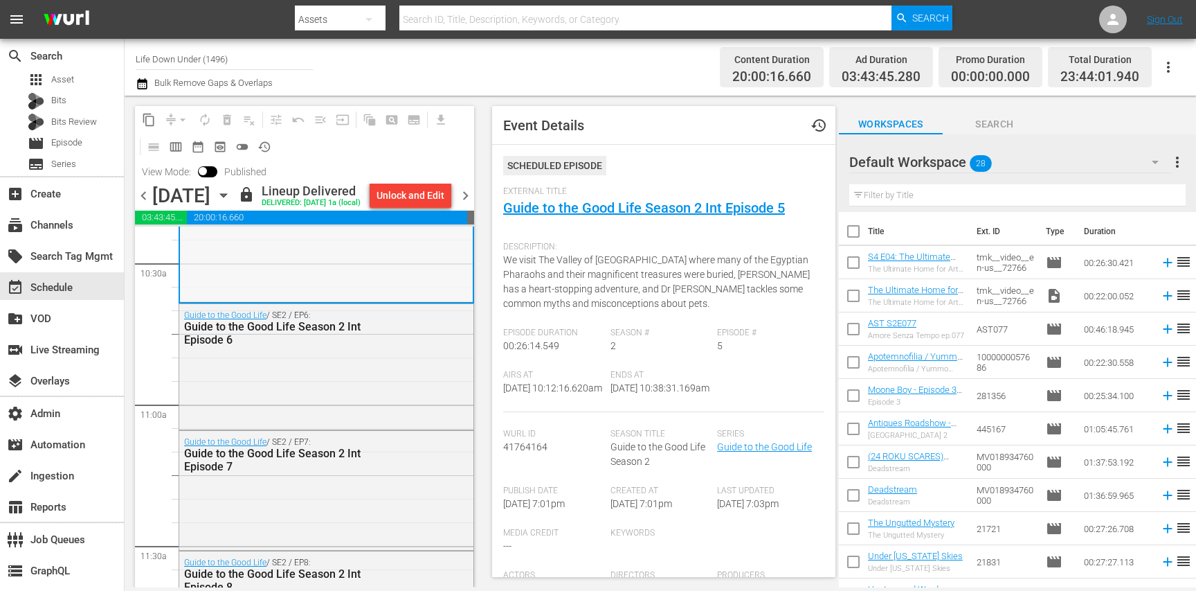
scroll to position [2928, 0]
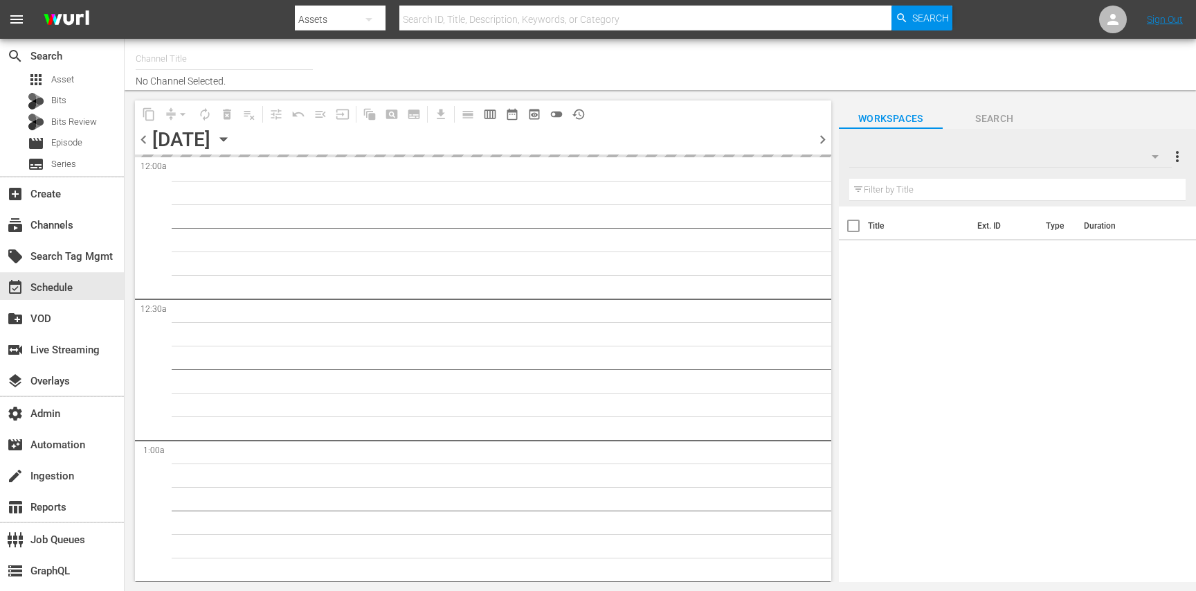
type input "Homes Under the Hammer (1234)"
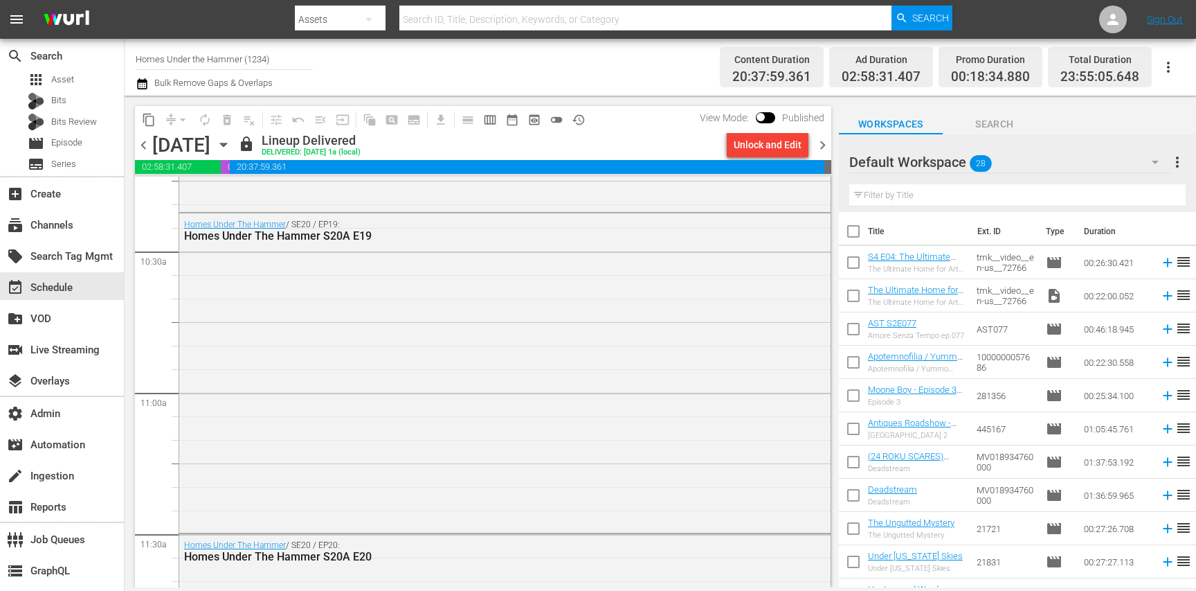
scroll to position [2895, 0]
click at [347, 345] on div "Homes Under The Hammer / SE20 / EP19: Homes Under The Hammer S20A E19" at bounding box center [504, 367] width 651 height 317
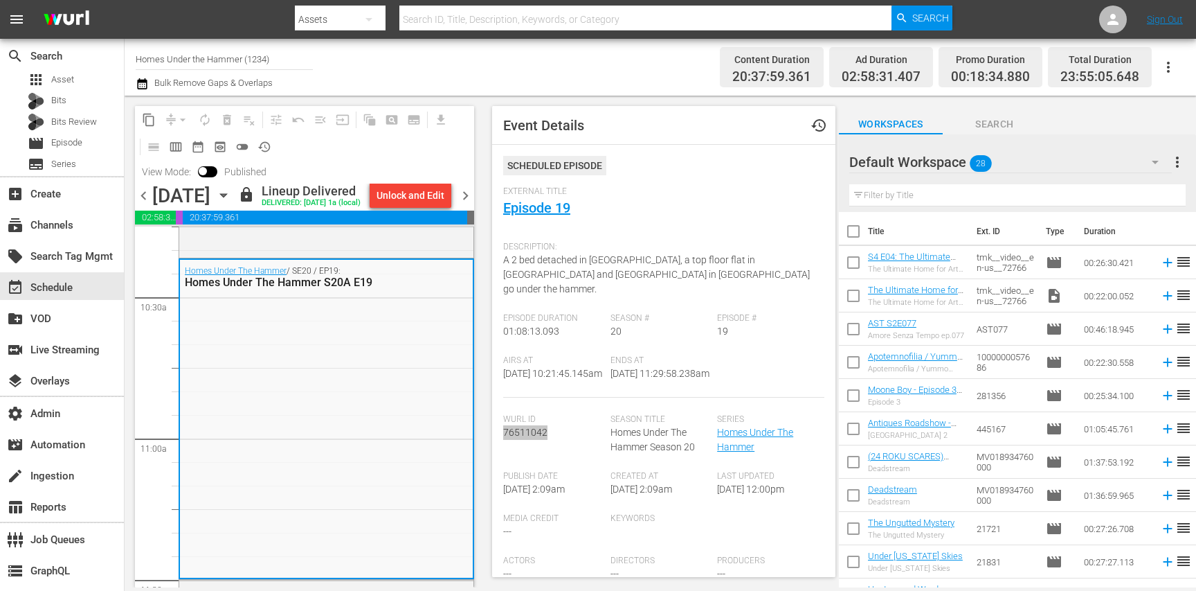
click at [204, 66] on input "Homes Under the Hammer (1234)" at bounding box center [224, 58] width 177 height 33
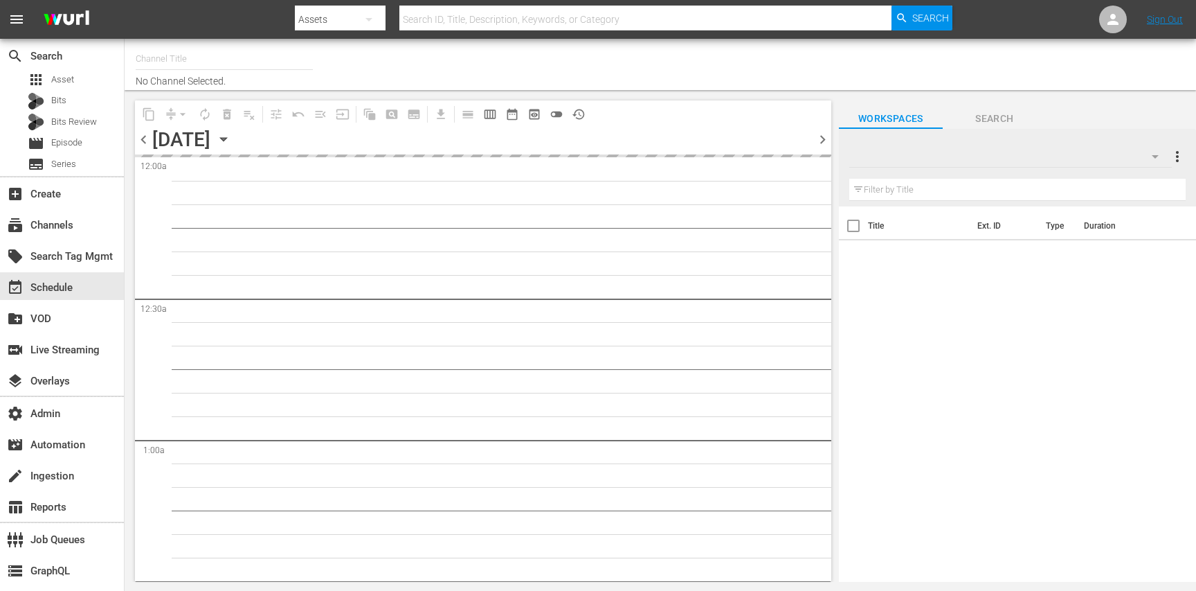
type input "GoUSA TV (International) (535)"
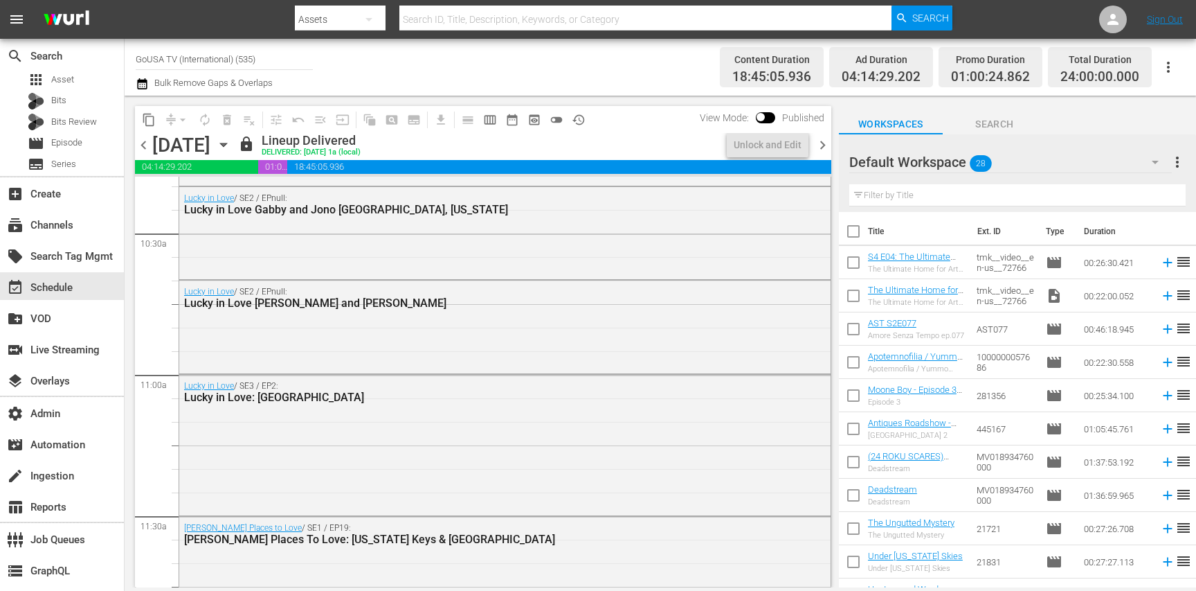
scroll to position [2888, 0]
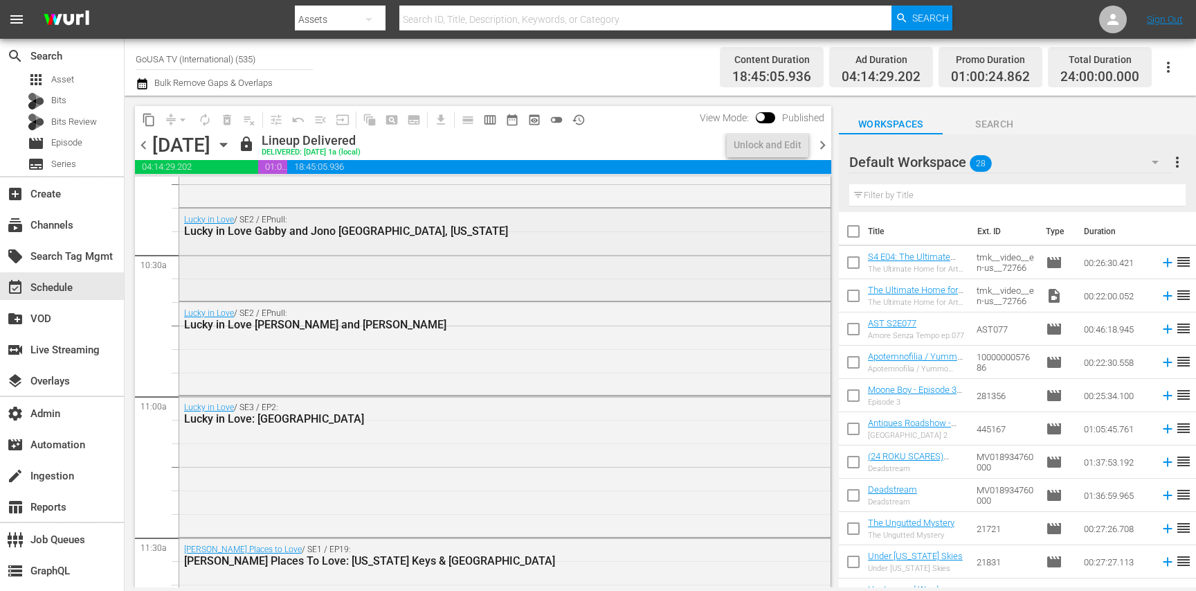
click at [332, 251] on div "Lucky in Love / SE2 / EPnull: Lucky in Love Gabby and Jono [GEOGRAPHIC_DATA], […" at bounding box center [504, 253] width 651 height 90
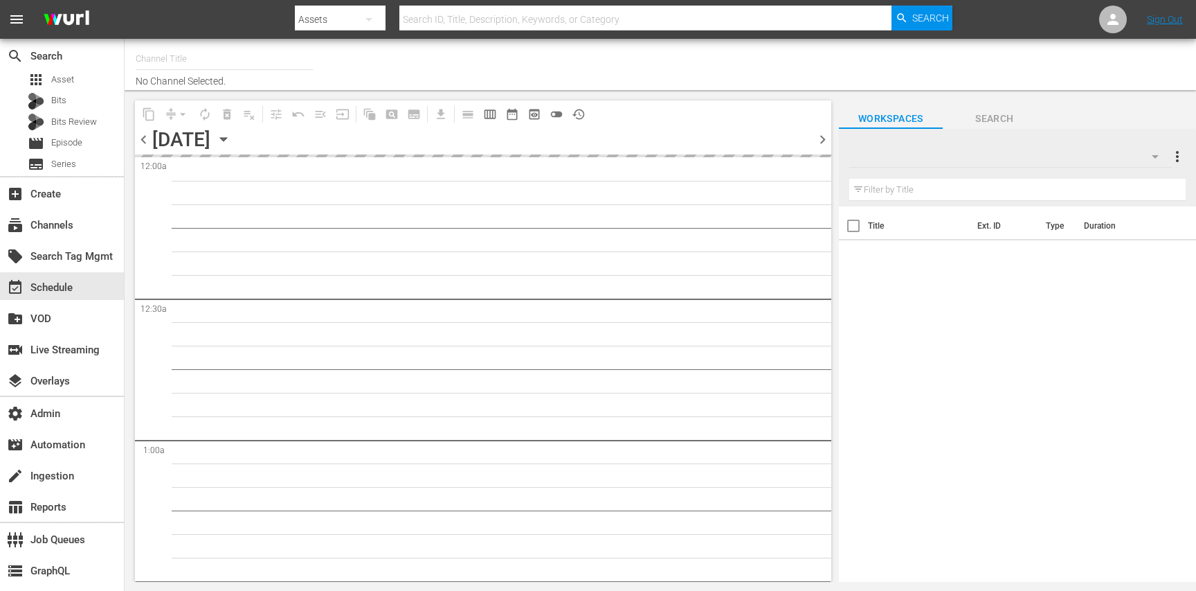
type input "Charlie - worldwide (1410)"
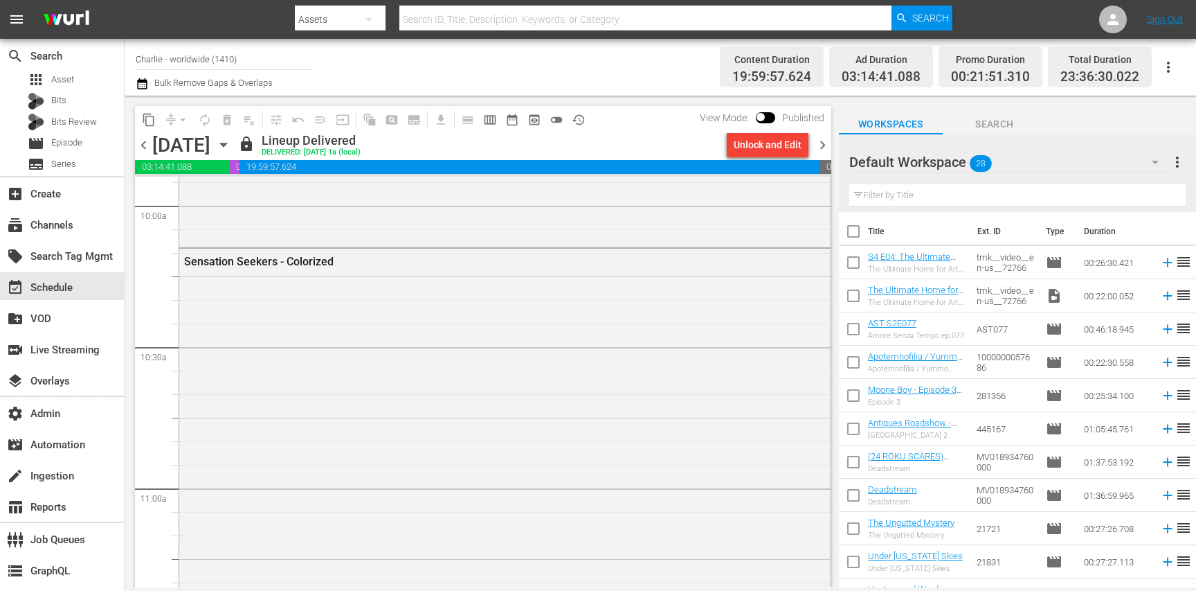
scroll to position [2852, 0]
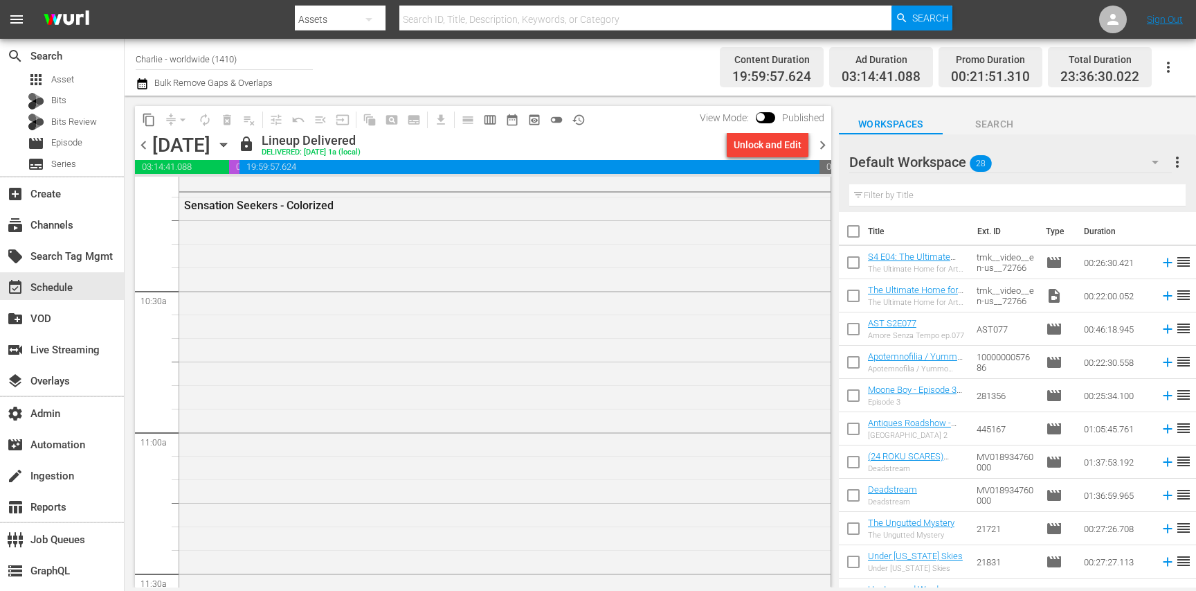
click at [305, 318] on div "Sensation Seekers - Colorized" at bounding box center [504, 389] width 651 height 395
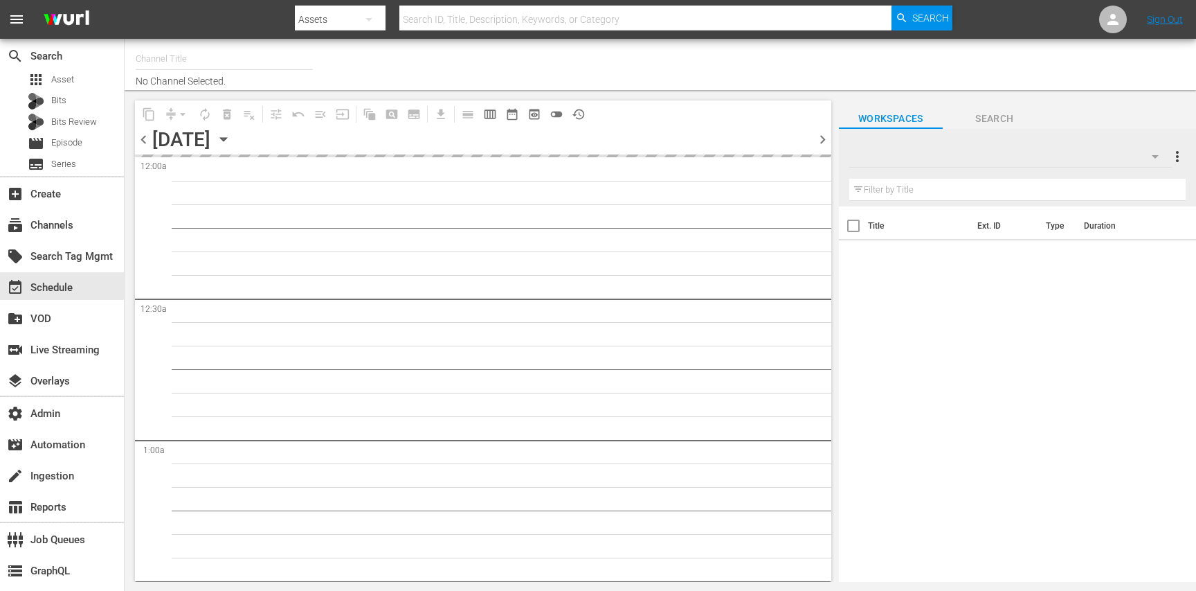
type input "Life Down Under (1496)"
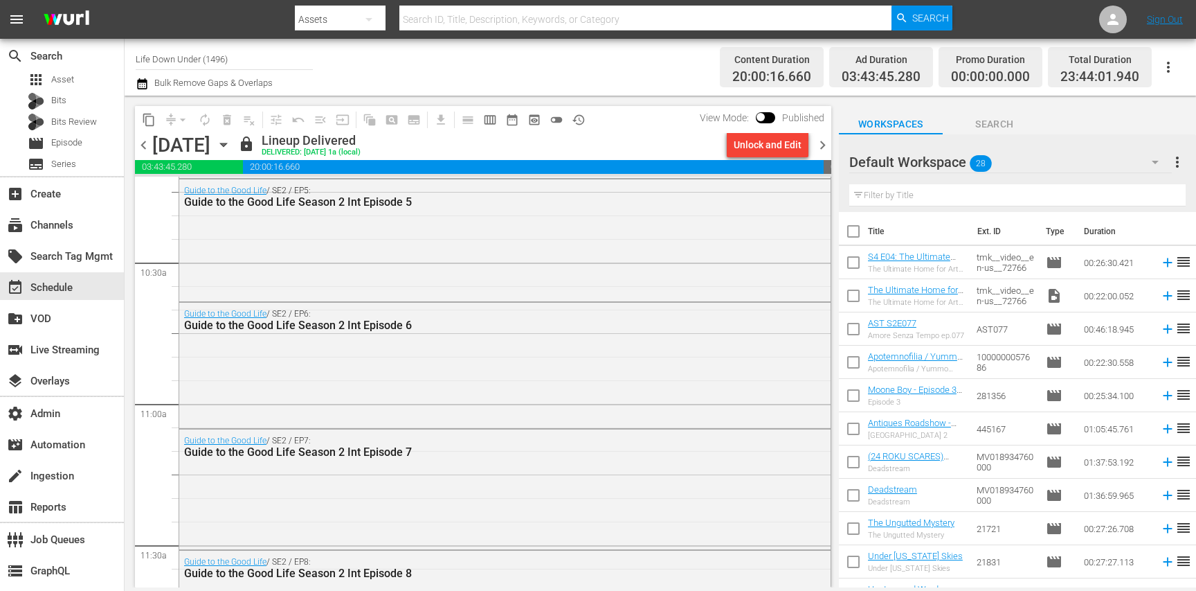
scroll to position [2863, 0]
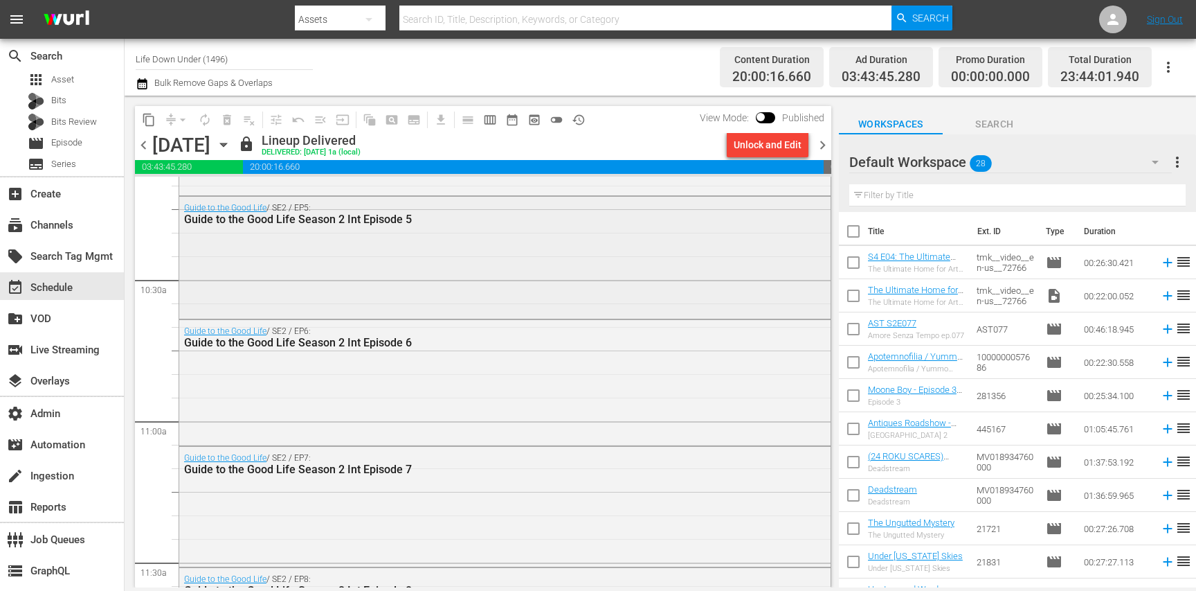
click at [357, 291] on div "Guide to the Good Life / SE2 / EP5: Guide to the Good Life Season 2 Int Episode…" at bounding box center [504, 256] width 651 height 119
